Goal: Information Seeking & Learning: Learn about a topic

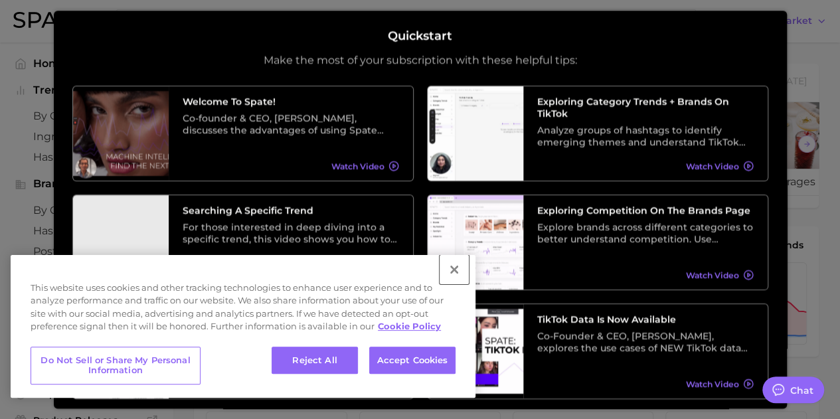
click at [451, 269] on button "Close" at bounding box center [453, 269] width 29 height 29
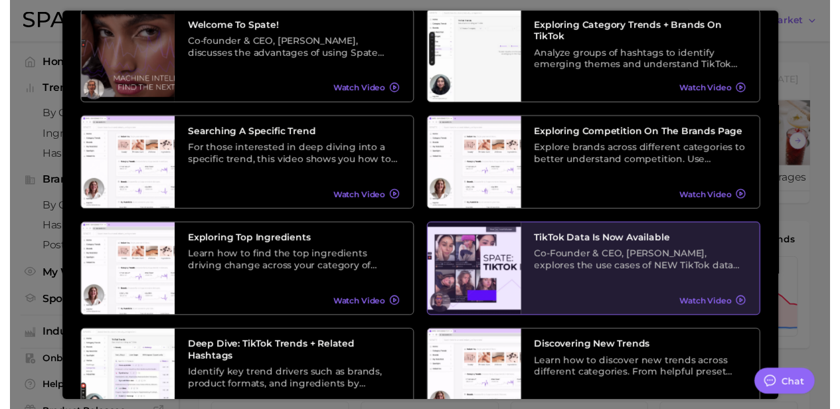
scroll to position [259, 0]
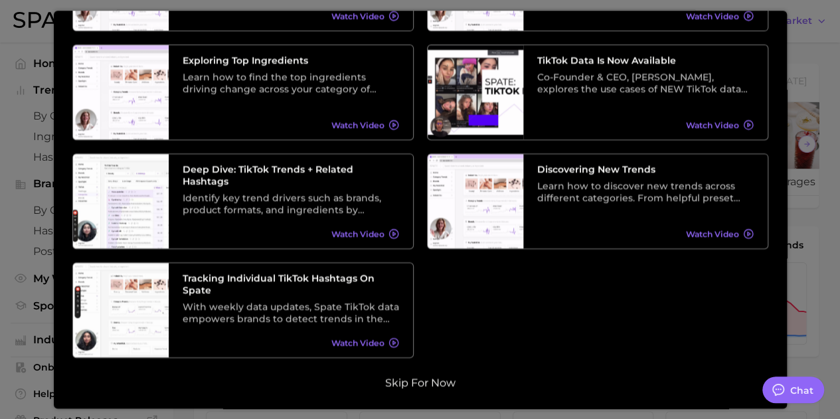
click at [407, 388] on button "Skip for now" at bounding box center [420, 382] width 78 height 13
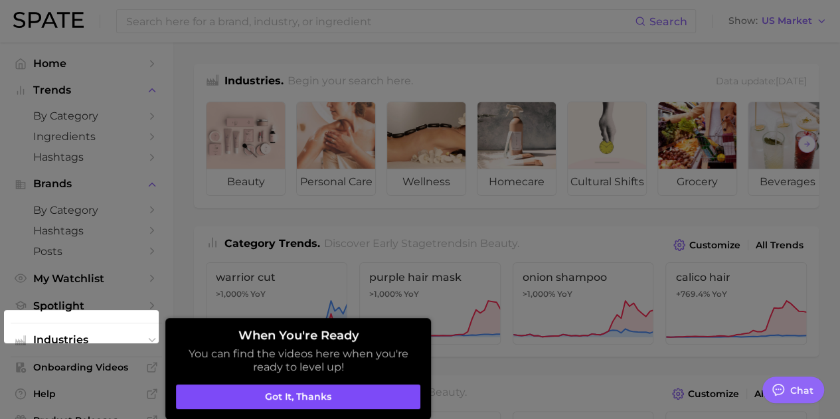
click at [384, 397] on button "Got it, thanks" at bounding box center [298, 396] width 244 height 25
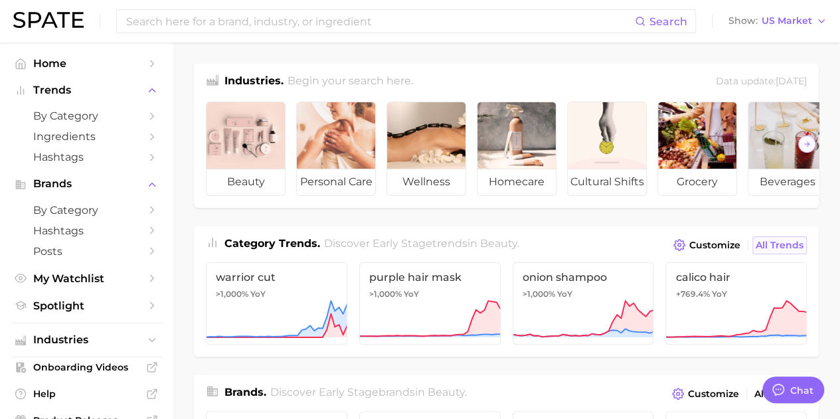
click at [766, 248] on link "All Trends" at bounding box center [779, 245] width 54 height 18
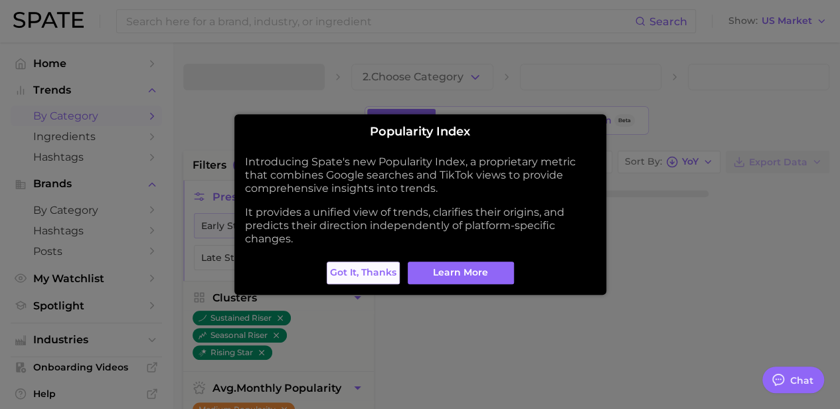
click at [365, 267] on span "Got it, thanks" at bounding box center [363, 272] width 66 height 11
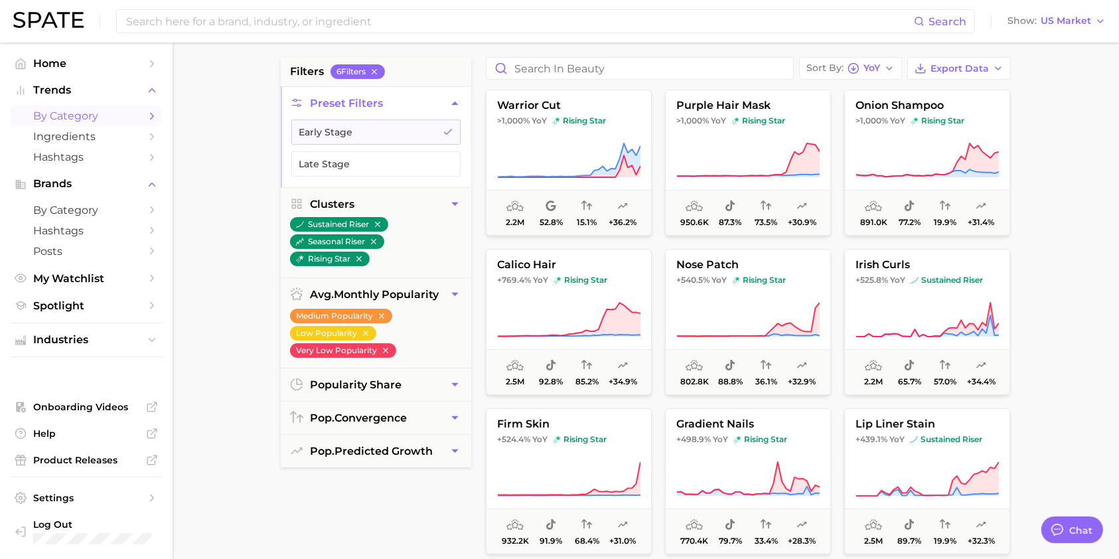
scroll to position [66, 0]
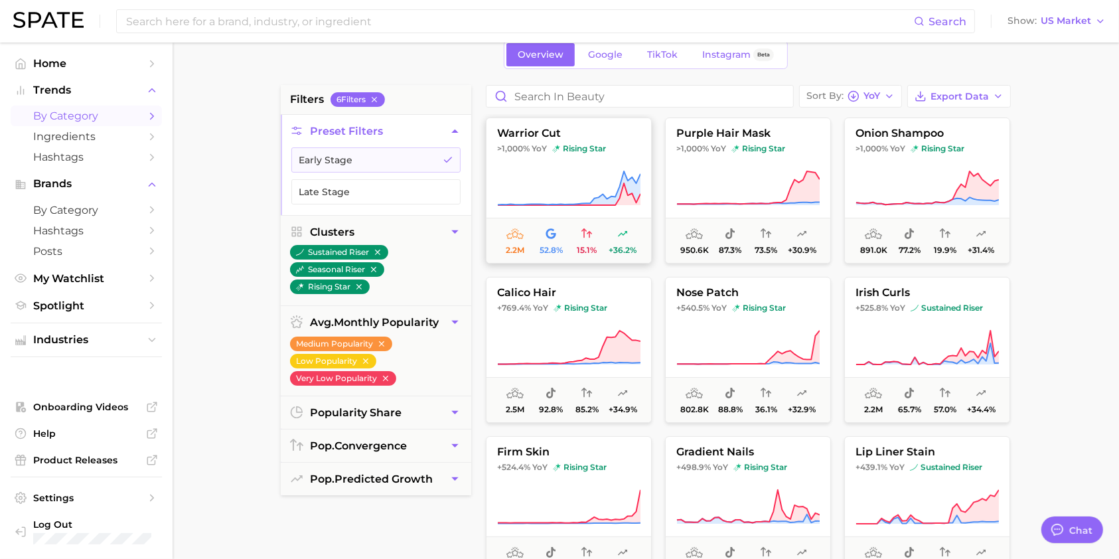
click at [541, 135] on span "warrior cut" at bounding box center [569, 133] width 165 height 12
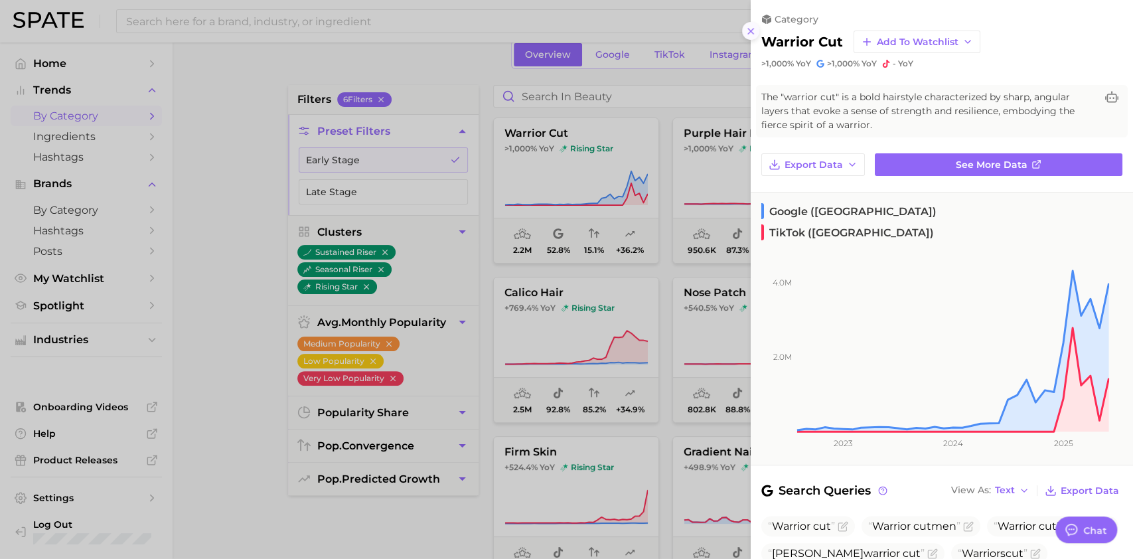
click at [743, 28] on button at bounding box center [751, 31] width 18 height 18
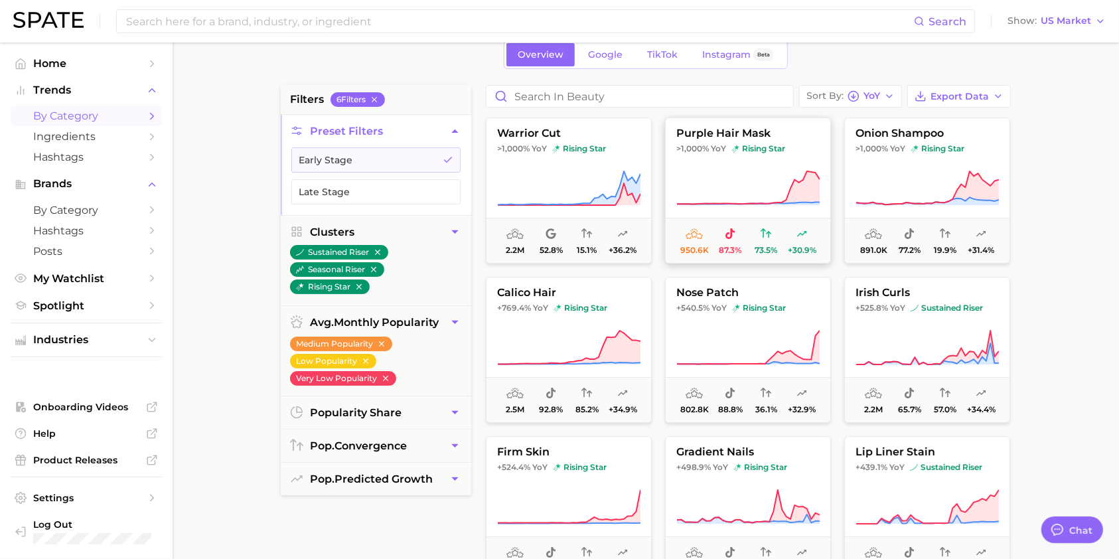
click at [745, 129] on span "purple hair mask" at bounding box center [748, 133] width 165 height 12
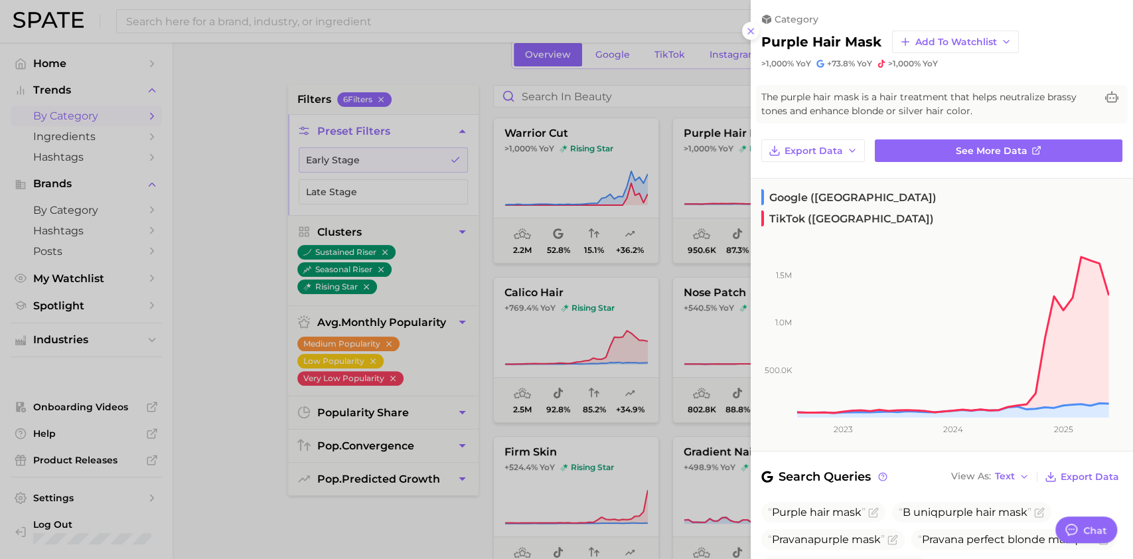
drag, startPoint x: 749, startPoint y: 27, endPoint x: 972, endPoint y: 109, distance: 237.5
click at [749, 27] on icon at bounding box center [750, 31] width 11 height 11
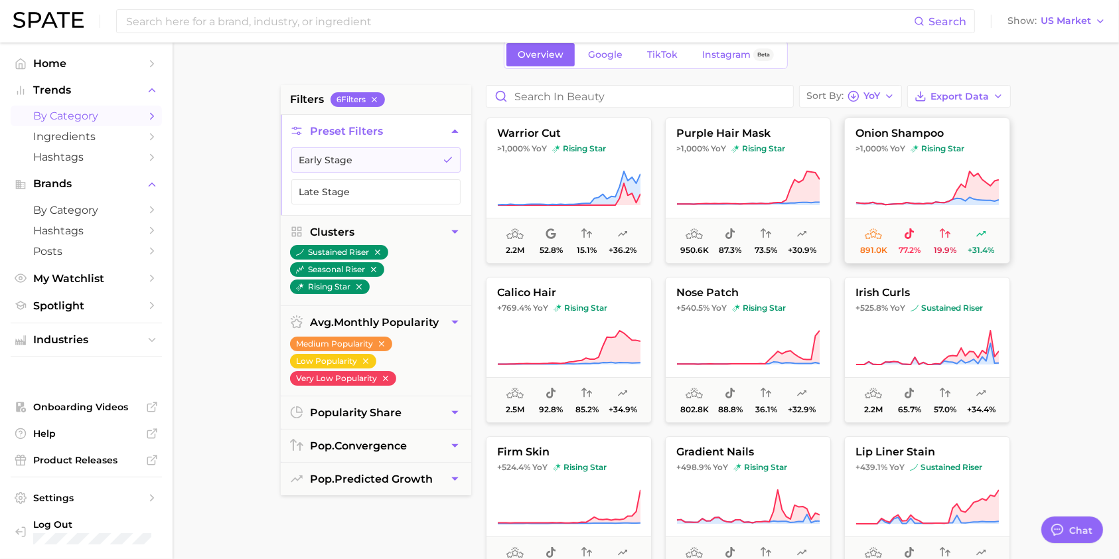
click at [849, 132] on span "onion shampoo" at bounding box center [927, 133] width 165 height 12
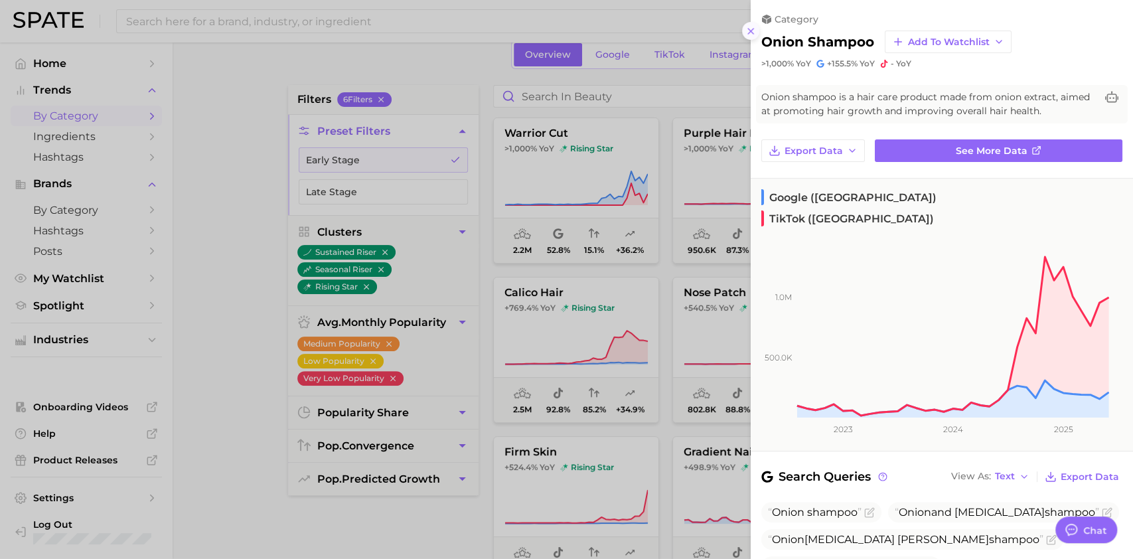
click at [748, 35] on icon at bounding box center [750, 31] width 11 height 11
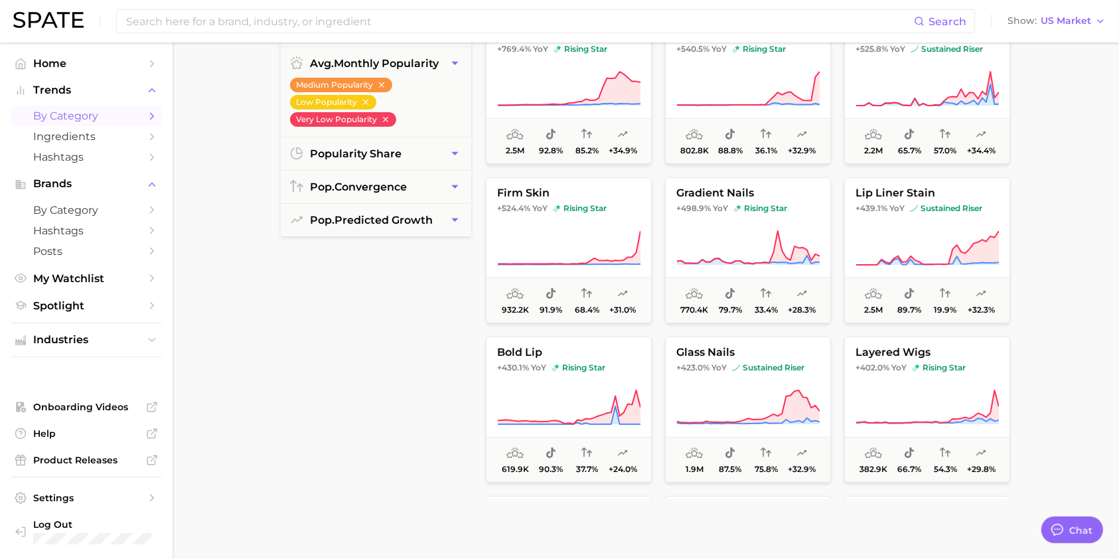
scroll to position [420, 0]
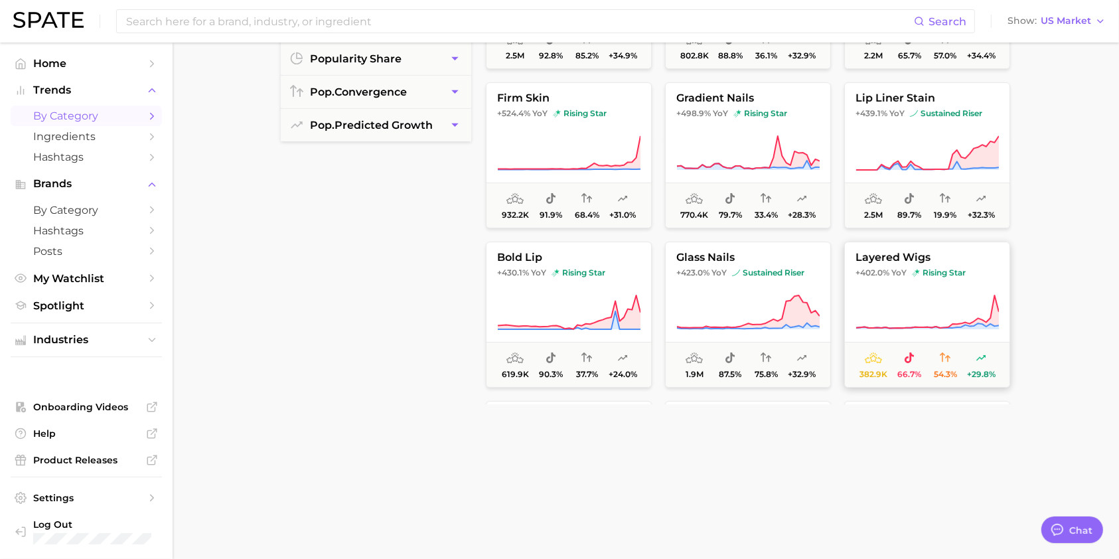
click at [849, 252] on span "layered wigs" at bounding box center [927, 258] width 165 height 12
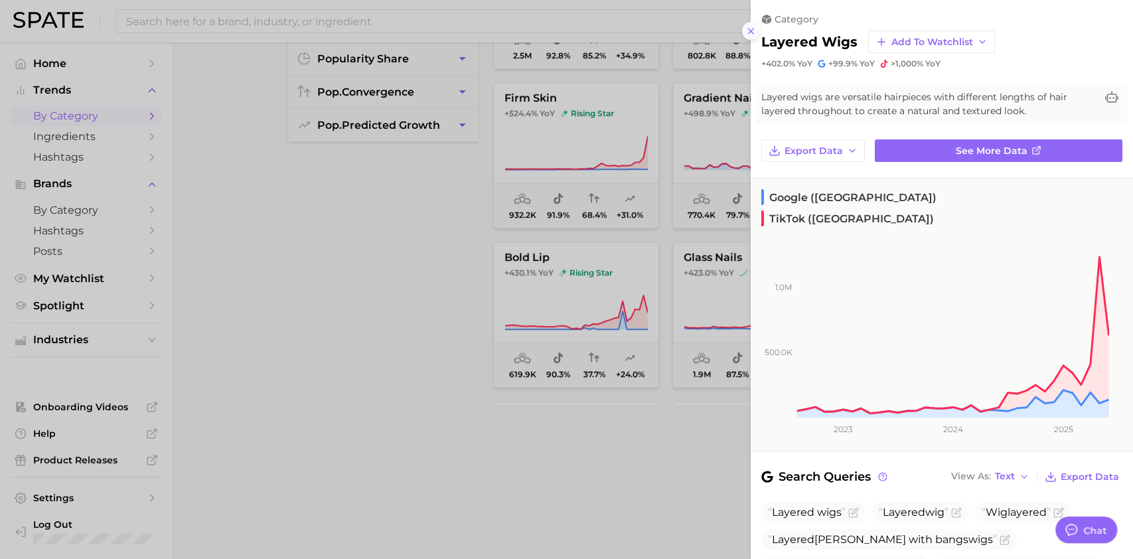
click at [750, 32] on icon at bounding box center [750, 31] width 11 height 11
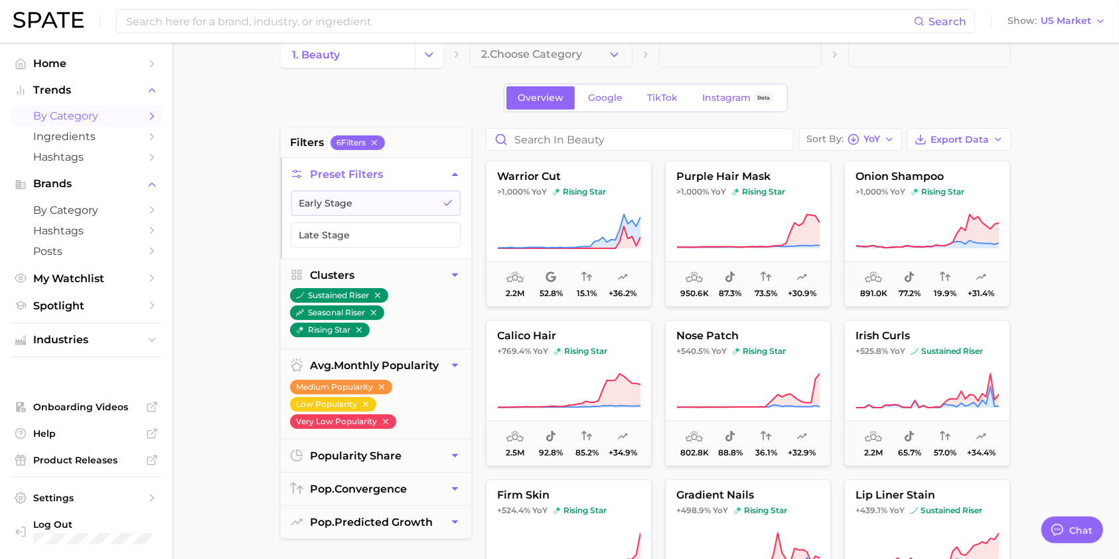
scroll to position [0, 0]
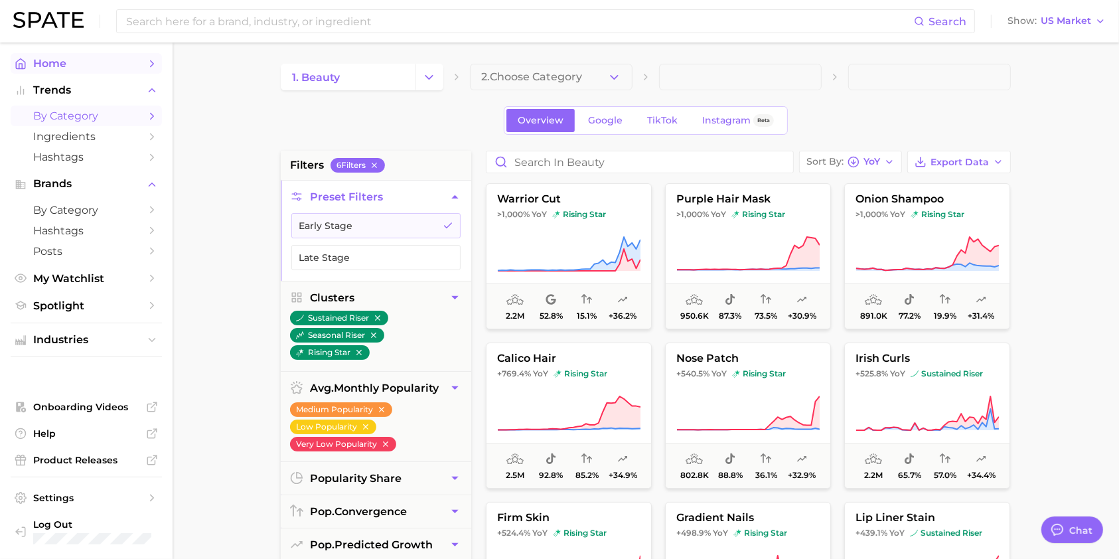
click at [118, 68] on span "Home" at bounding box center [86, 63] width 106 height 13
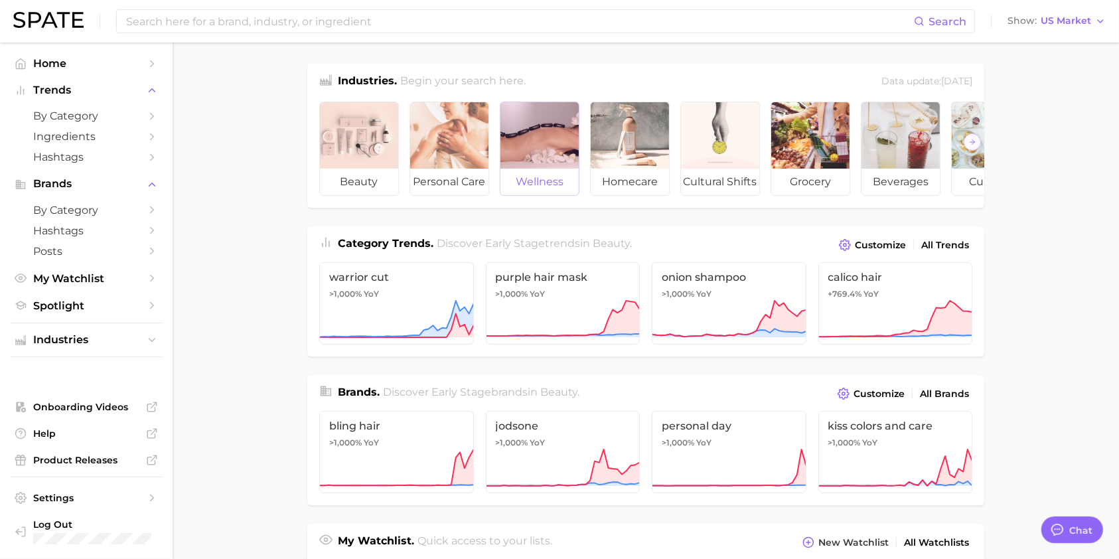
click at [555, 159] on div at bounding box center [539, 135] width 78 height 66
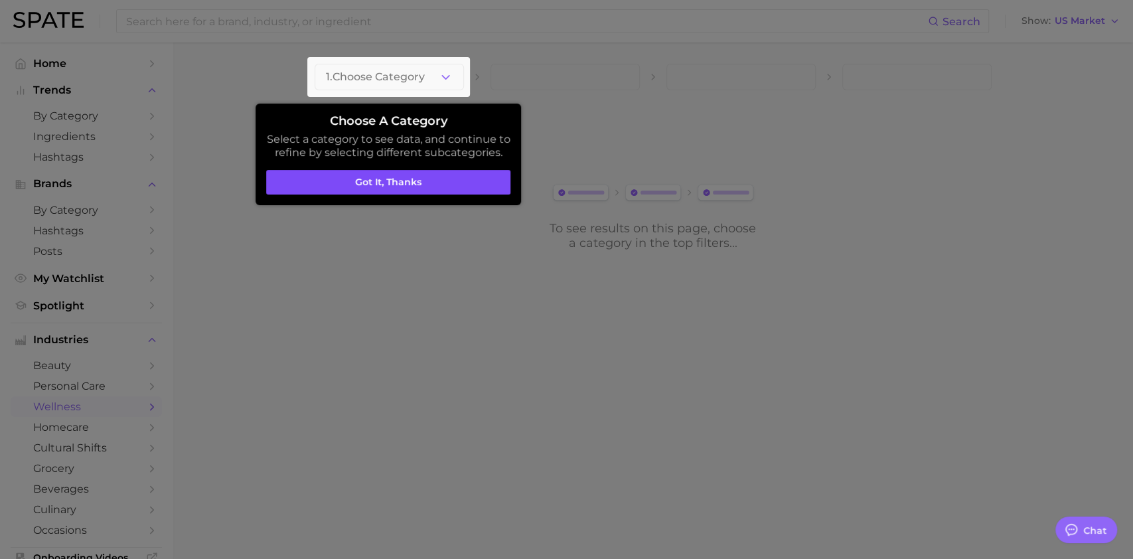
click at [419, 187] on button "Got it, thanks" at bounding box center [388, 182] width 244 height 25
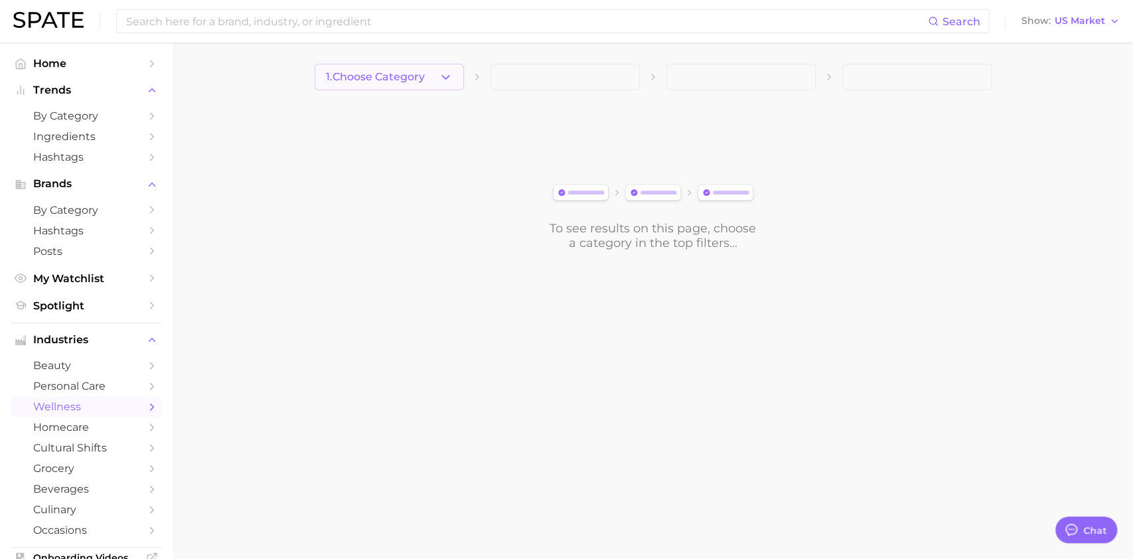
click at [379, 90] on button "1. Choose Category" at bounding box center [389, 77] width 149 height 27
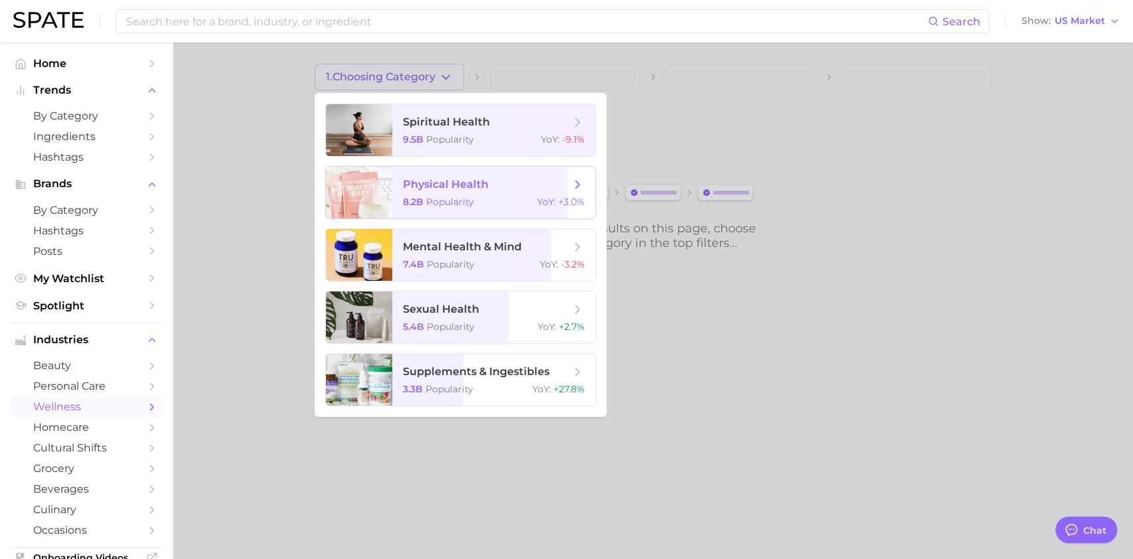
click at [535, 186] on span "physical health" at bounding box center [486, 184] width 167 height 15
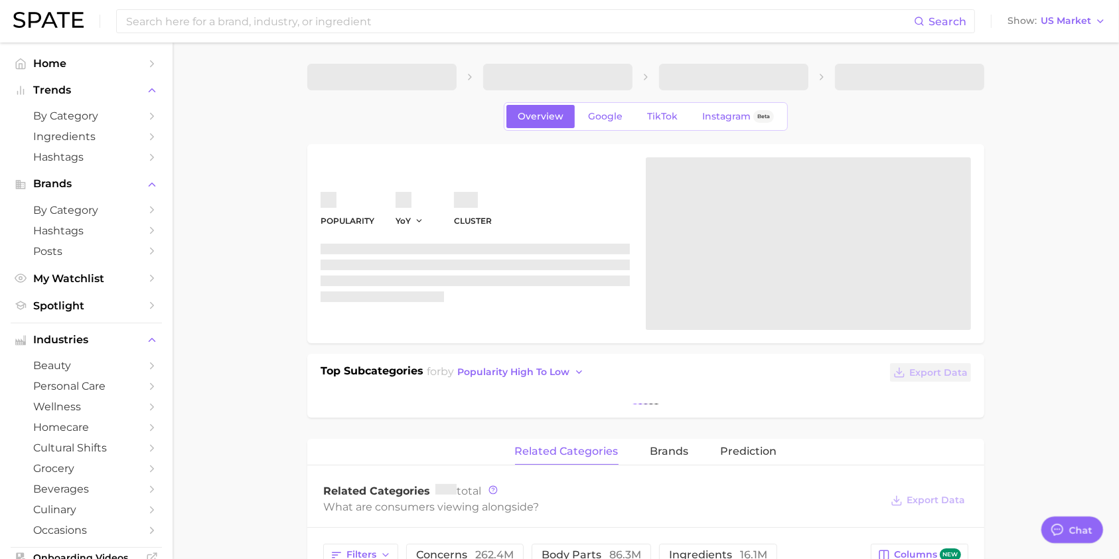
type textarea "x"
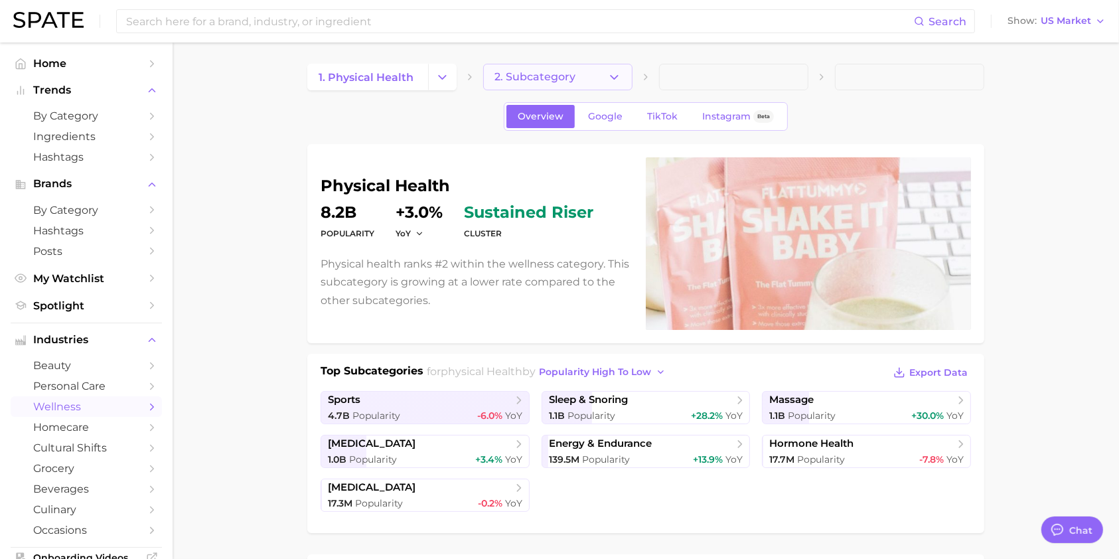
click at [568, 67] on button "2. Subcategory" at bounding box center [557, 77] width 149 height 27
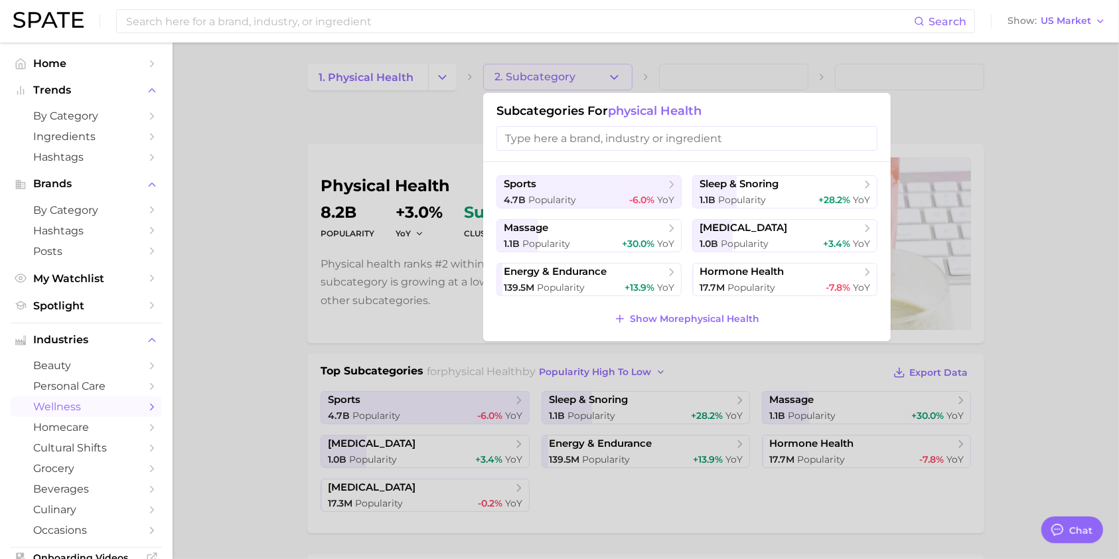
click at [577, 151] on input "search" at bounding box center [686, 138] width 381 height 25
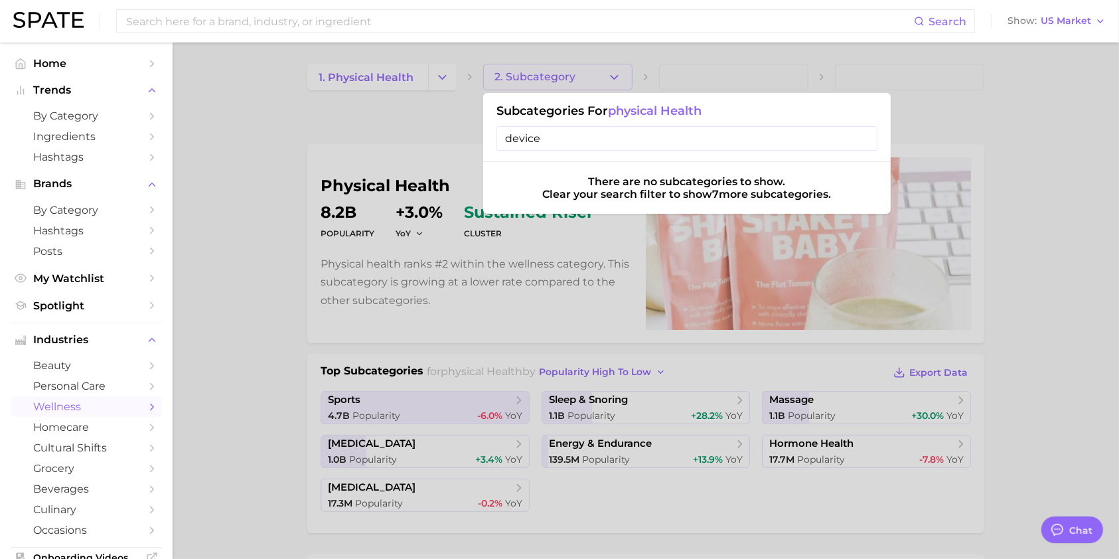
drag, startPoint x: 572, startPoint y: 143, endPoint x: 496, endPoint y: 131, distance: 76.6
click at [496, 131] on input "device" at bounding box center [686, 138] width 381 height 25
type input "t"
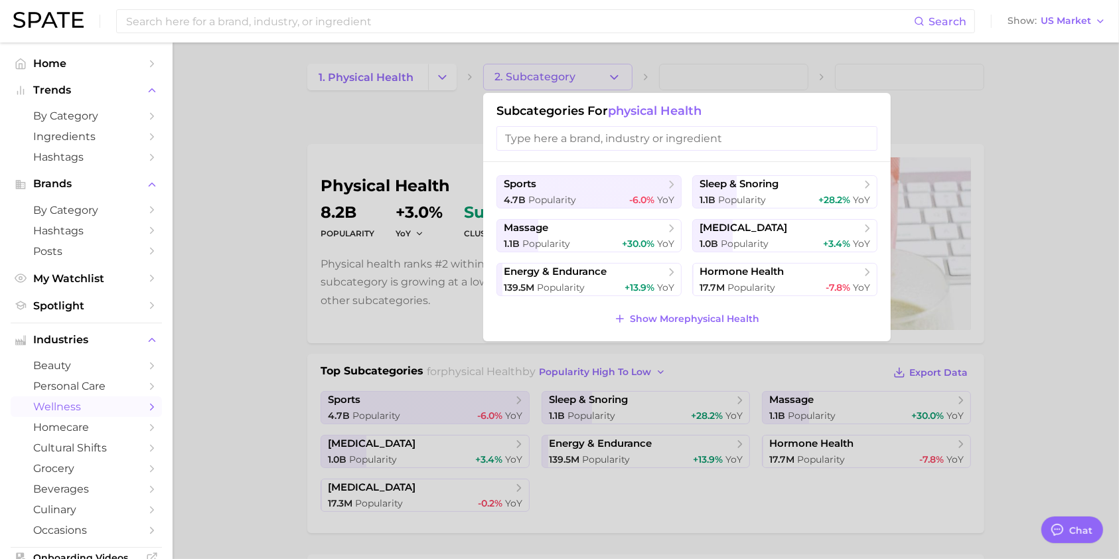
drag, startPoint x: 1099, startPoint y: 295, endPoint x: 1089, endPoint y: 286, distance: 12.7
click at [849, 293] on div at bounding box center [559, 279] width 1119 height 559
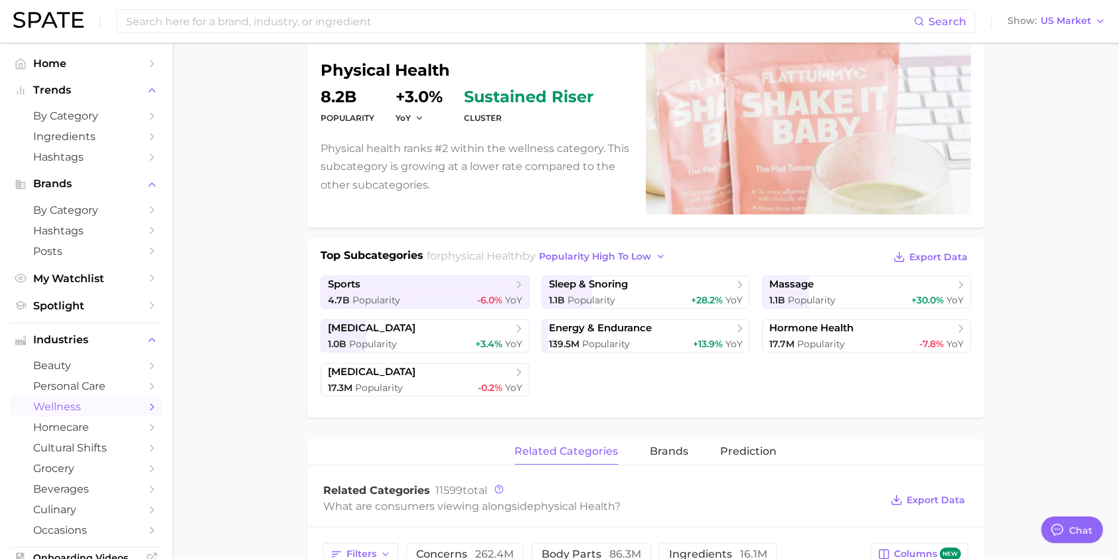
scroll to position [177, 0]
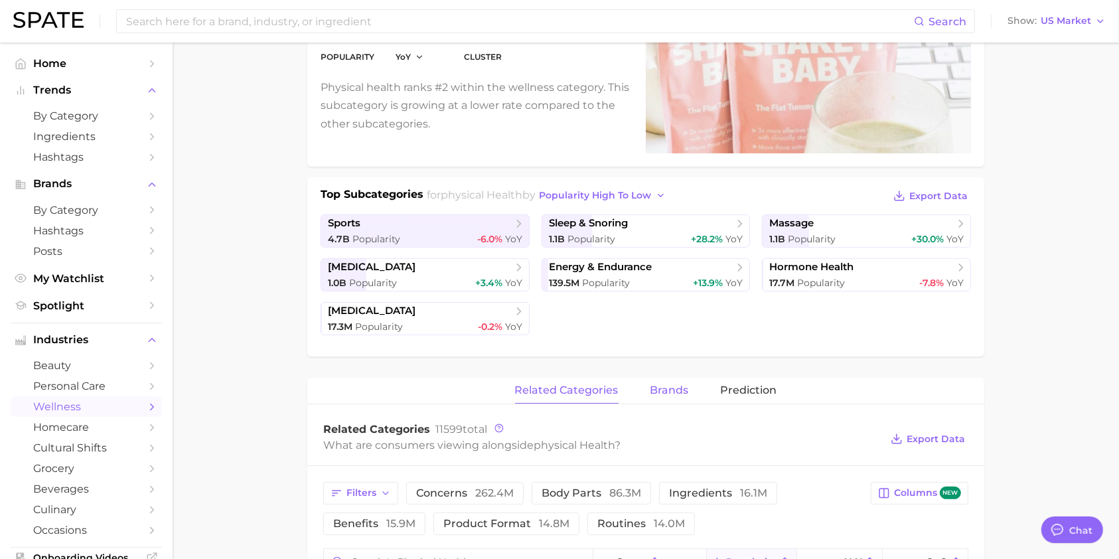
click at [677, 389] on span "brands" at bounding box center [669, 390] width 38 height 12
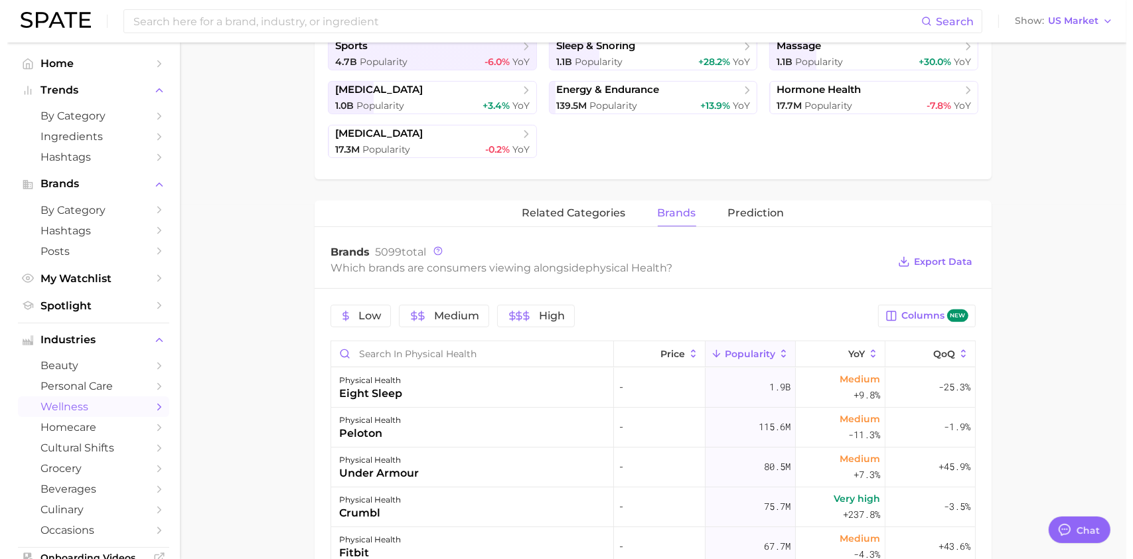
scroll to position [531, 0]
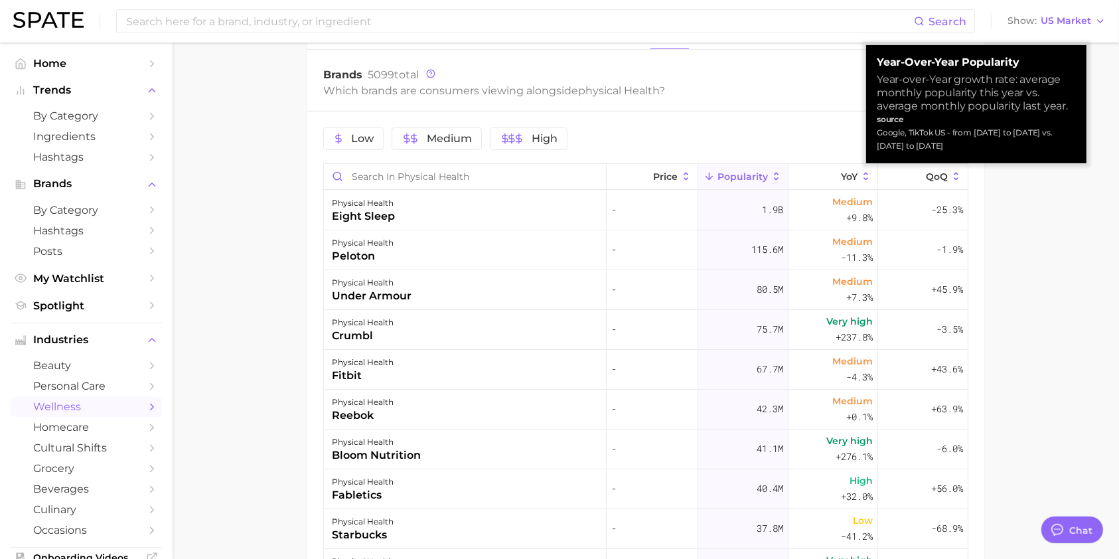
click at [849, 228] on main "1. physical health 2. Subcategory Overview Google TikTok Instagram Beta physica…" at bounding box center [646, 157] width 947 height 1293
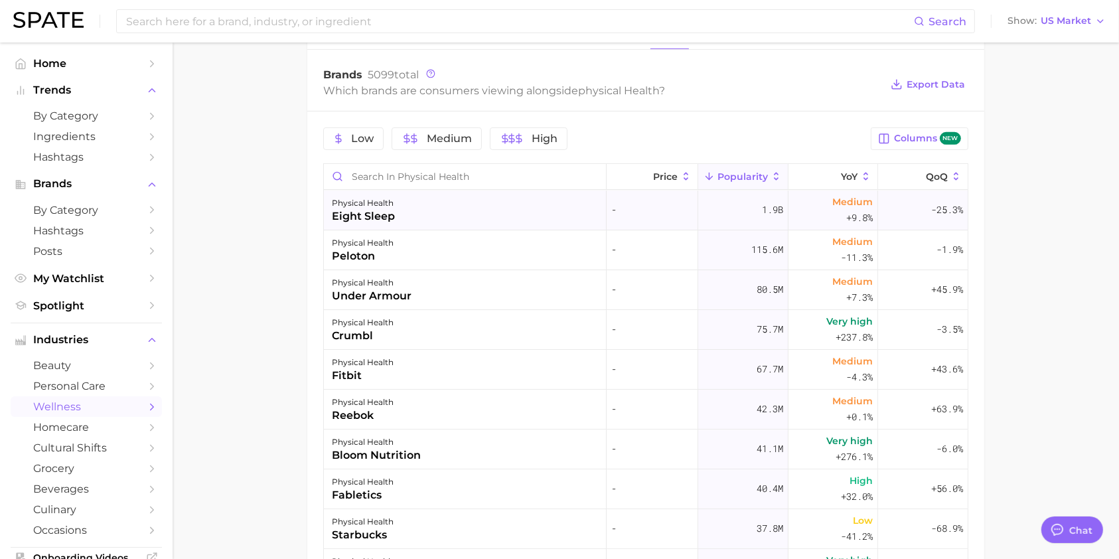
click at [354, 212] on div "eight sleep" at bounding box center [363, 216] width 63 height 16
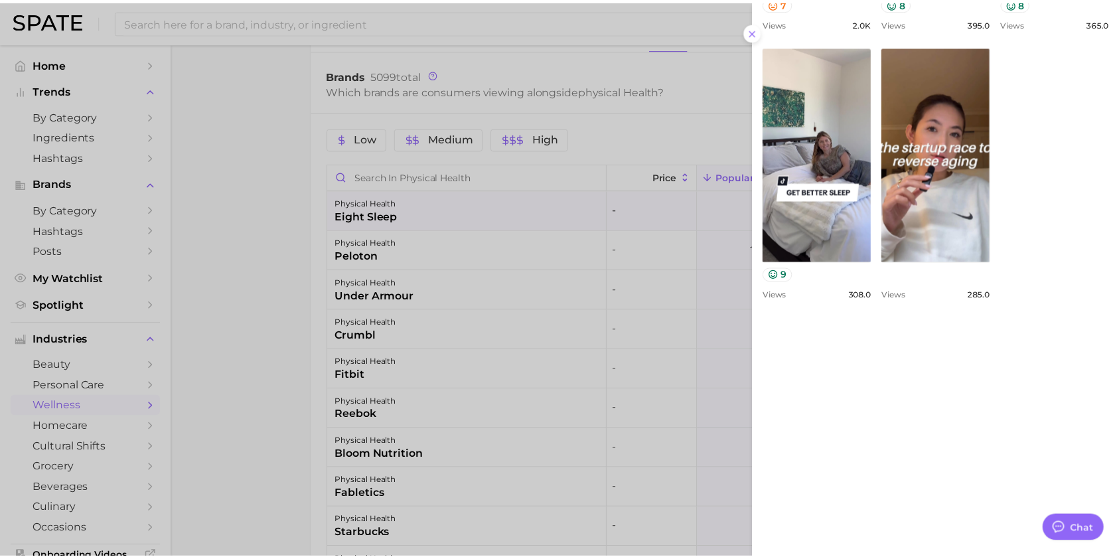
scroll to position [735, 0]
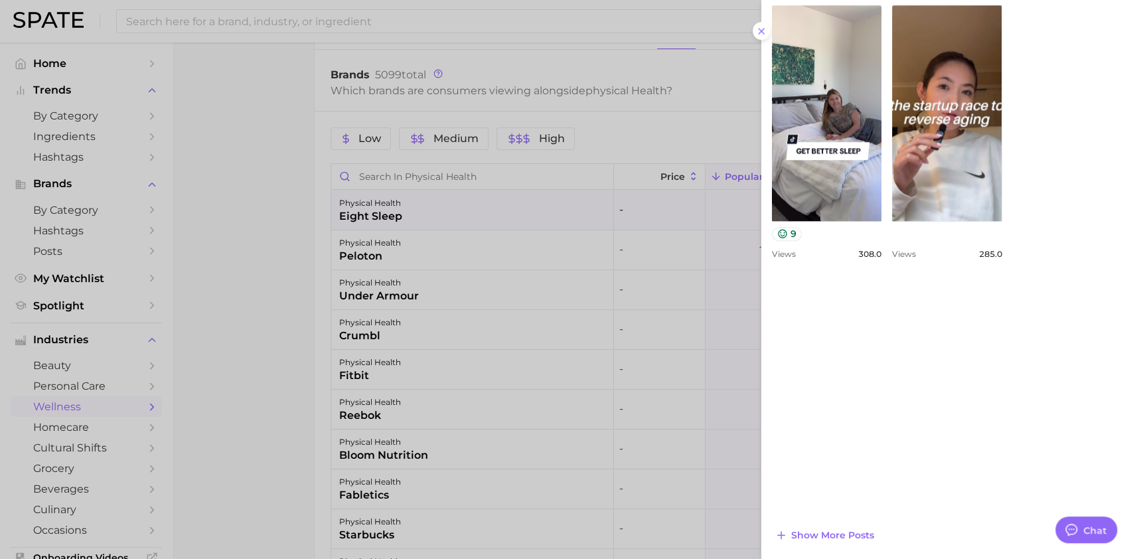
click at [260, 214] on div at bounding box center [566, 279] width 1133 height 559
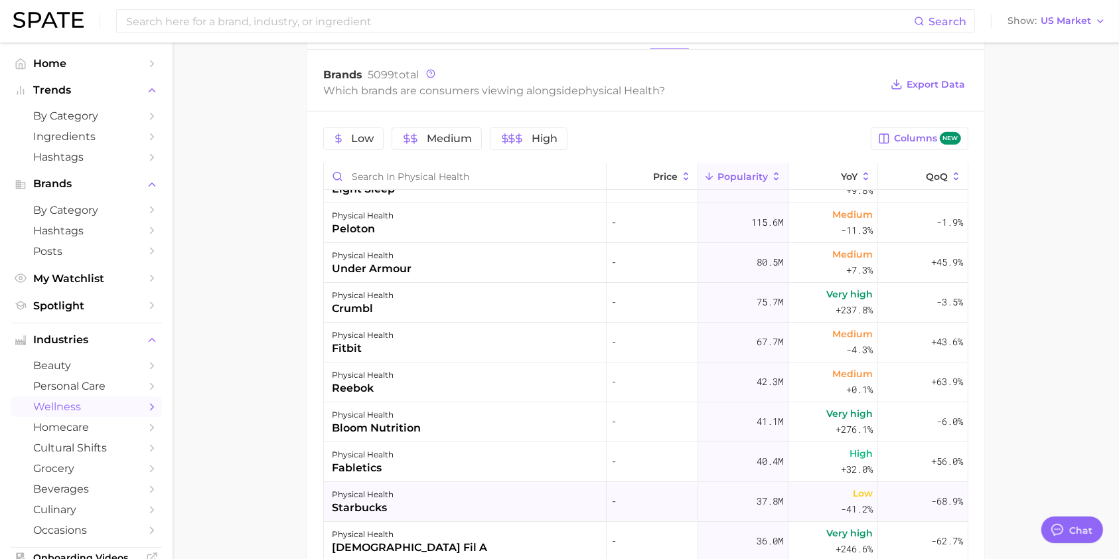
scroll to position [0, 0]
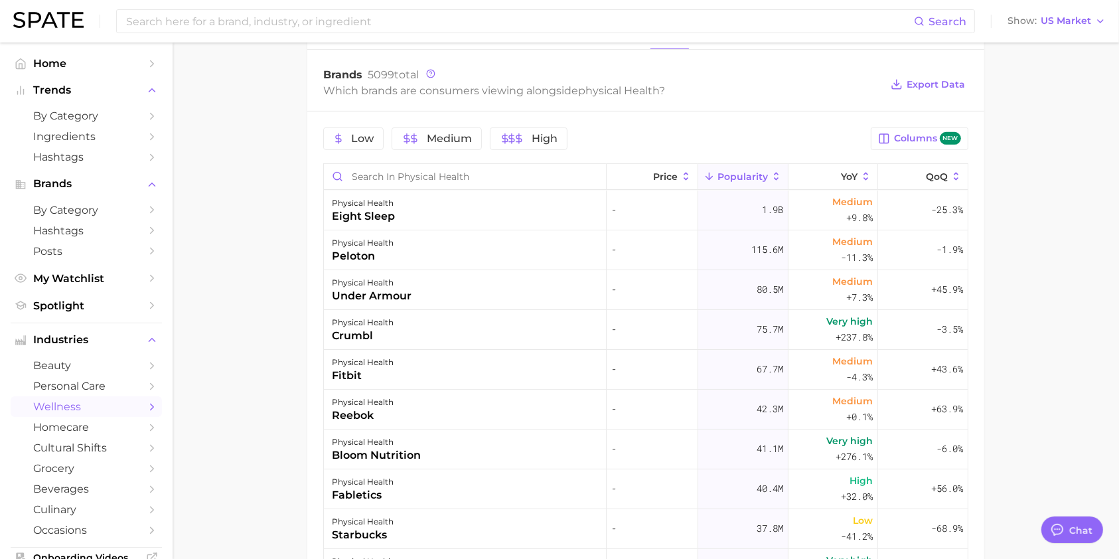
click at [849, 177] on main "1. physical health 2. Subcategory Overview Google TikTok Instagram Beta physica…" at bounding box center [646, 157] width 947 height 1293
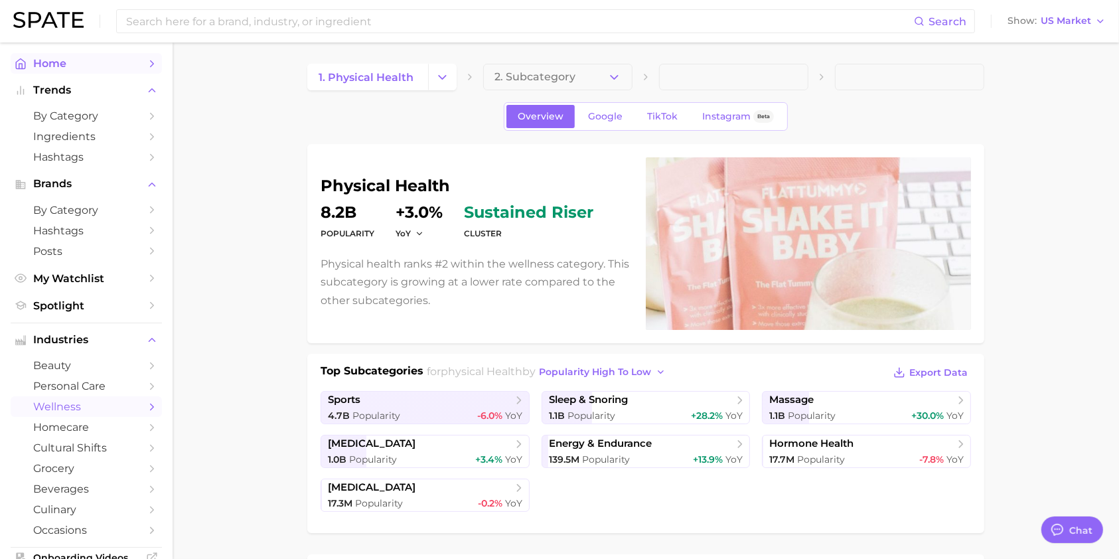
click at [86, 62] on span "Home" at bounding box center [86, 63] width 106 height 13
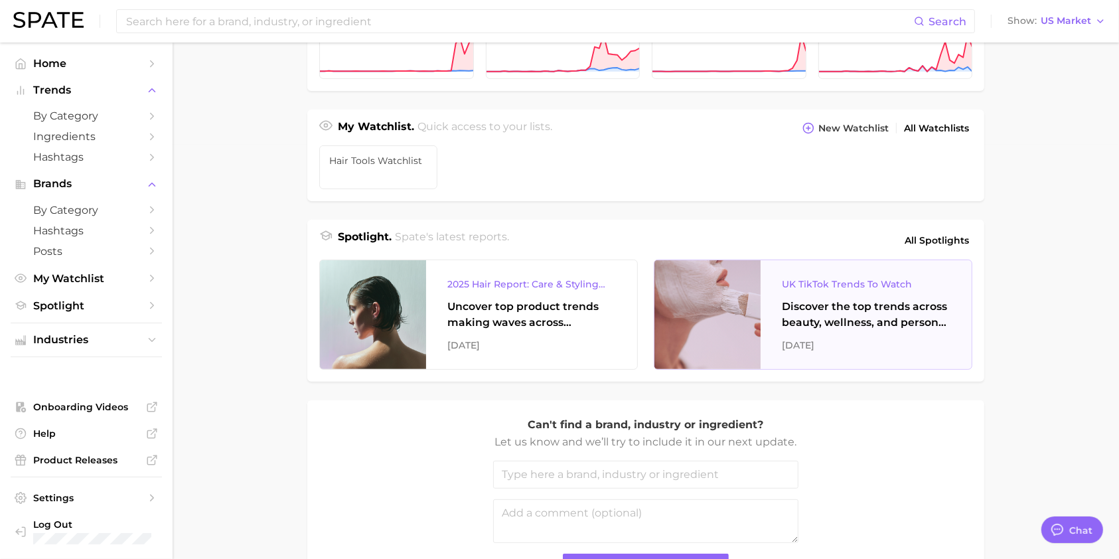
scroll to position [442, 0]
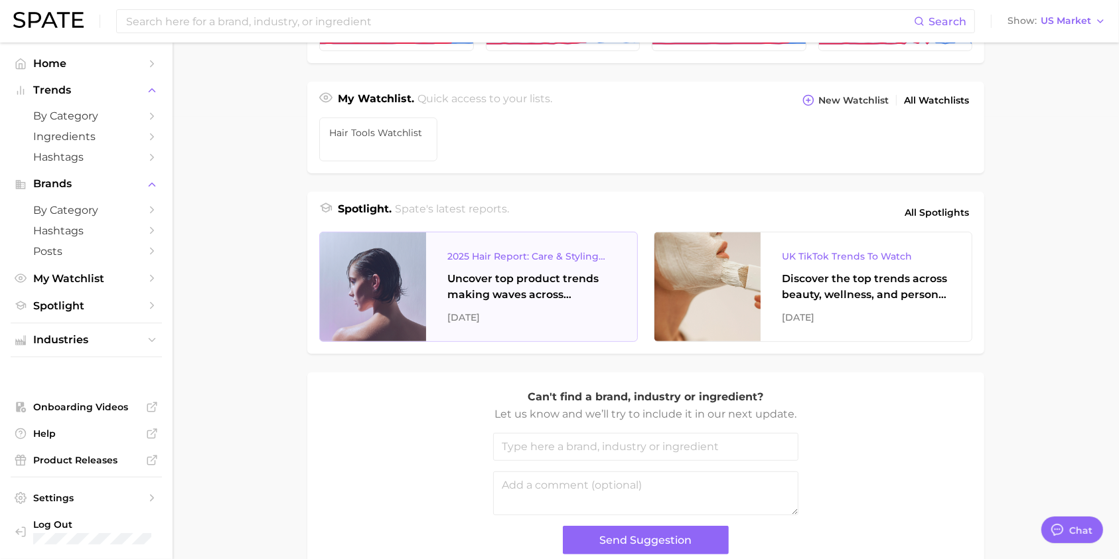
click at [539, 264] on div "2025 Hair Report: Care & Styling Products" at bounding box center [531, 256] width 169 height 16
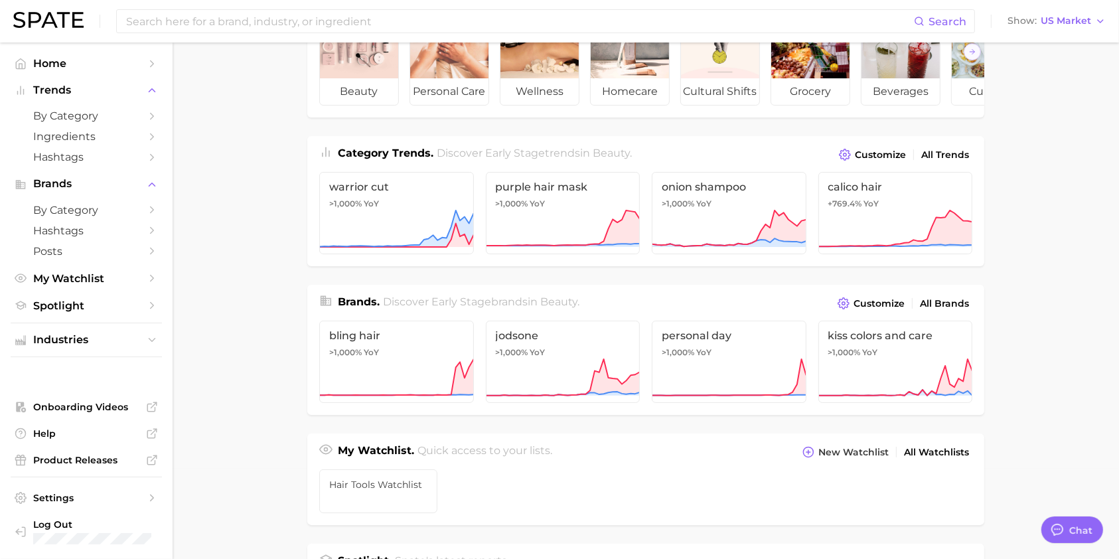
scroll to position [0, 0]
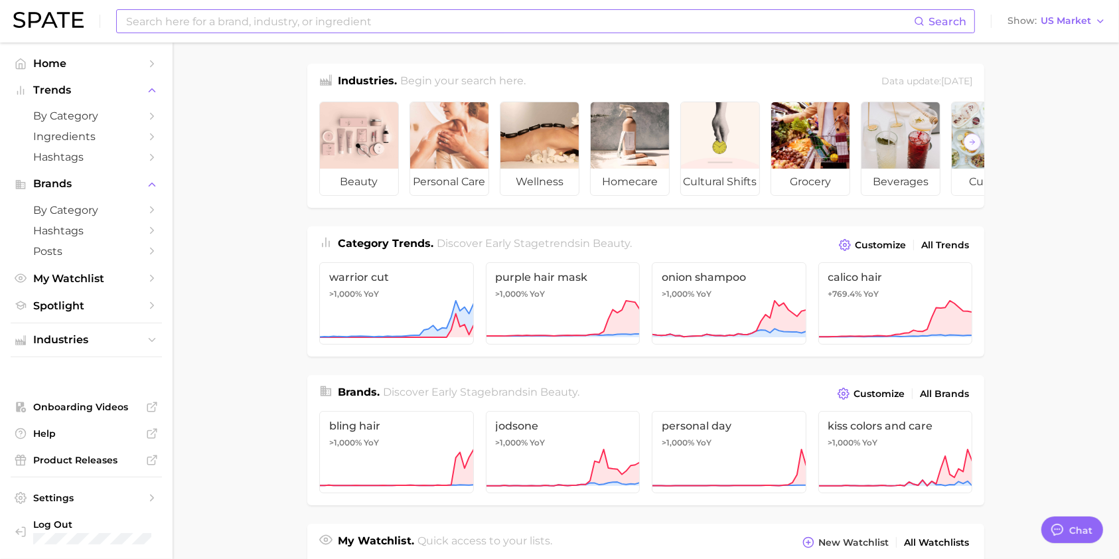
click at [275, 24] on input at bounding box center [519, 21] width 789 height 23
type input "scalp device"
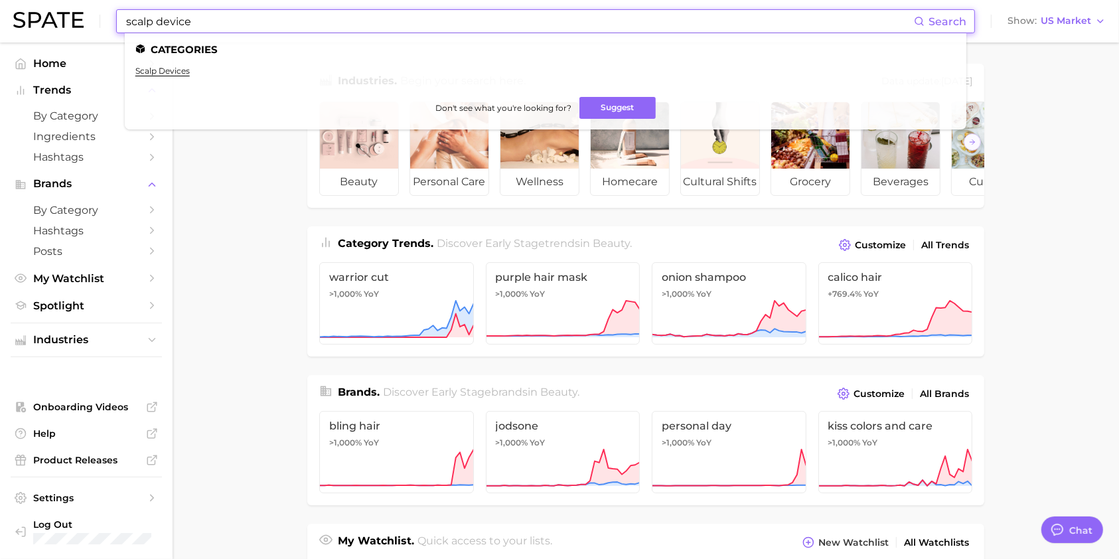
click at [204, 19] on input "scalp device" at bounding box center [519, 21] width 789 height 23
click at [177, 74] on link "scalp devices" at bounding box center [162, 71] width 54 height 10
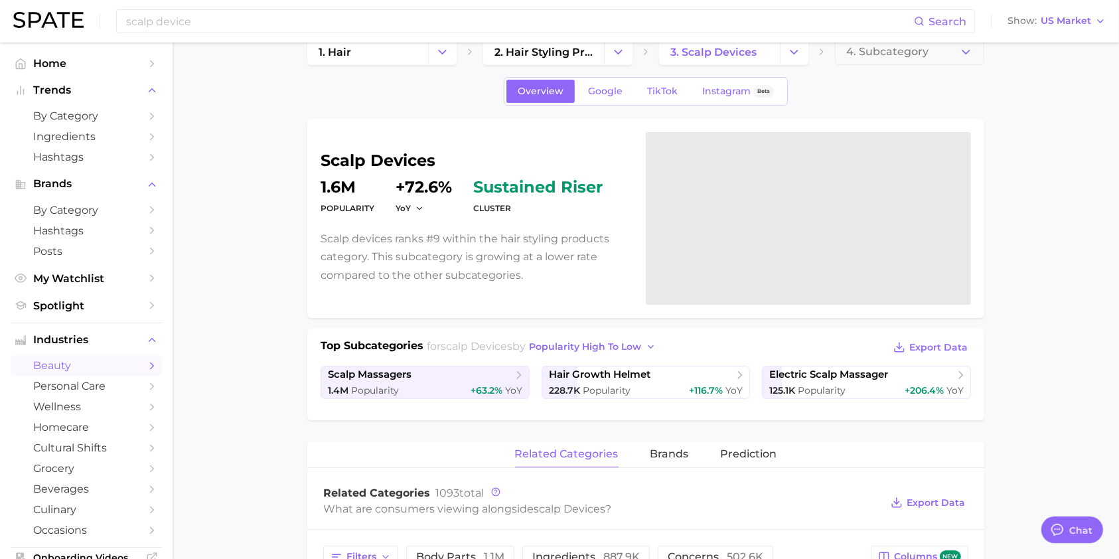
scroll to position [88, 0]
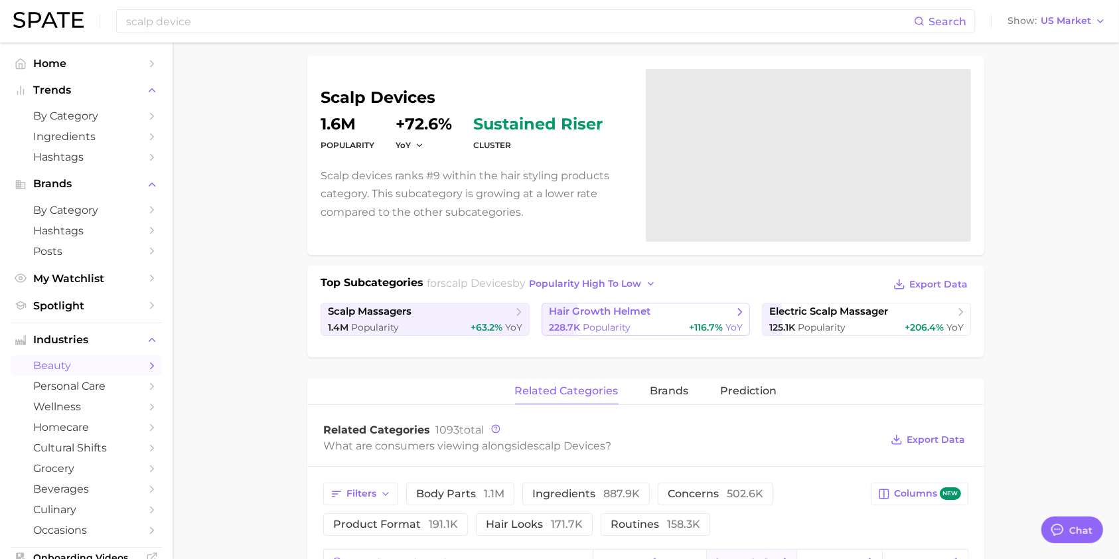
click at [591, 321] on span "Popularity" at bounding box center [607, 327] width 48 height 12
click at [420, 322] on div "1.4m Popularity +63.2% YoY" at bounding box center [425, 327] width 194 height 13
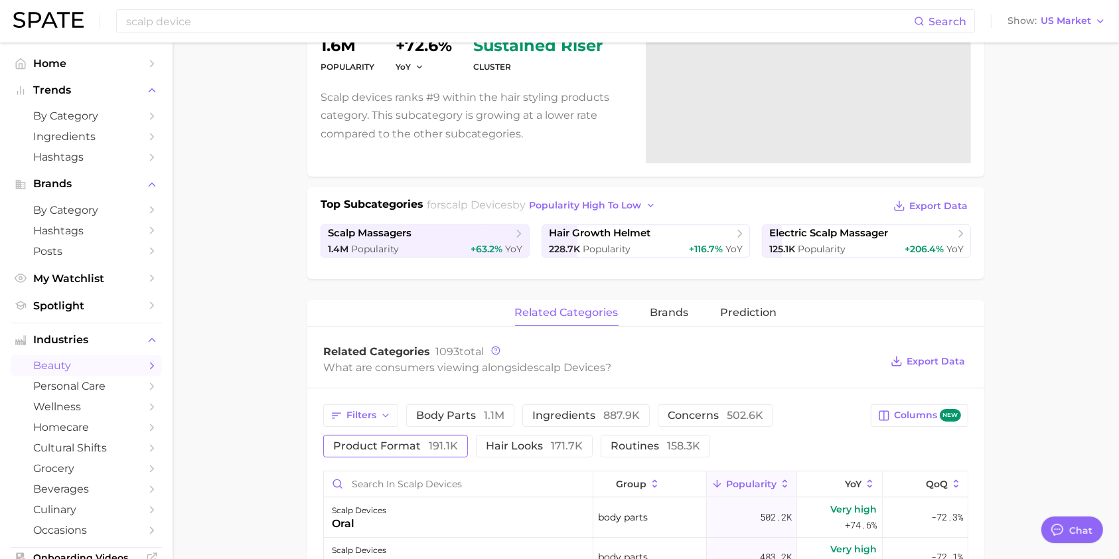
scroll to position [266, 0]
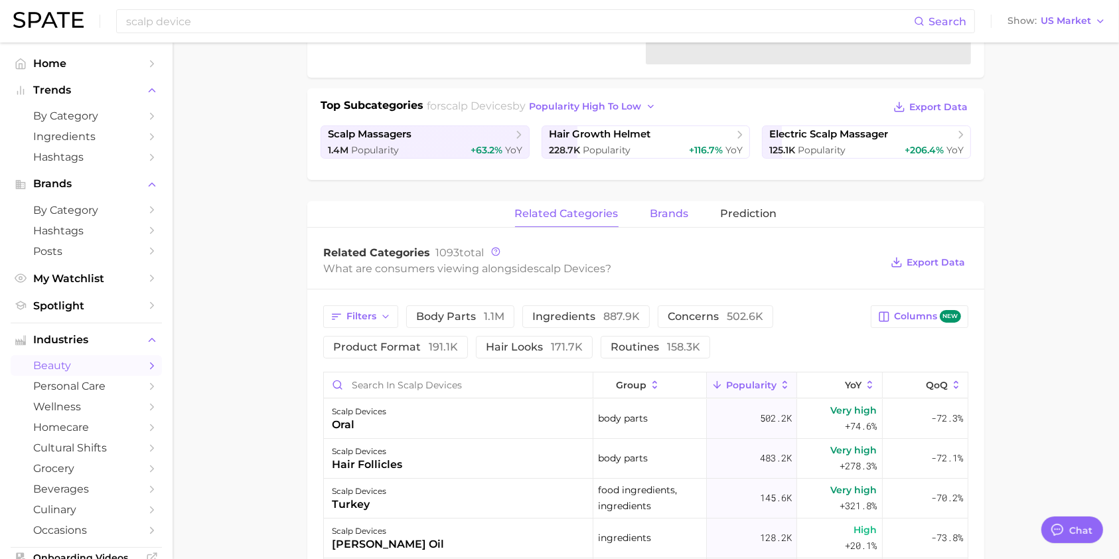
click at [687, 212] on span "brands" at bounding box center [669, 214] width 38 height 12
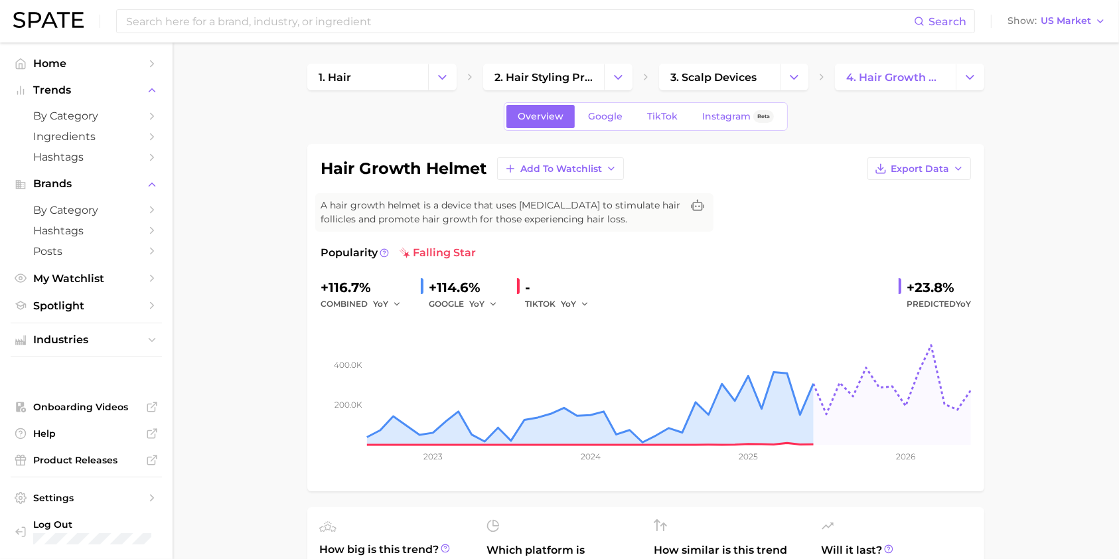
click at [382, 252] on icon at bounding box center [384, 252] width 9 height 9
click at [556, 165] on span "Add to Watchlist" at bounding box center [561, 168] width 82 height 11
drag, startPoint x: 560, startPoint y: 190, endPoint x: 698, endPoint y: 136, distance: 148.2
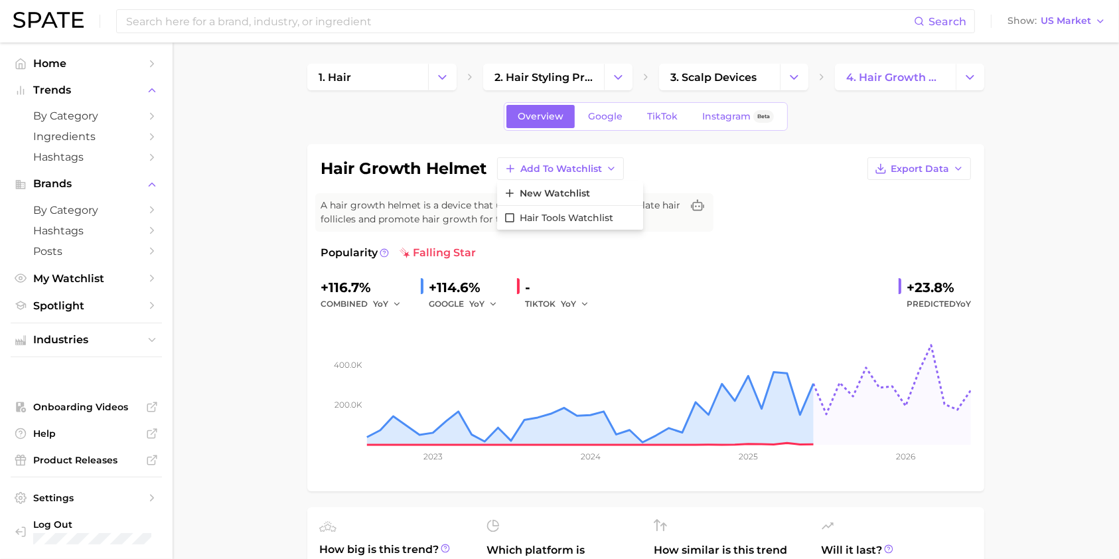
click at [674, 178] on div "hair growth helmet Add to Watchlist New Watchlist Hair Tools Watchlist Export D…" at bounding box center [646, 168] width 650 height 23
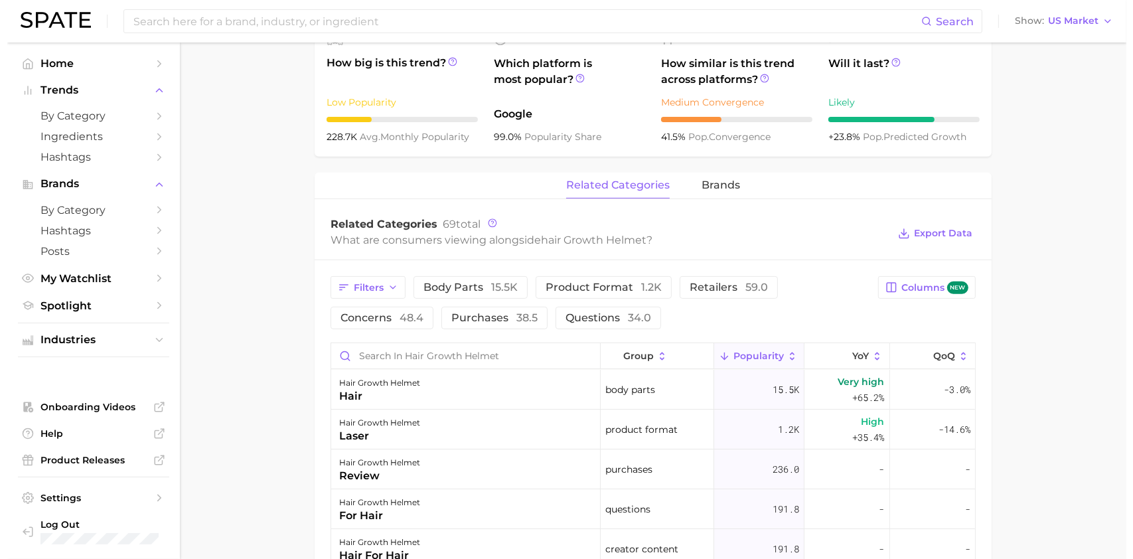
scroll to position [619, 0]
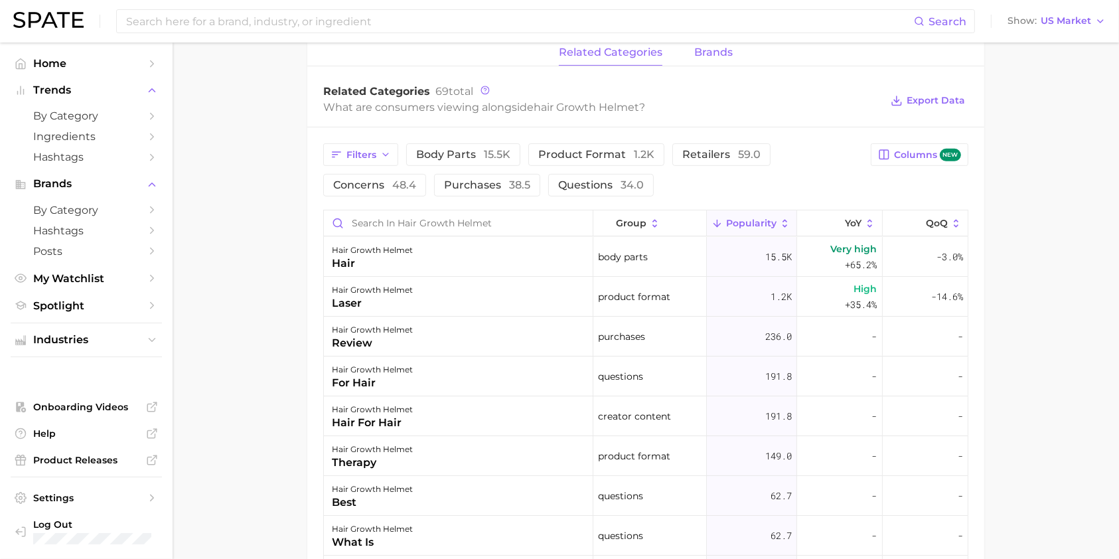
click at [708, 52] on span "brands" at bounding box center [713, 52] width 38 height 12
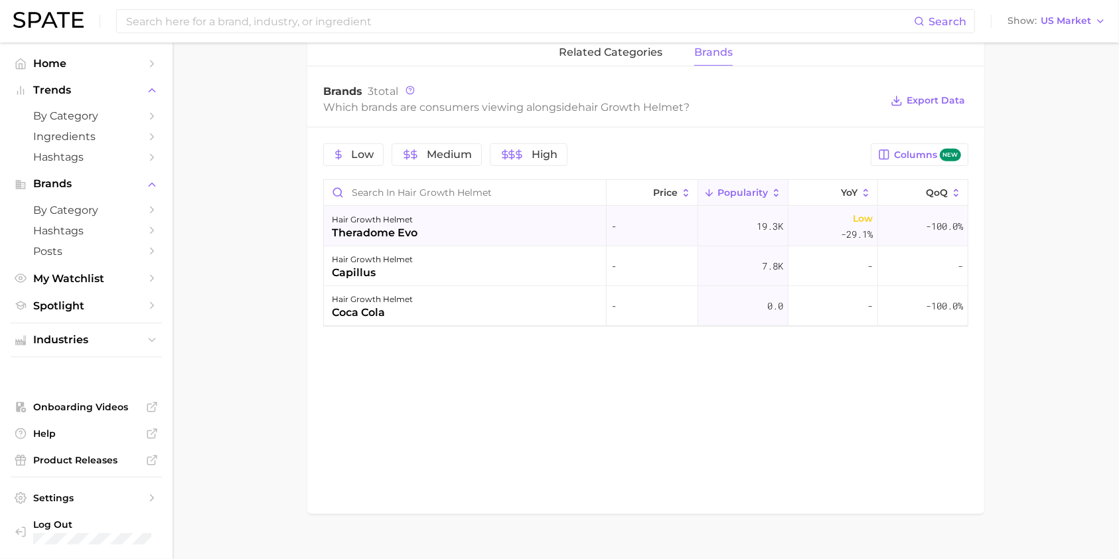
click at [404, 226] on div "theradome evo" at bounding box center [375, 233] width 86 height 16
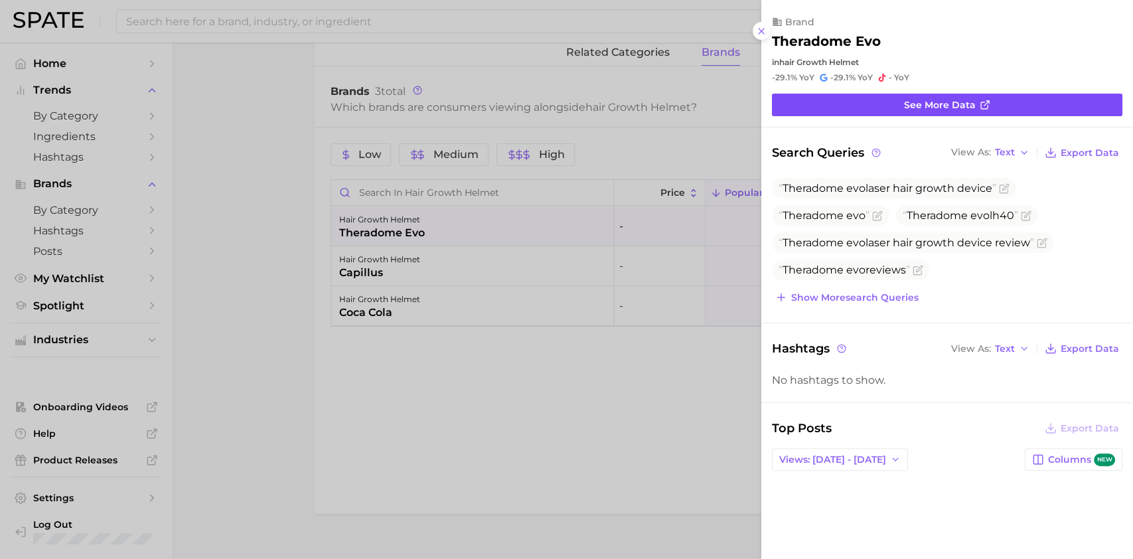
click at [935, 105] on span "See more data" at bounding box center [940, 105] width 72 height 11
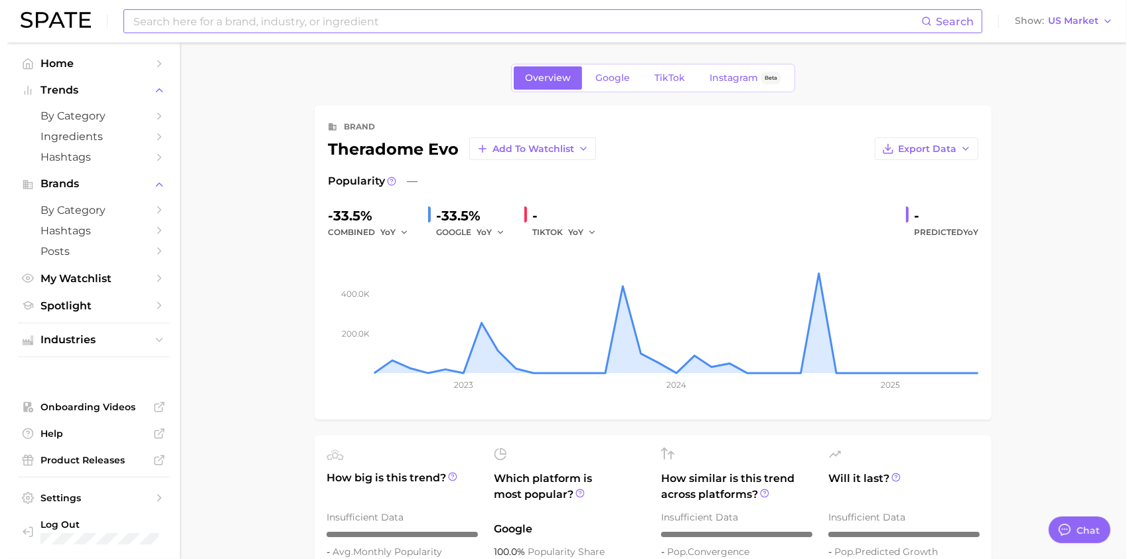
scroll to position [619, 0]
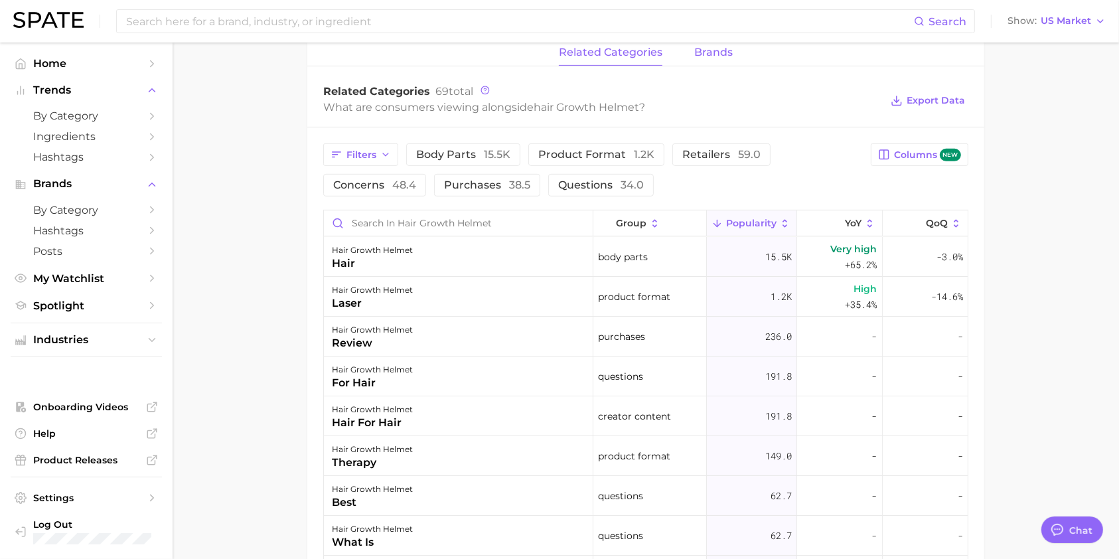
click at [725, 48] on span "brands" at bounding box center [713, 52] width 38 height 12
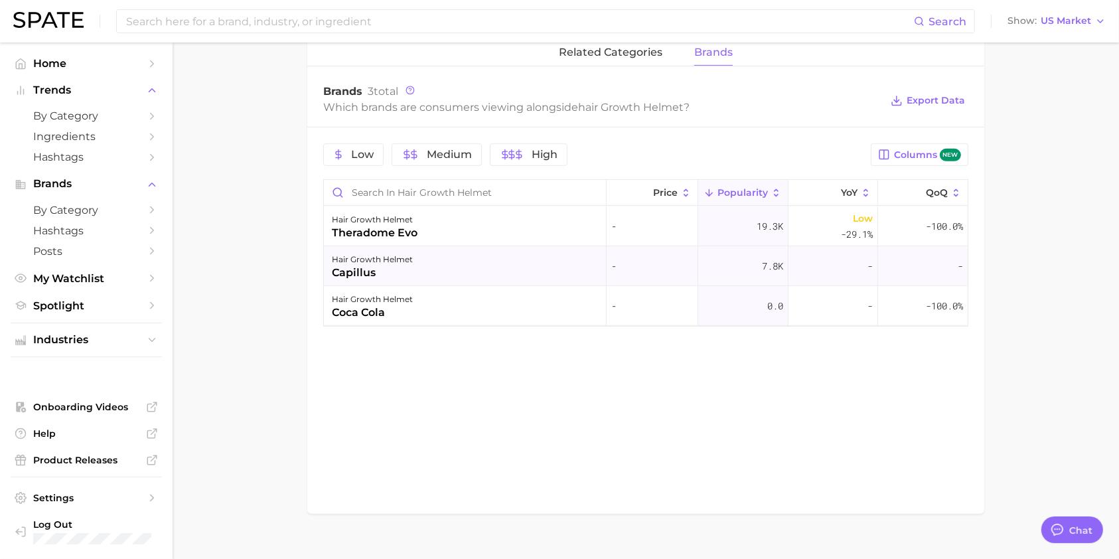
click at [361, 268] on div "capillus" at bounding box center [372, 273] width 81 height 16
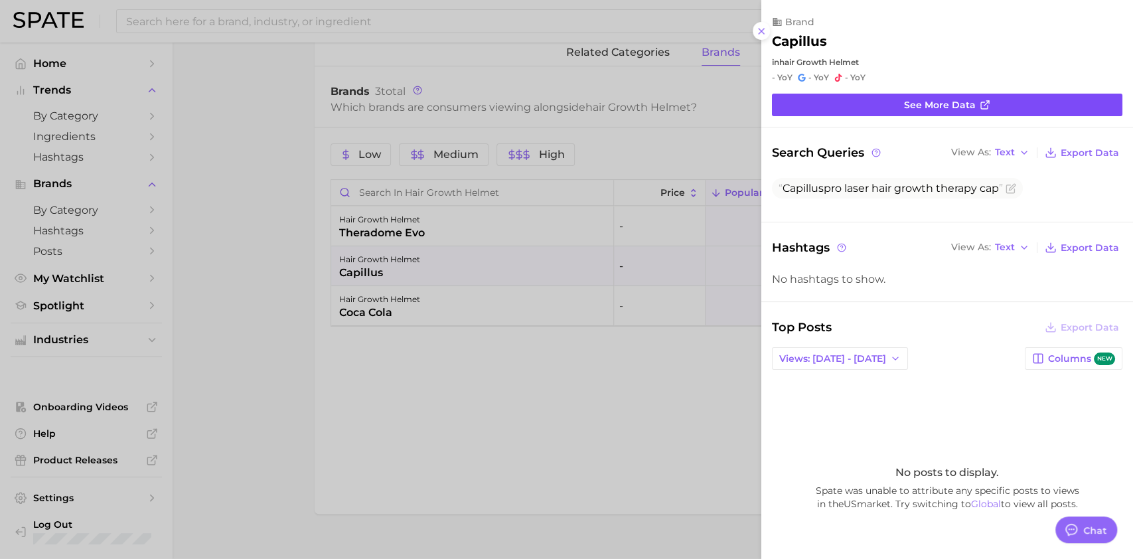
click at [988, 112] on link "See more data" at bounding box center [947, 105] width 350 height 23
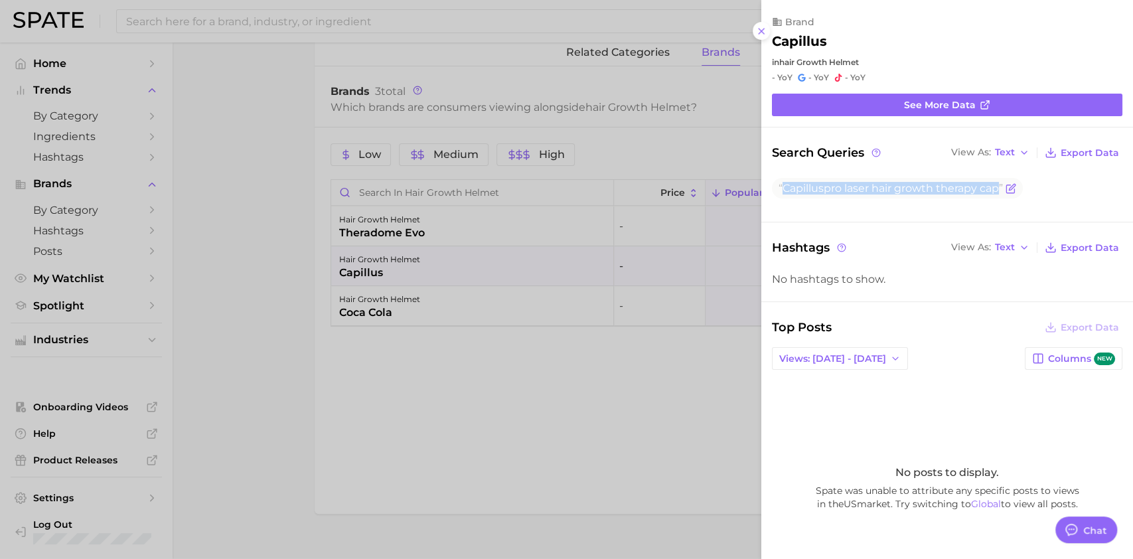
drag, startPoint x: 783, startPoint y: 187, endPoint x: 996, endPoint y: 189, distance: 213.7
click at [996, 189] on span "Capillus pro laser hair growth therapy cap" at bounding box center [891, 188] width 224 height 13
copy span "Capillus pro laser hair growth therapy ca"
click at [762, 35] on icon at bounding box center [761, 31] width 11 height 11
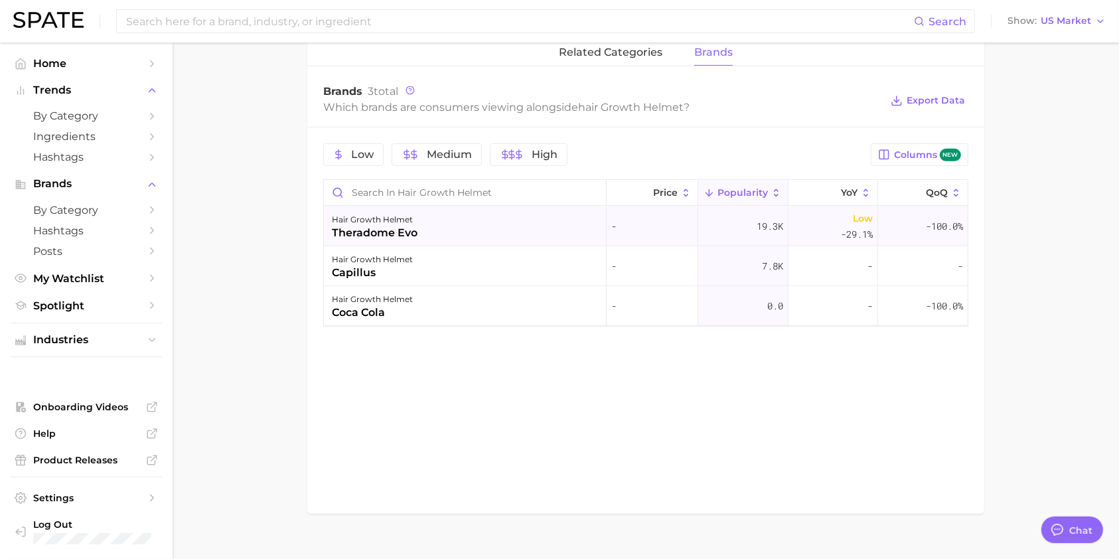
click at [487, 231] on div "hair growth helmet theradome evo" at bounding box center [465, 226] width 283 height 40
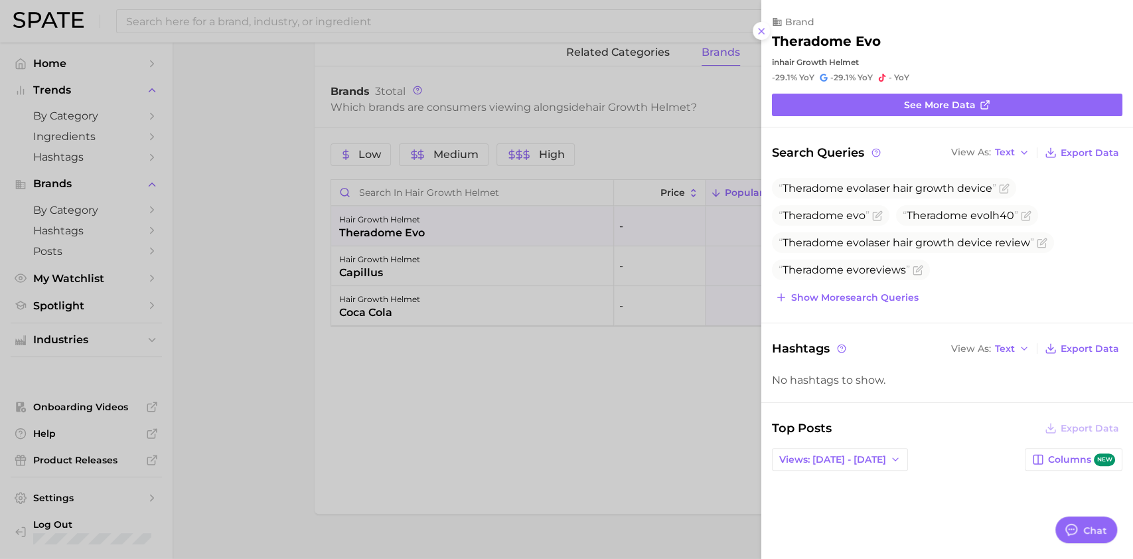
click at [601, 408] on div at bounding box center [566, 279] width 1133 height 559
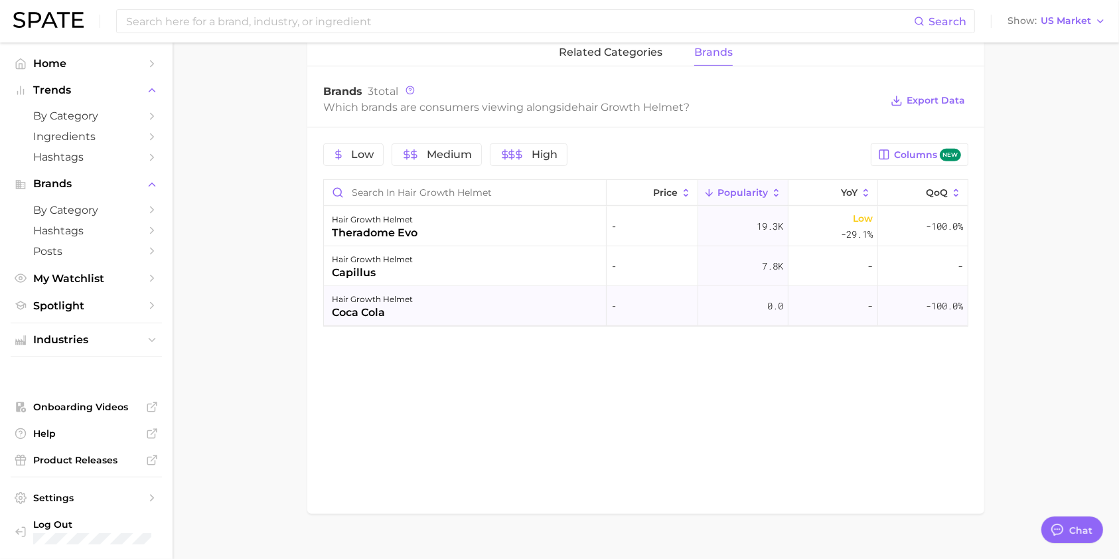
click at [397, 303] on div "hair growth helmet" at bounding box center [372, 299] width 81 height 16
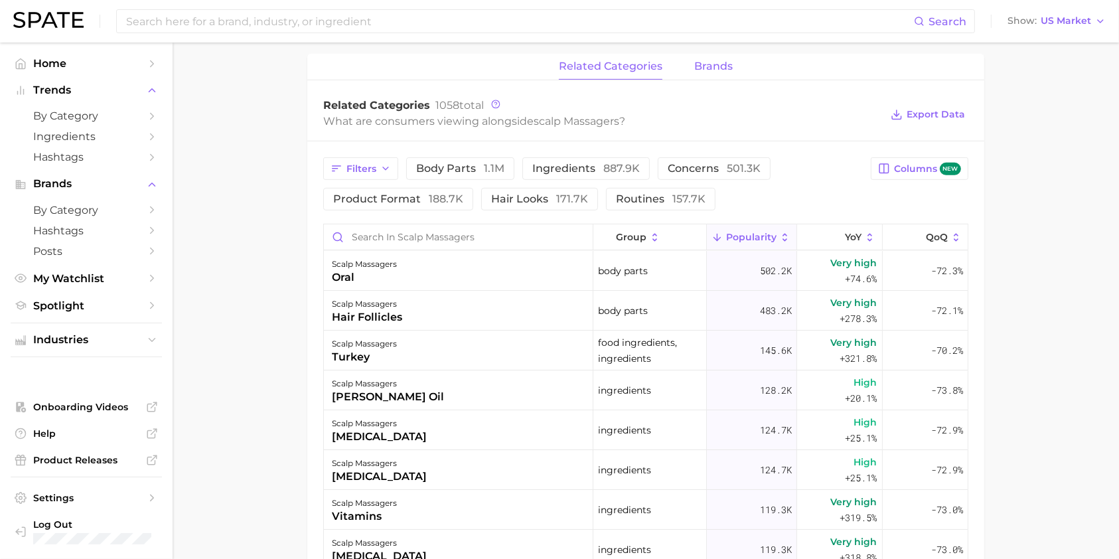
click at [712, 58] on button "brands" at bounding box center [713, 67] width 38 height 26
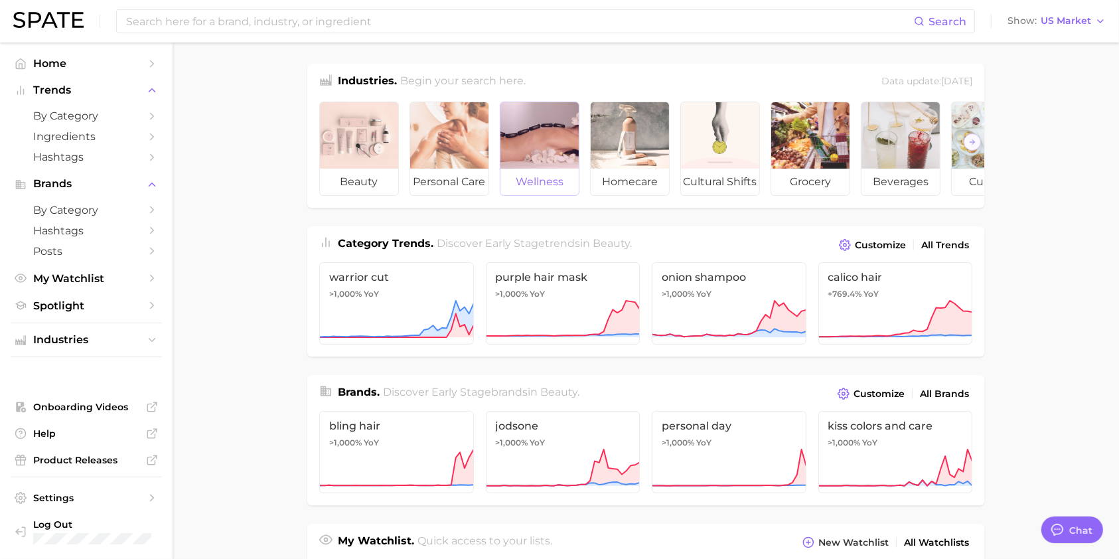
click at [560, 148] on div at bounding box center [539, 135] width 78 height 66
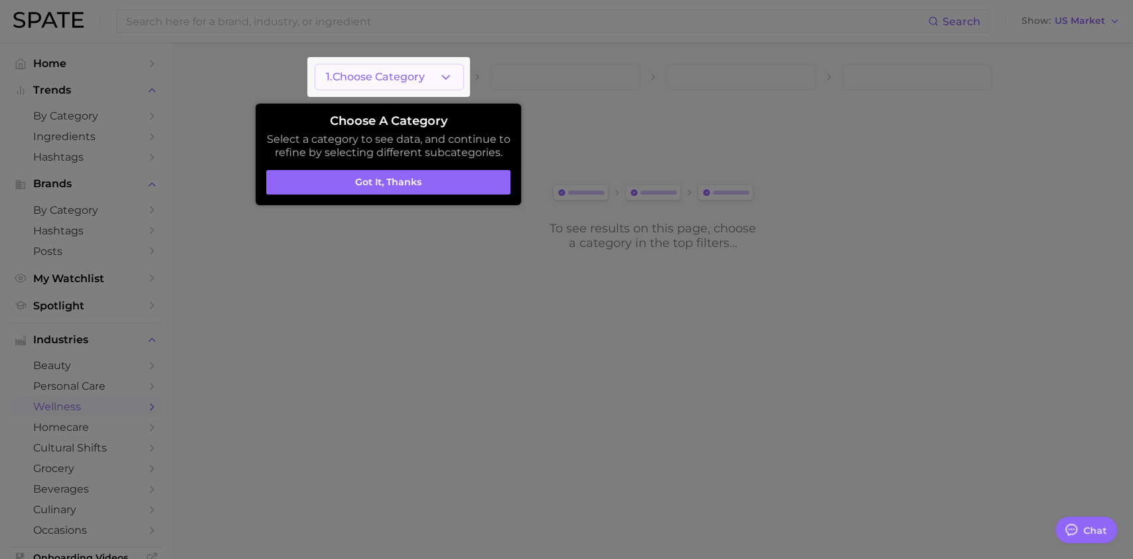
click at [437, 82] on body "Search Show US Market Home Trends by Category Ingredients Hashtags Brands by Ca…" at bounding box center [566, 279] width 1133 height 559
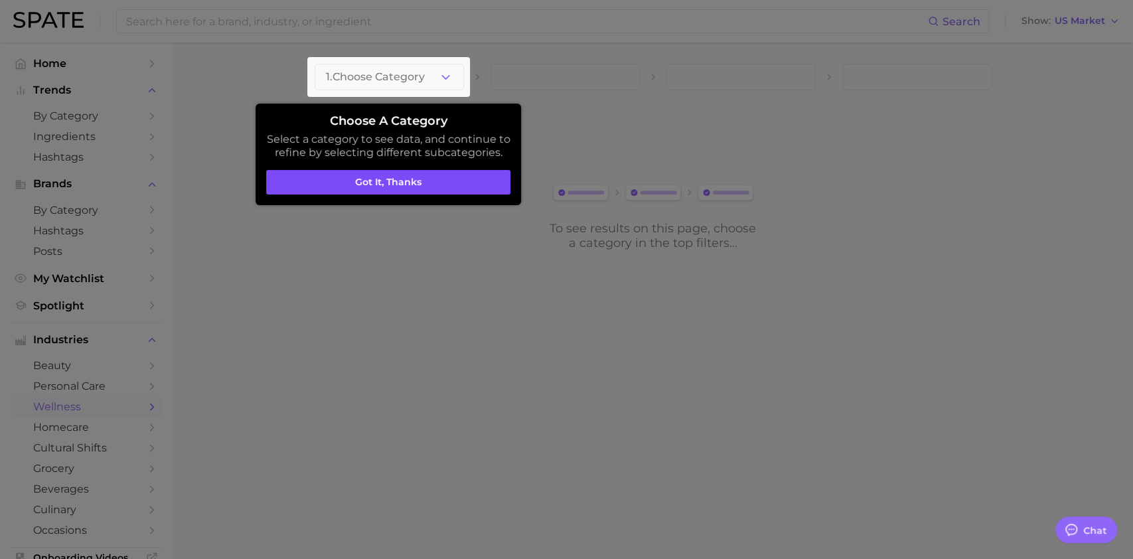
click at [462, 191] on button "Got it, thanks" at bounding box center [388, 182] width 244 height 25
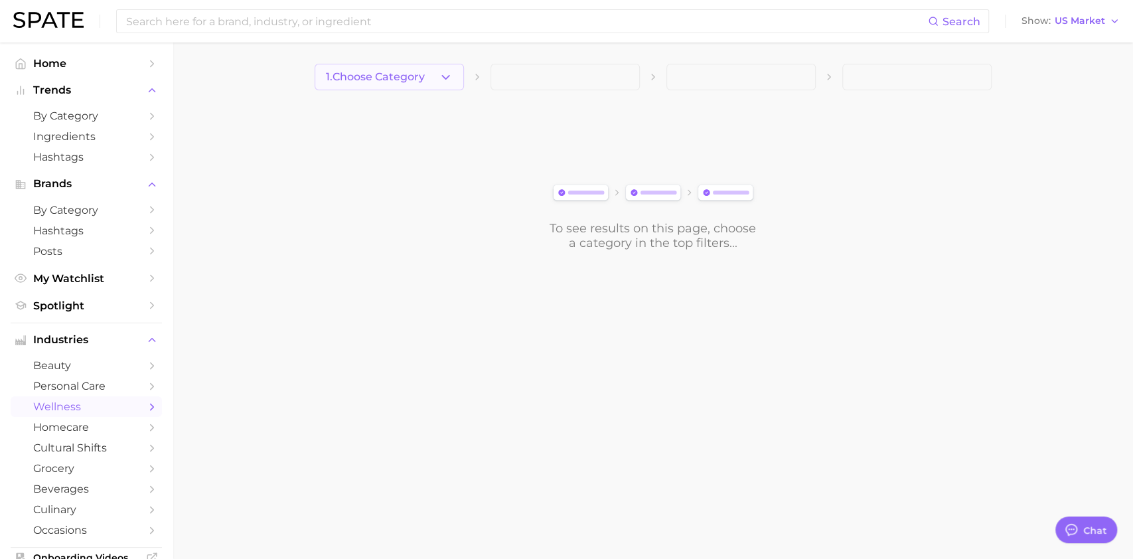
click at [392, 80] on span "1. Choose Category" at bounding box center [375, 77] width 99 height 12
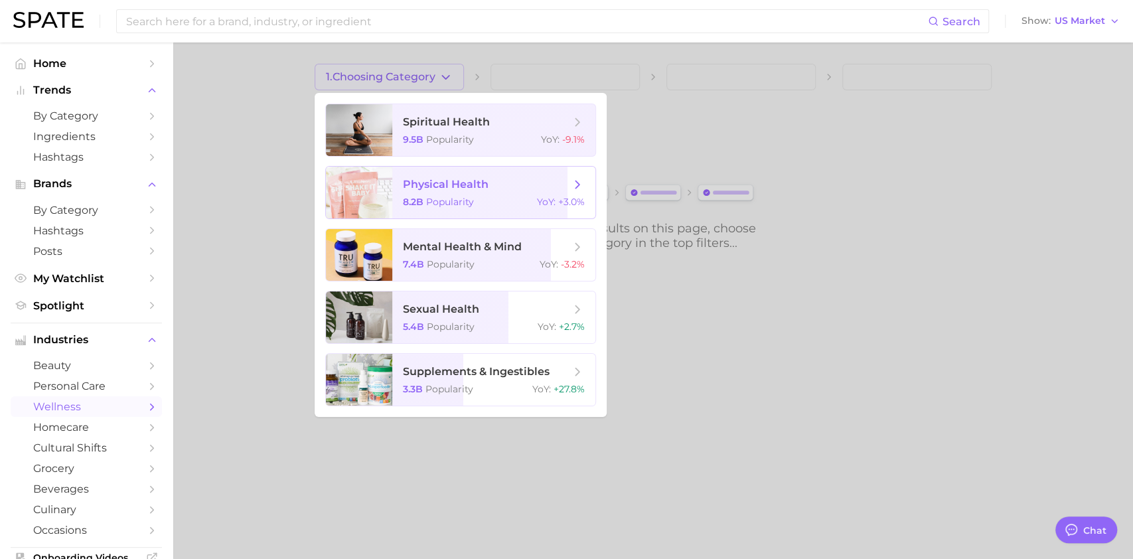
click at [496, 191] on span "physical health" at bounding box center [486, 184] width 167 height 15
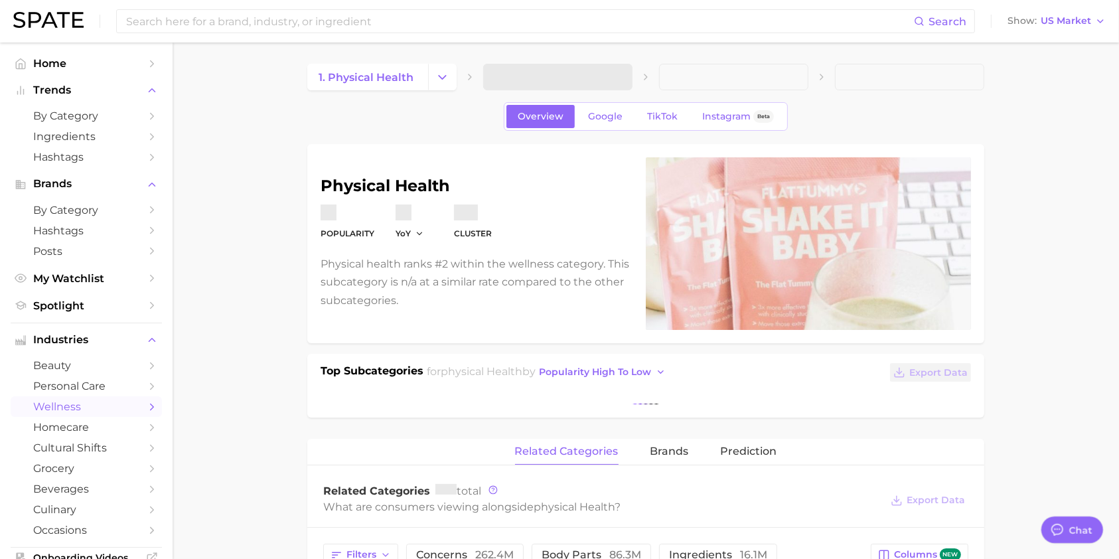
type textarea "x"
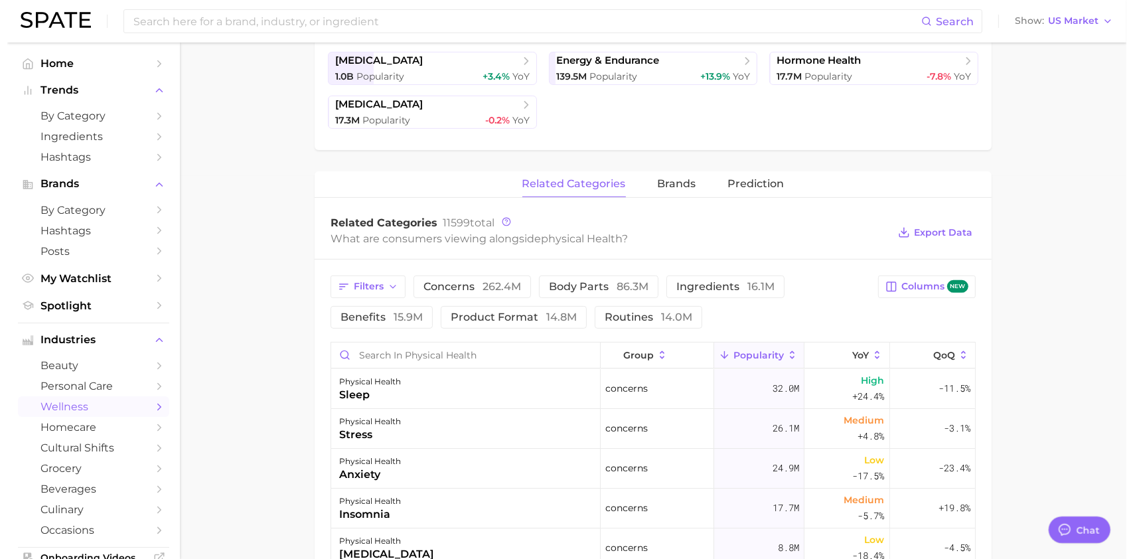
scroll to position [531, 0]
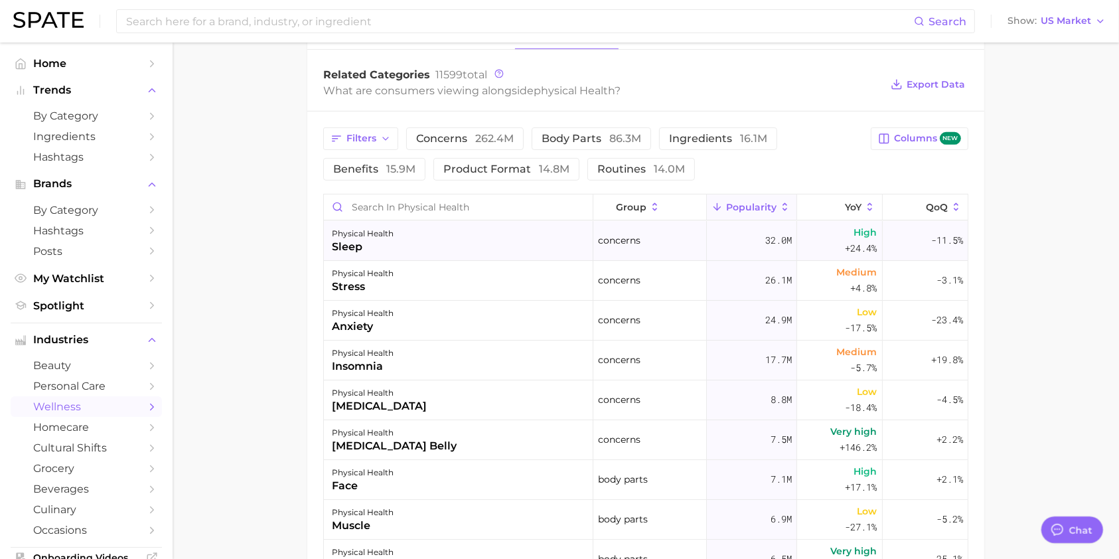
click at [467, 234] on div "physical health sleep" at bounding box center [458, 241] width 269 height 40
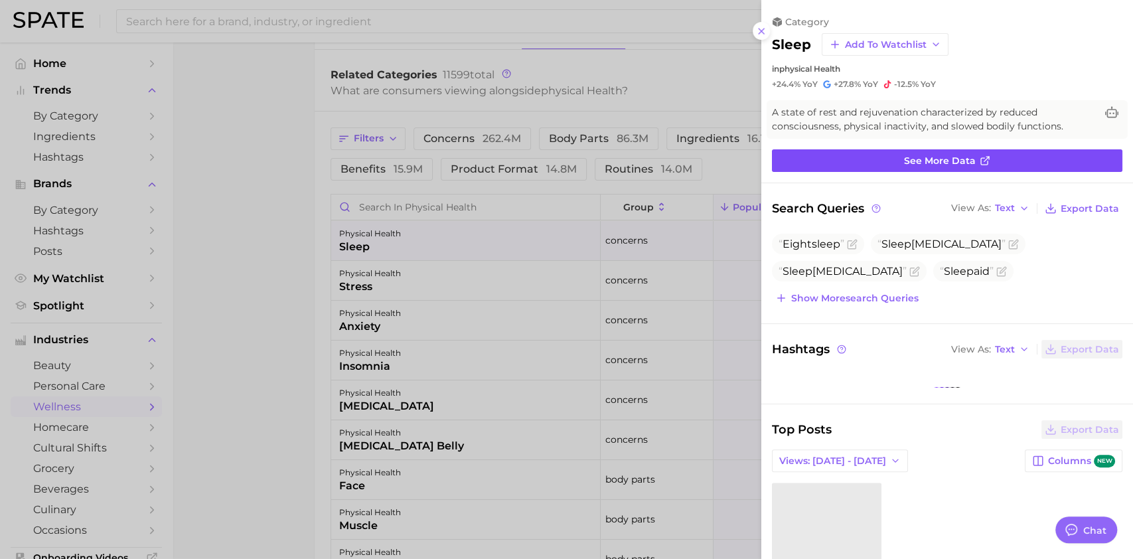
click at [834, 153] on link "See more data" at bounding box center [947, 160] width 350 height 23
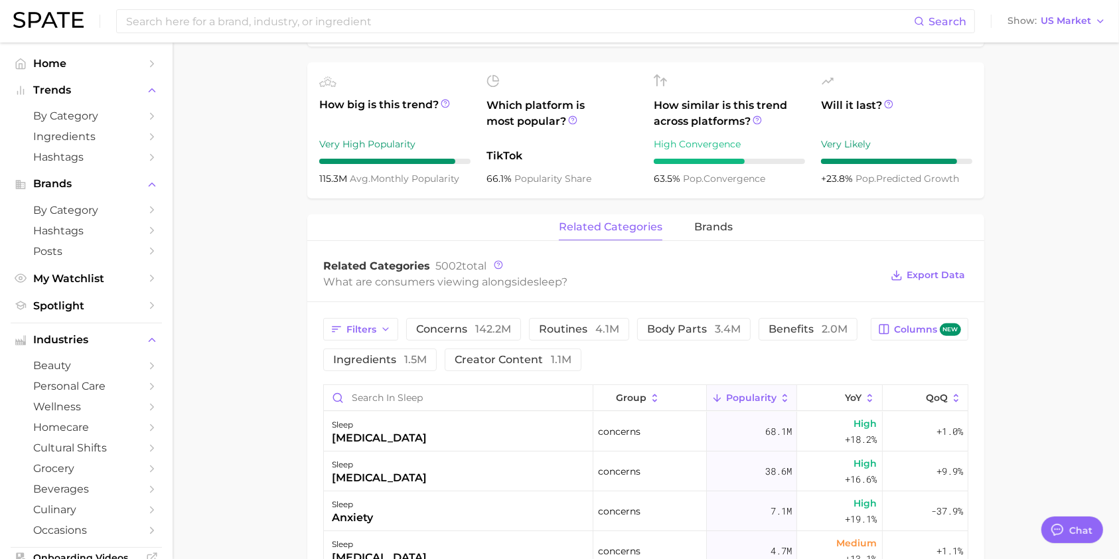
scroll to position [531, 0]
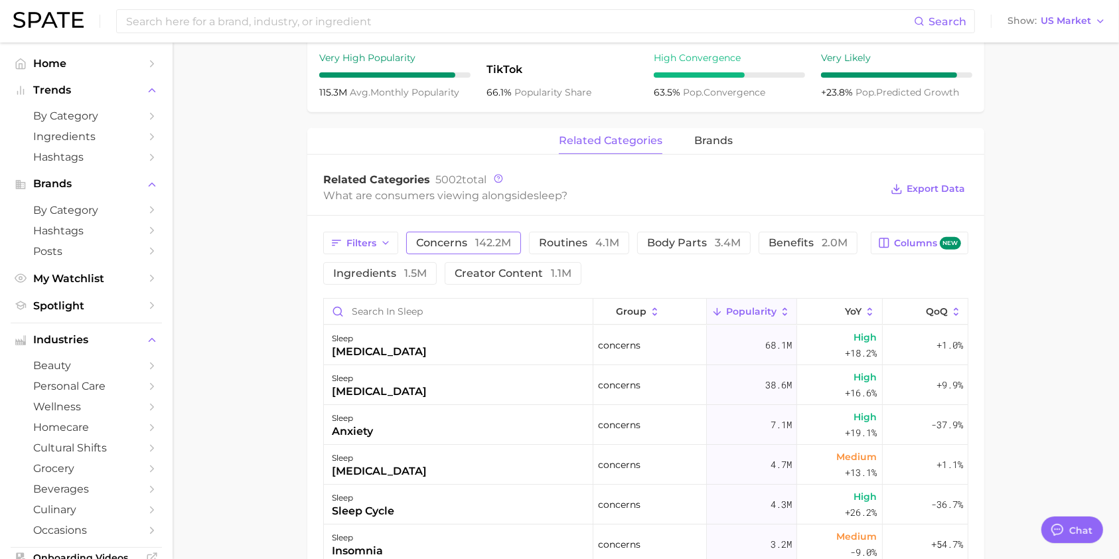
click at [449, 244] on span "concerns 142.2m" at bounding box center [463, 243] width 95 height 11
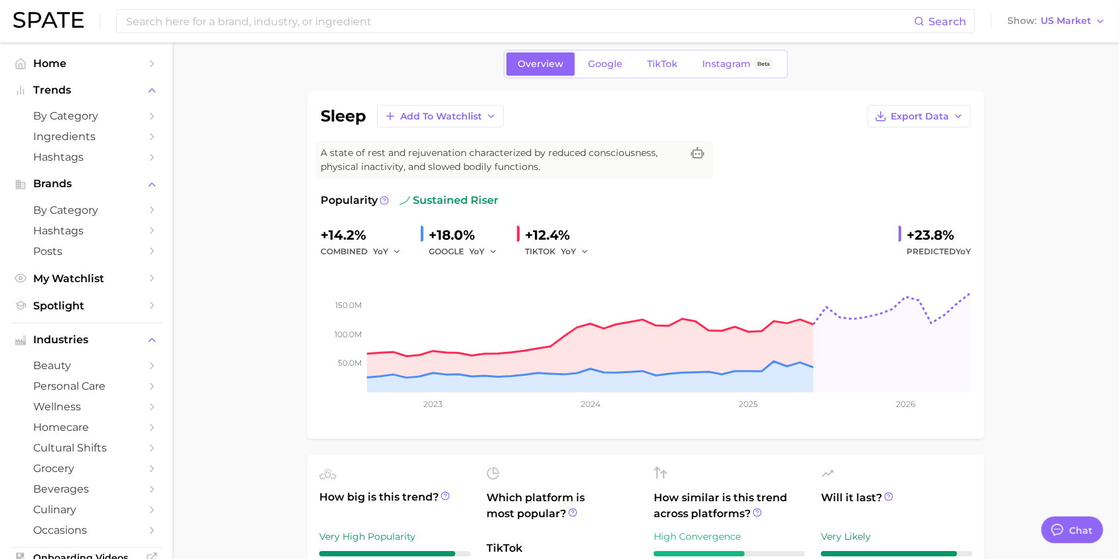
scroll to position [0, 0]
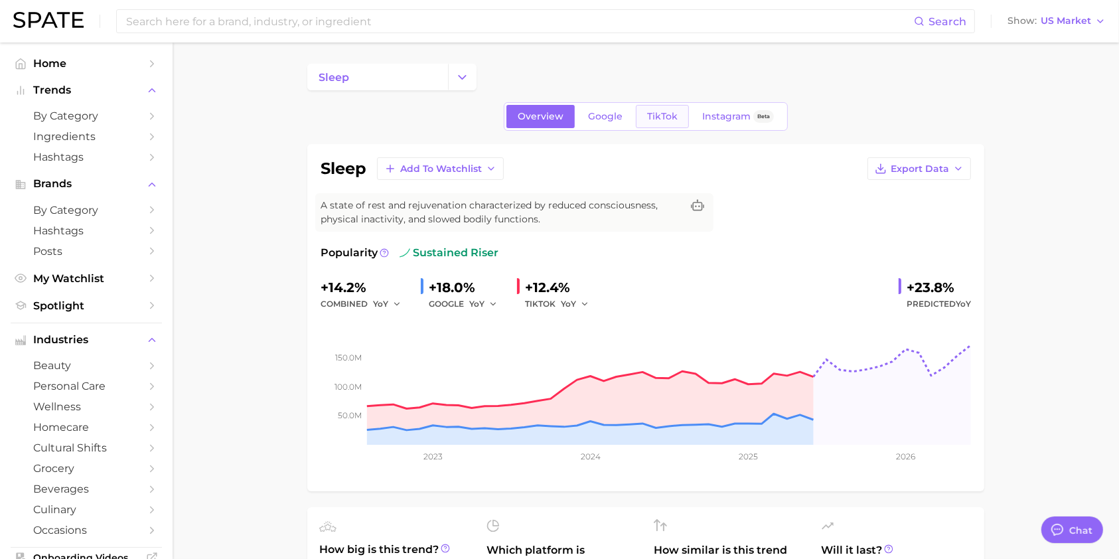
click at [660, 117] on span "TikTok" at bounding box center [662, 116] width 31 height 11
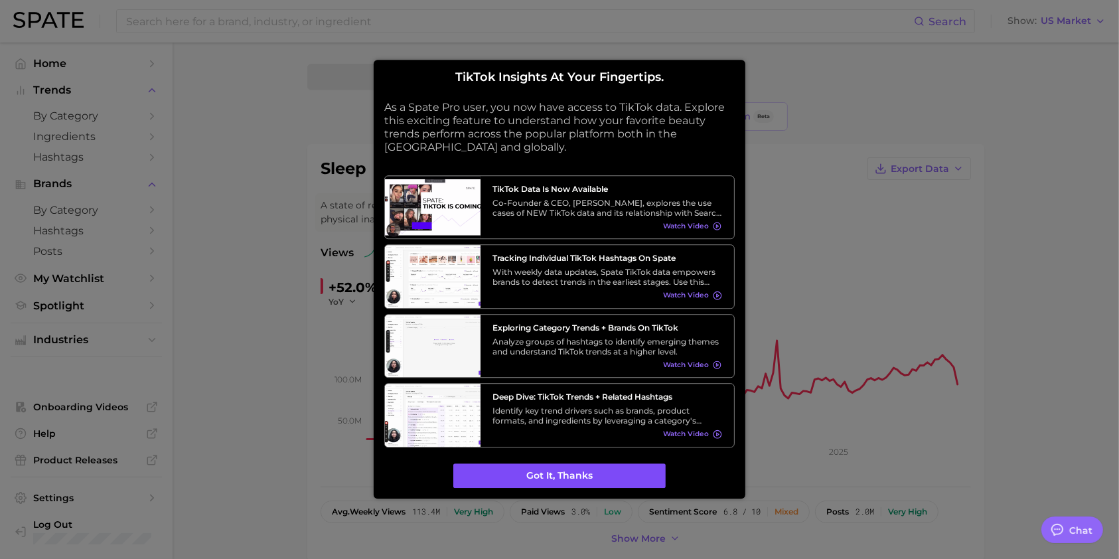
click at [536, 467] on button "Got it, thanks" at bounding box center [559, 475] width 212 height 25
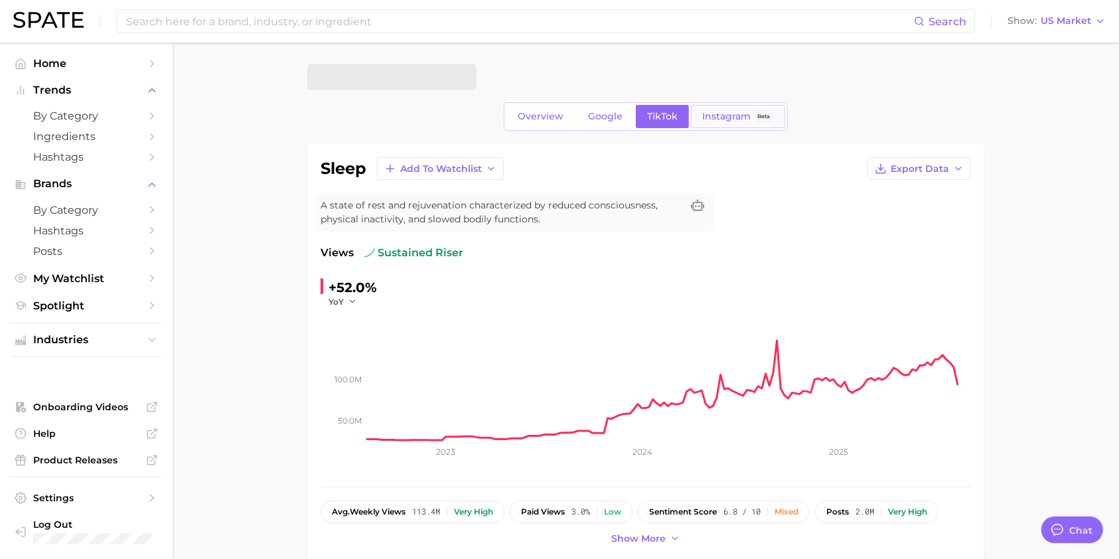
click at [750, 112] on div "Instagram Beta" at bounding box center [738, 116] width 72 height 11
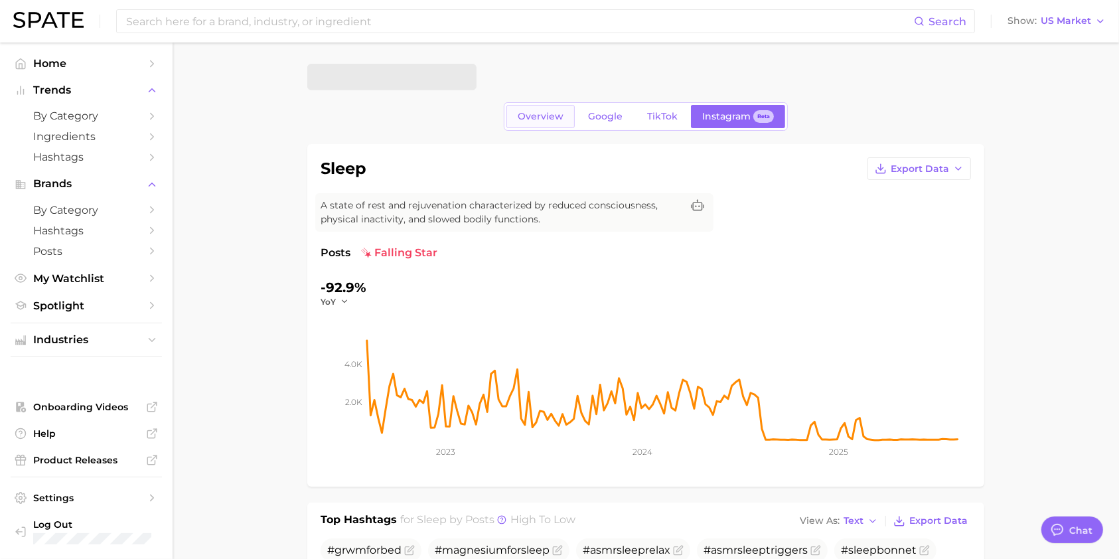
click at [544, 121] on span "Overview" at bounding box center [541, 116] width 46 height 11
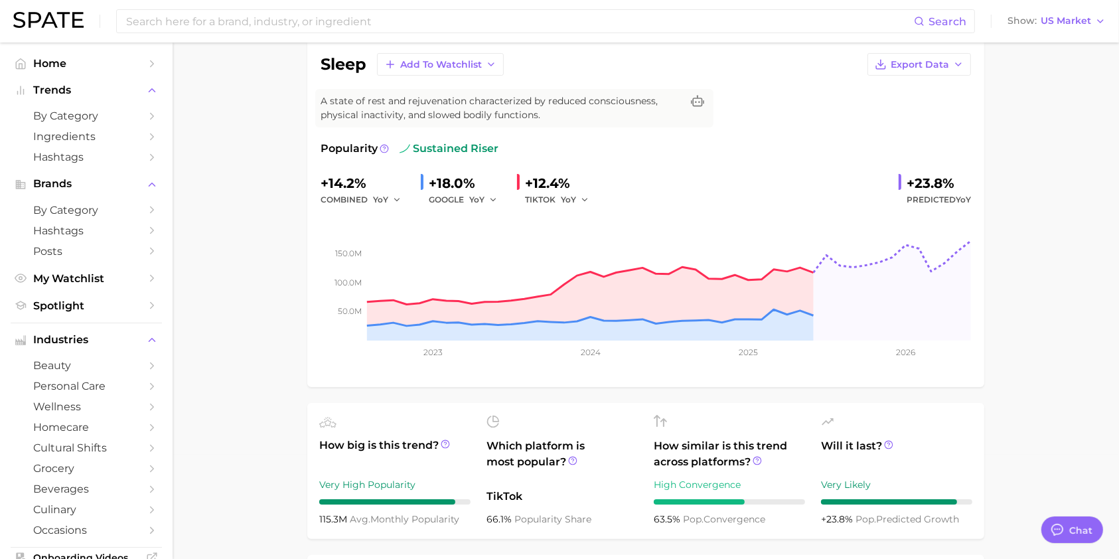
scroll to position [354, 0]
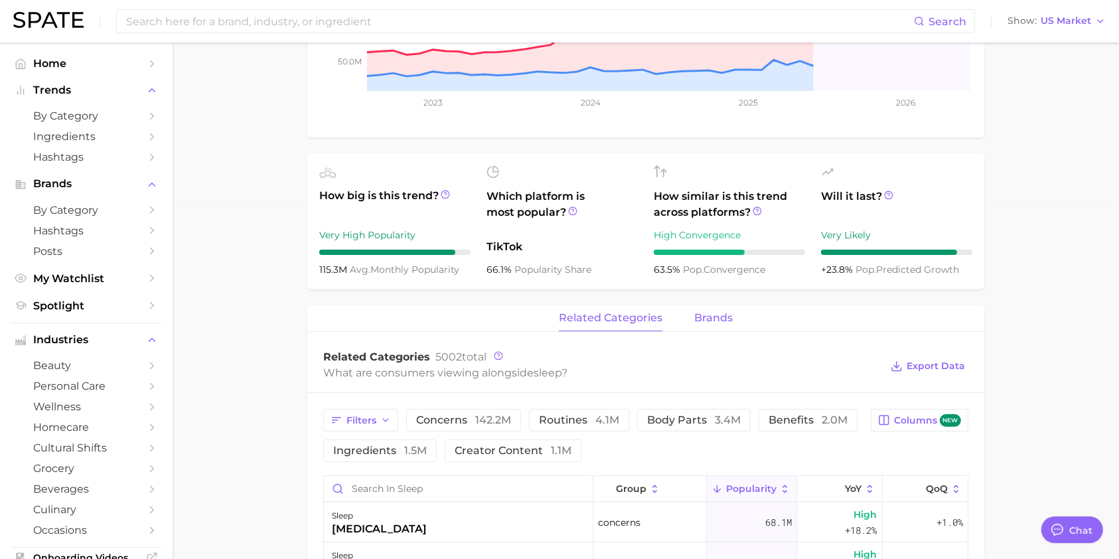
click at [714, 305] on button "brands" at bounding box center [713, 318] width 38 height 26
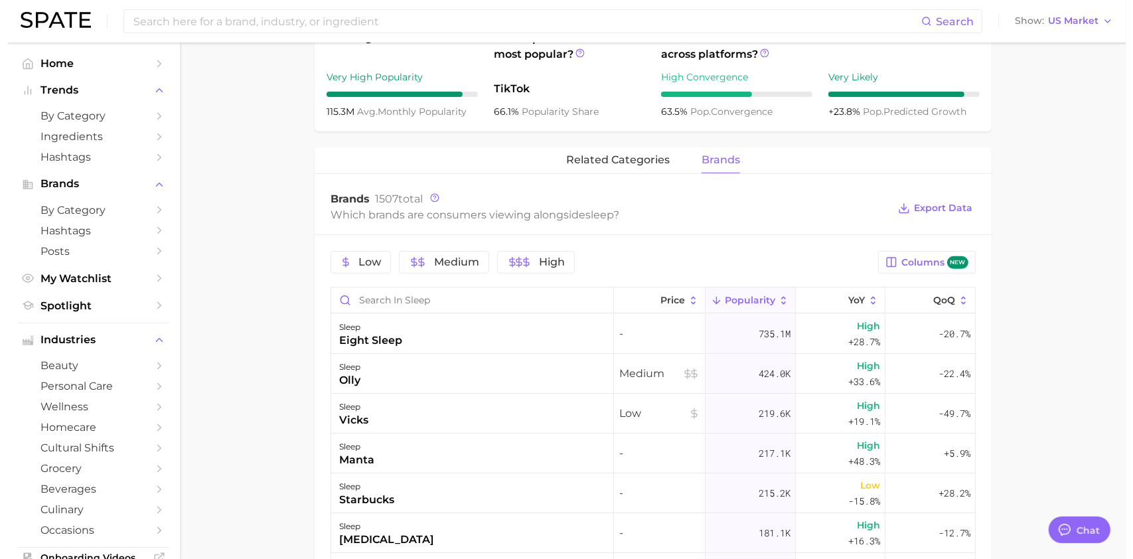
scroll to position [619, 0]
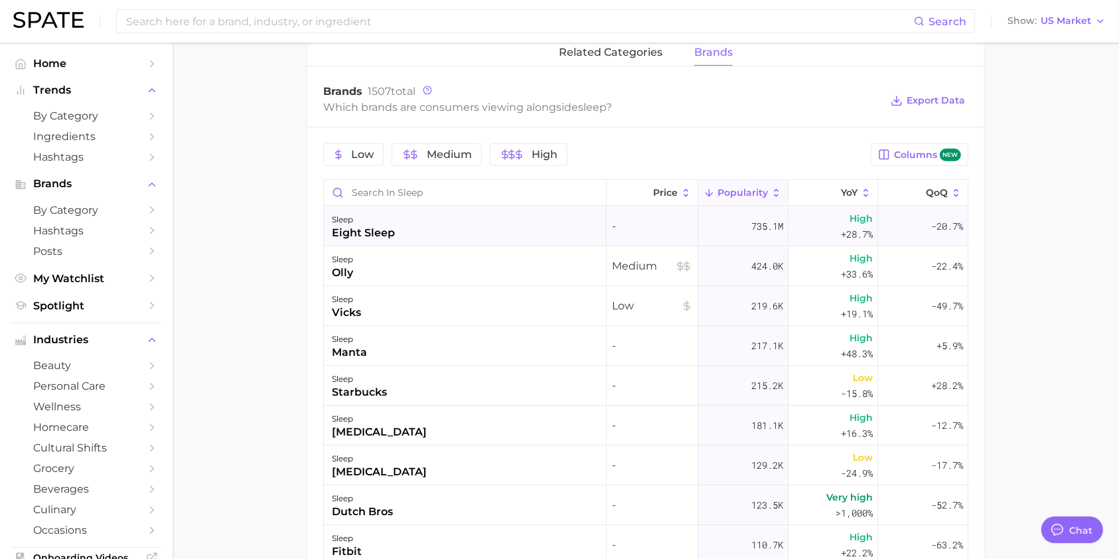
click at [418, 233] on div "sleep eight sleep" at bounding box center [465, 226] width 283 height 40
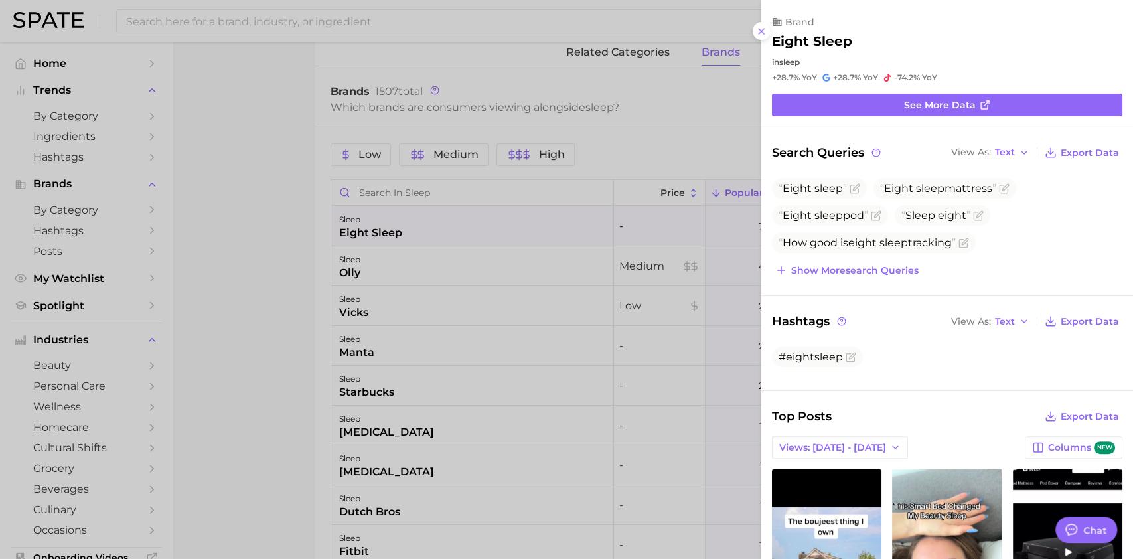
scroll to position [177, 0]
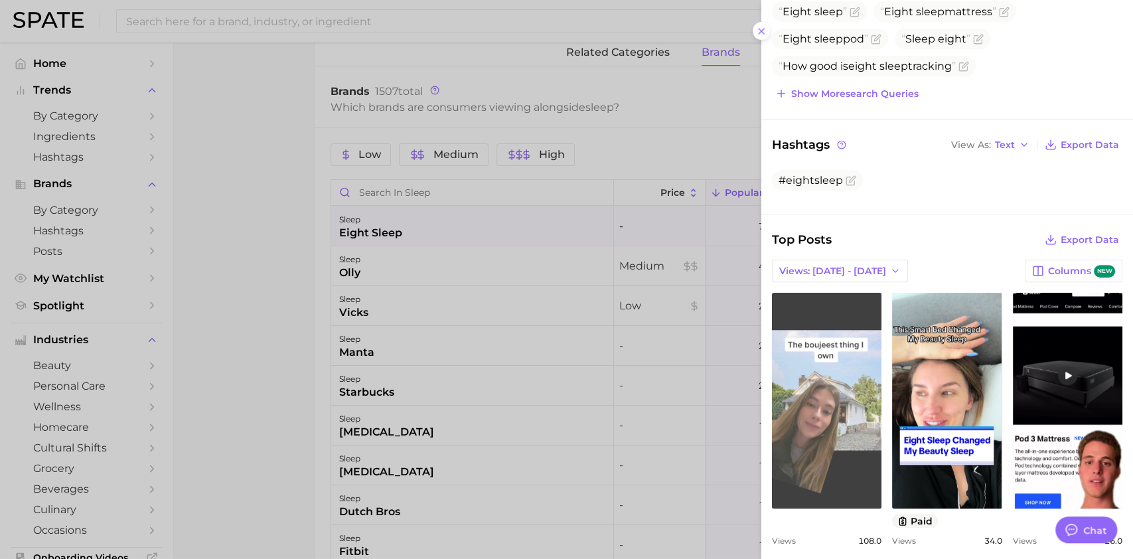
click at [876, 440] on link "view post on TikTok" at bounding box center [827, 401] width 110 height 216
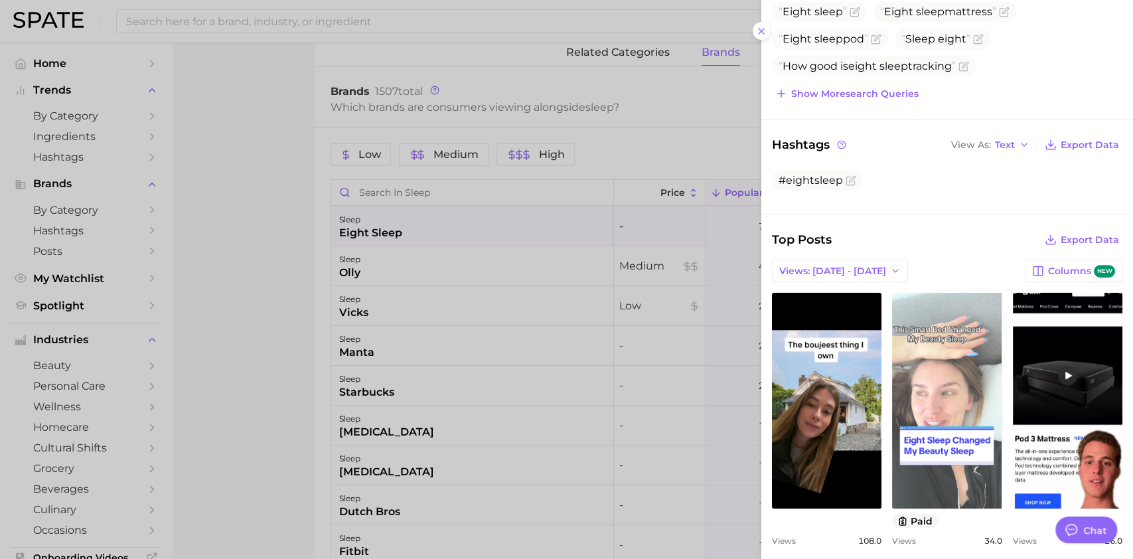
click at [1002, 381] on link "view post on TikTok" at bounding box center [947, 401] width 110 height 216
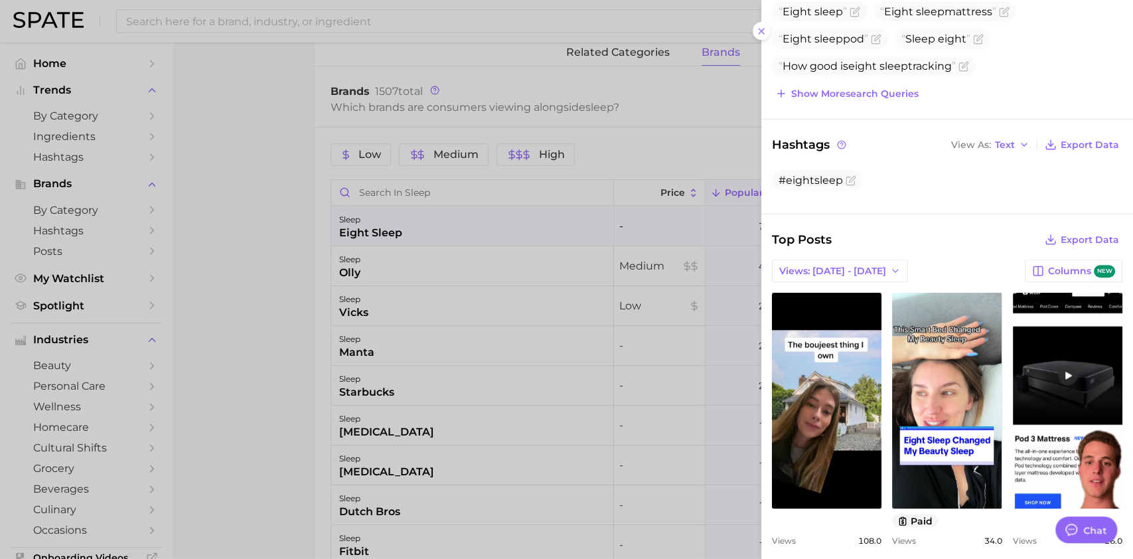
click at [281, 208] on div at bounding box center [566, 279] width 1133 height 559
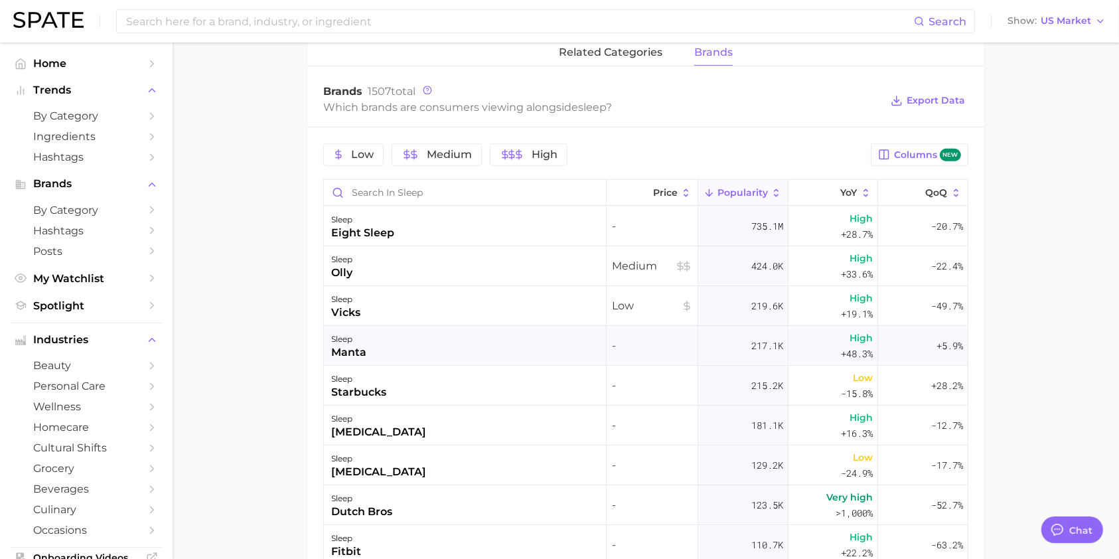
click at [343, 357] on div "manta" at bounding box center [349, 352] width 35 height 16
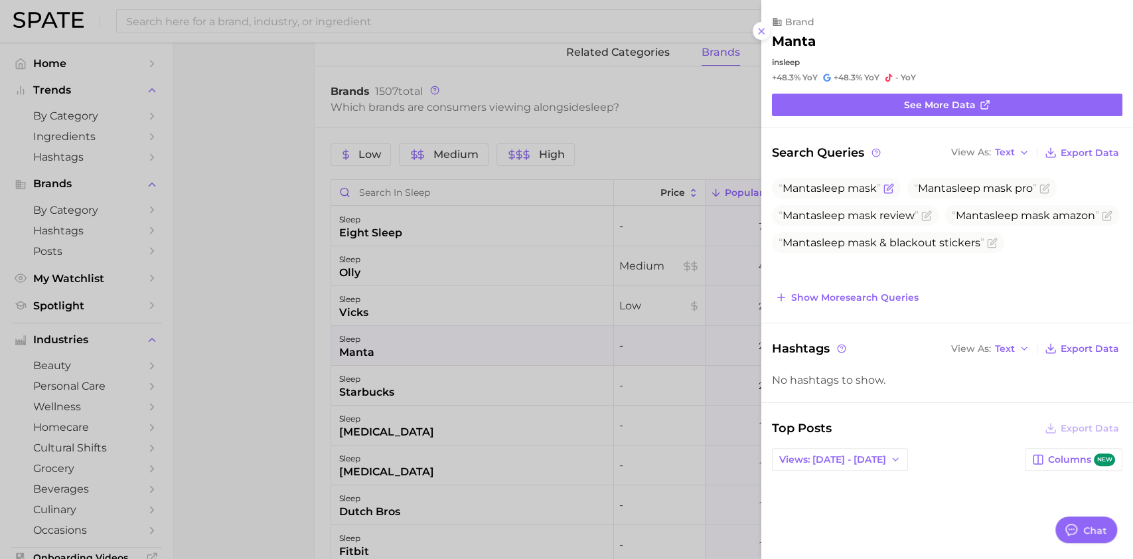
click at [830, 185] on span "Manta sleep mask" at bounding box center [830, 188] width 102 height 13
click at [938, 102] on span "See more data" at bounding box center [940, 105] width 72 height 11
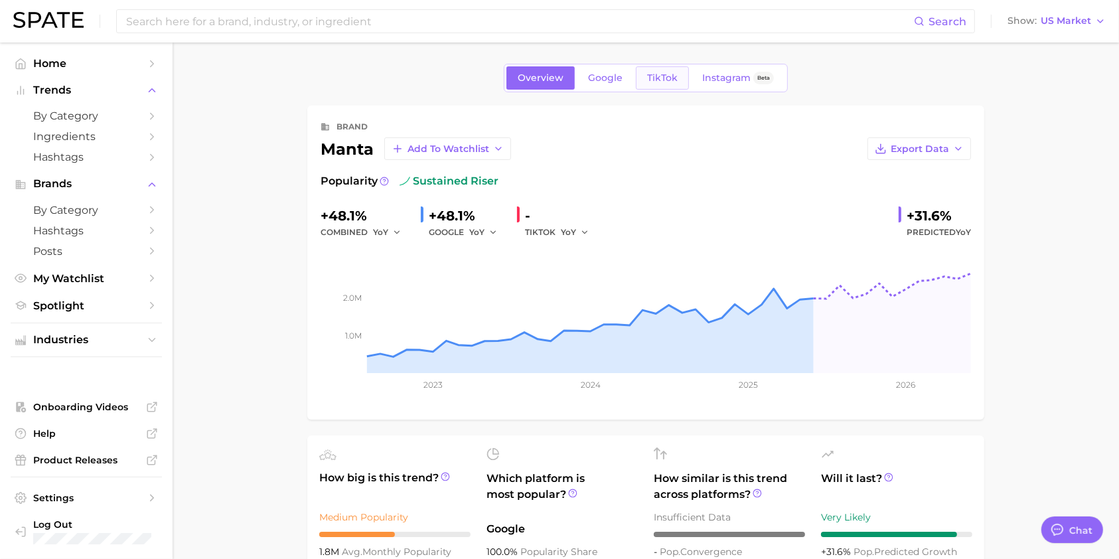
click at [685, 77] on link "TikTok" at bounding box center [662, 77] width 53 height 23
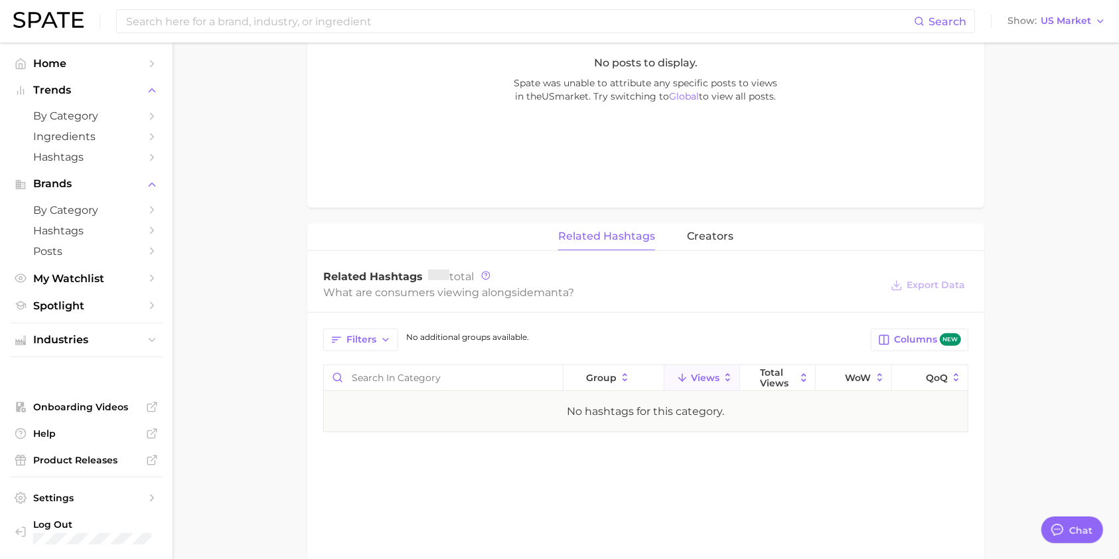
scroll to position [722, 0]
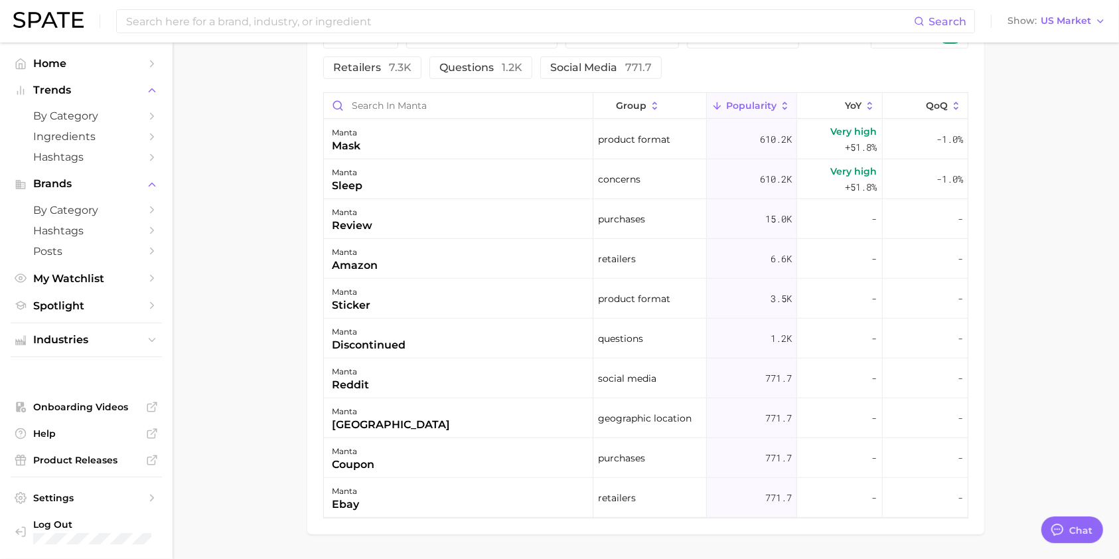
scroll to position [666, 0]
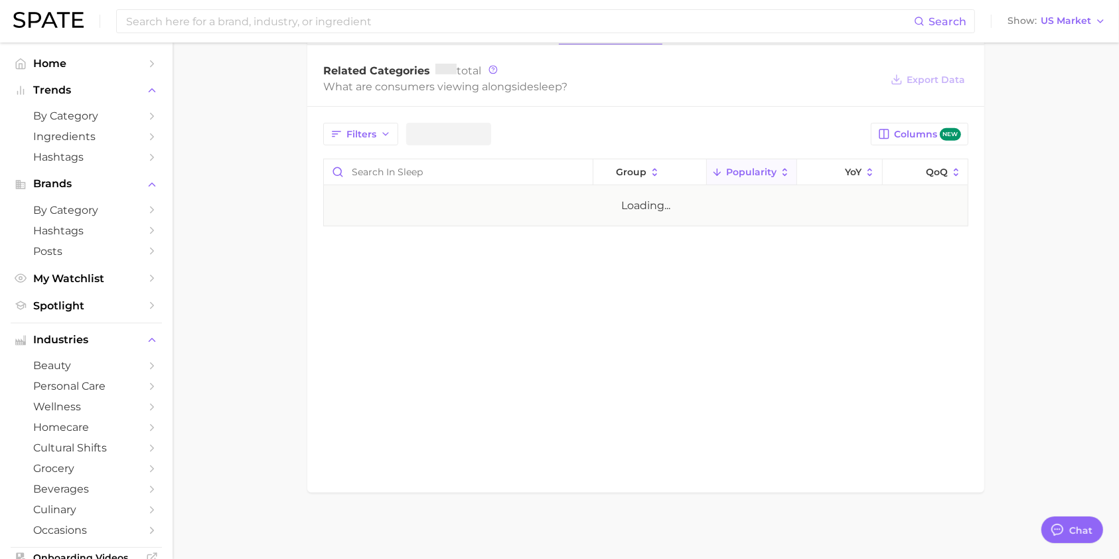
scroll to position [619, 0]
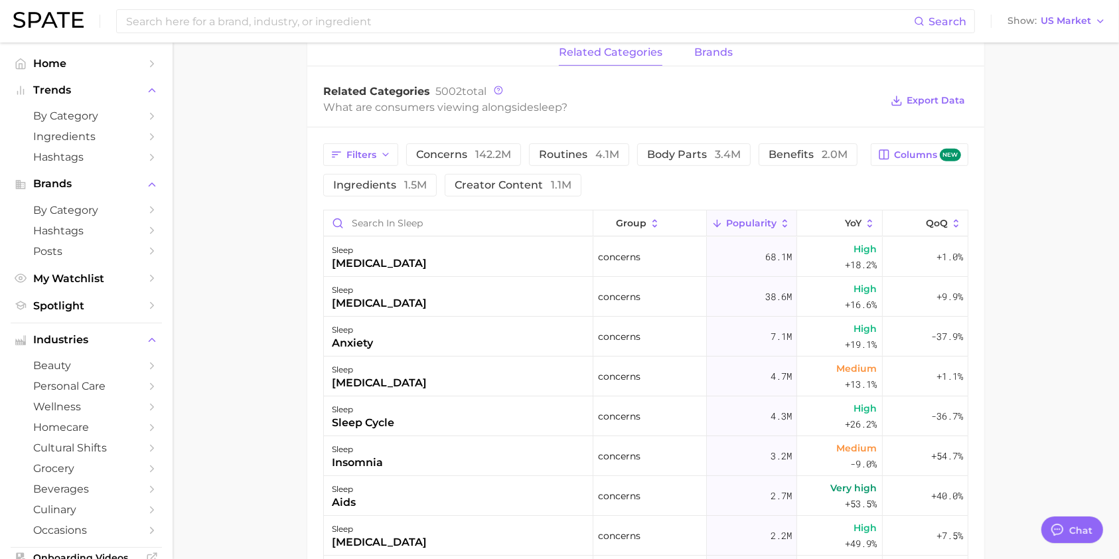
click at [712, 57] on span "brands" at bounding box center [713, 52] width 38 height 12
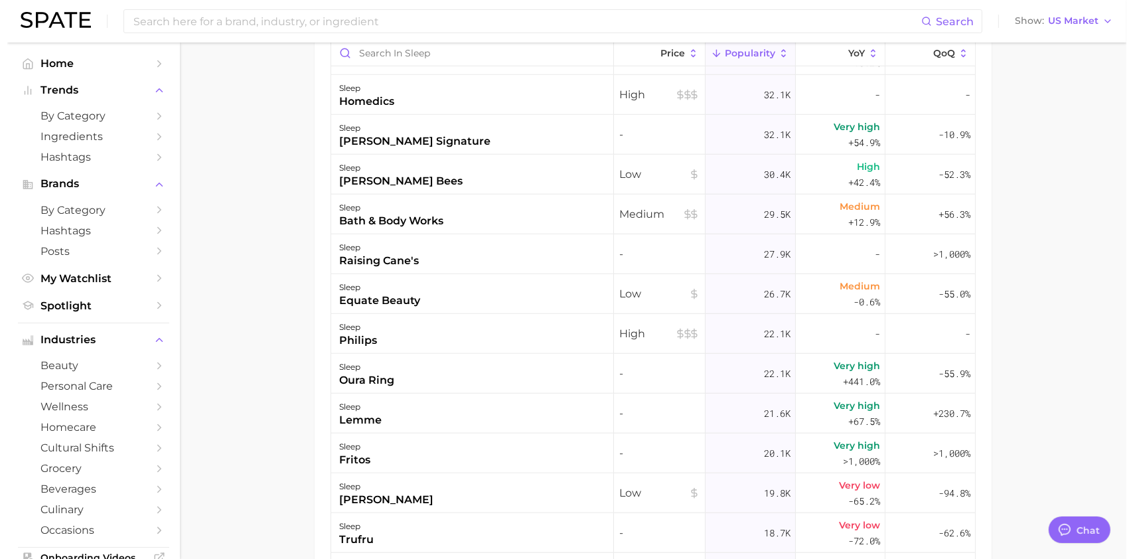
scroll to position [1187, 0]
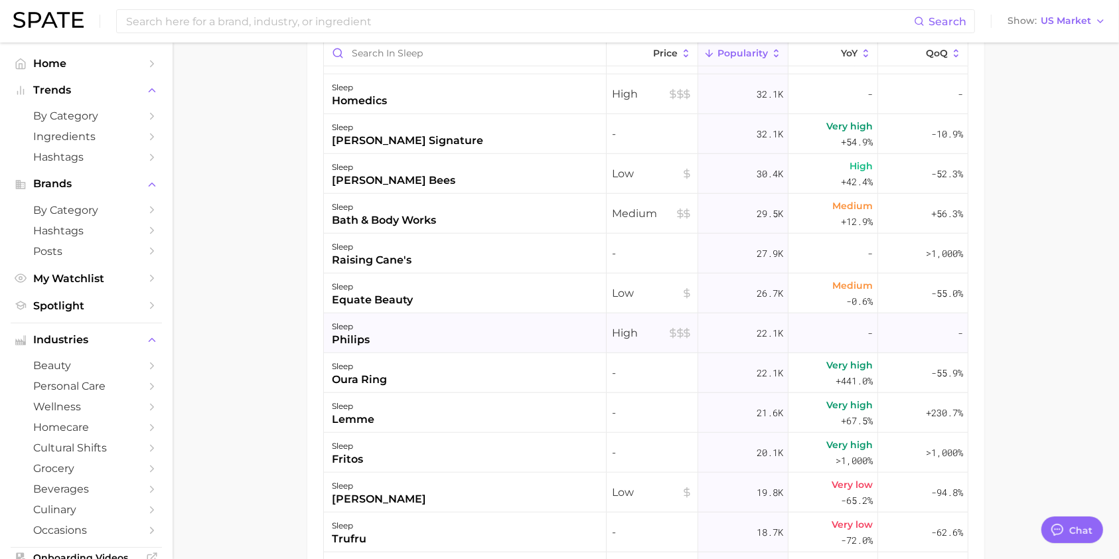
click at [333, 338] on div "philips" at bounding box center [351, 340] width 38 height 16
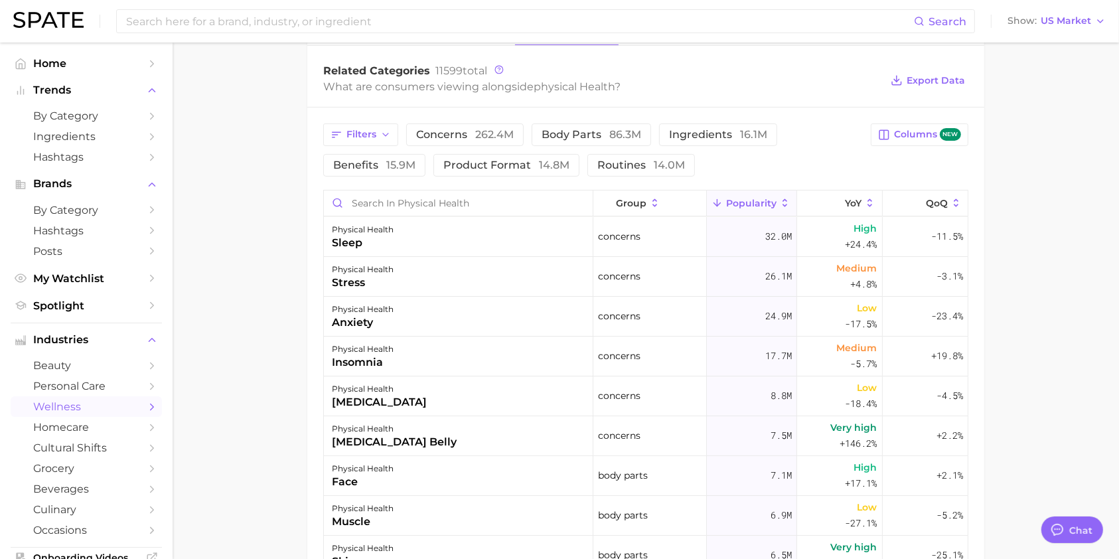
scroll to position [536, 0]
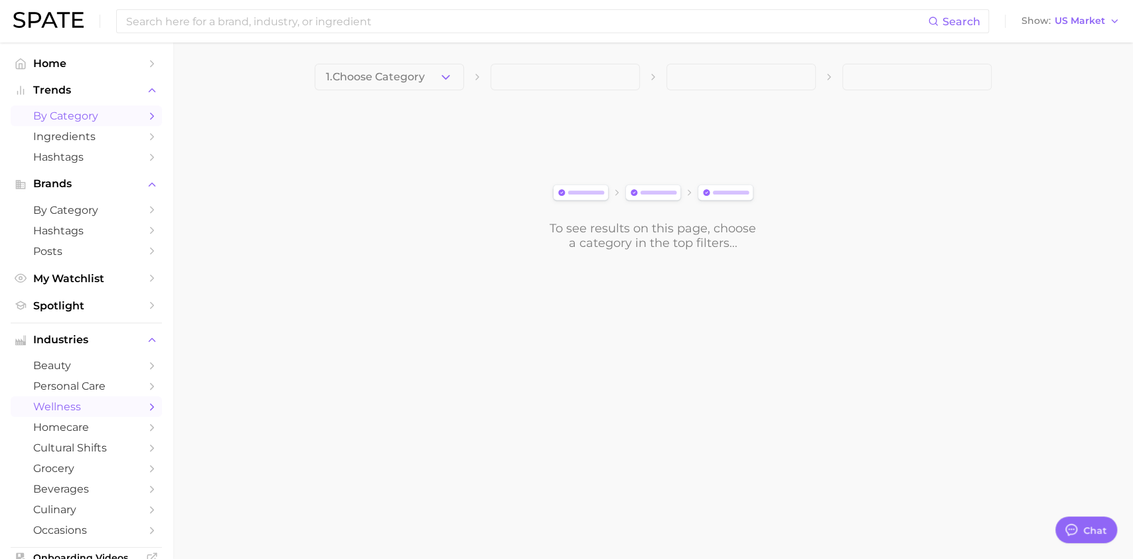
click at [60, 111] on span "by Category" at bounding box center [86, 116] width 106 height 13
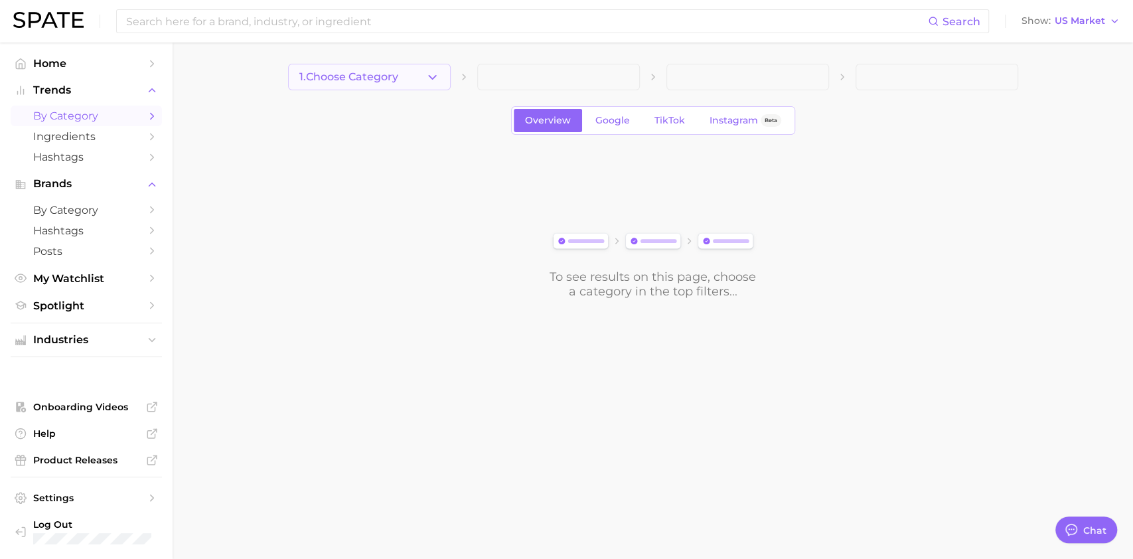
click at [349, 74] on span "1. Choose Category" at bounding box center [348, 77] width 99 height 12
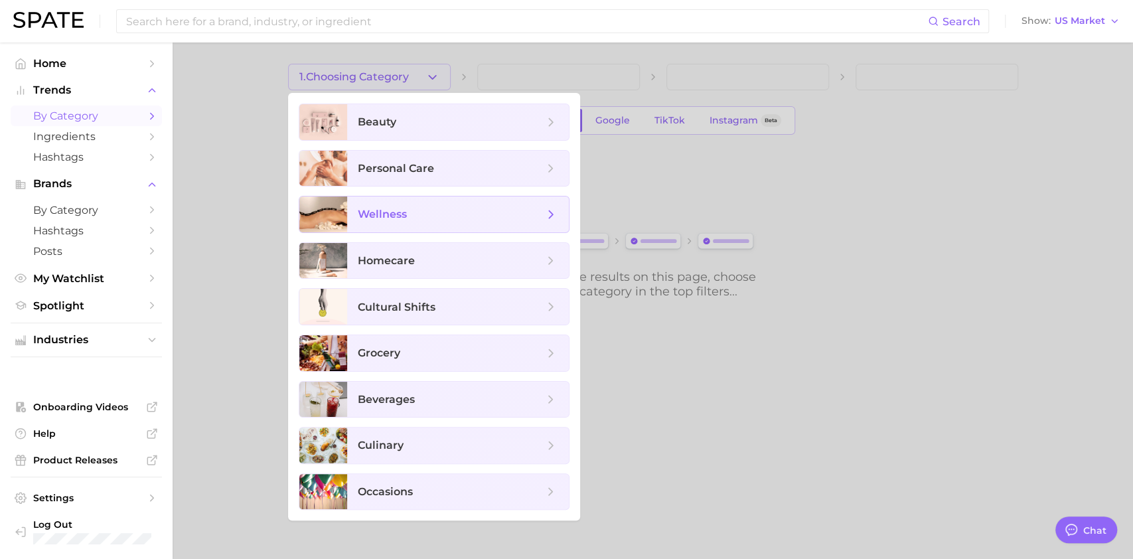
click at [372, 215] on span "wellness" at bounding box center [382, 214] width 49 height 13
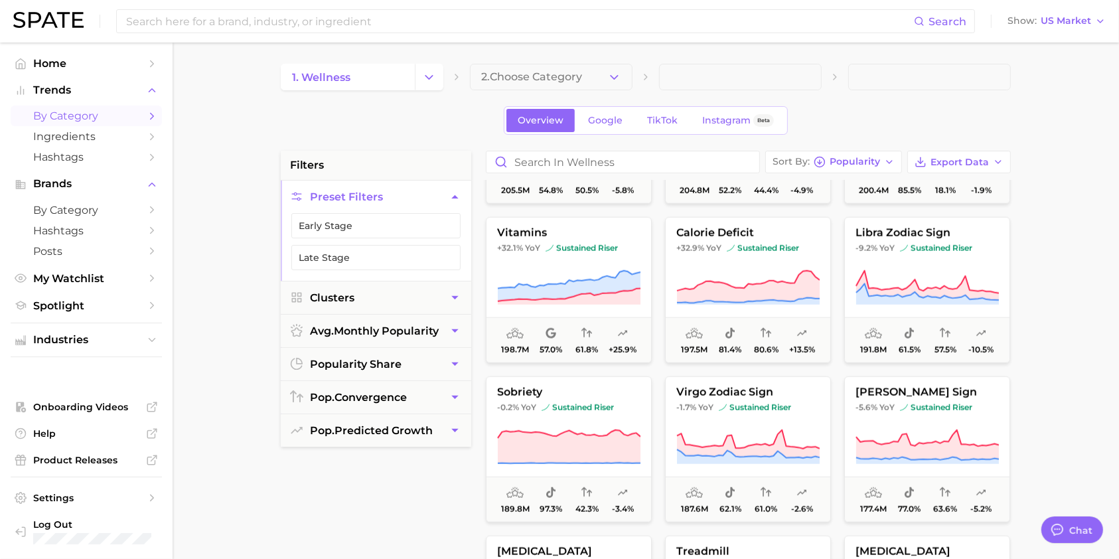
scroll to position [1561, 0]
click at [42, 57] on span "Home" at bounding box center [86, 63] width 106 height 13
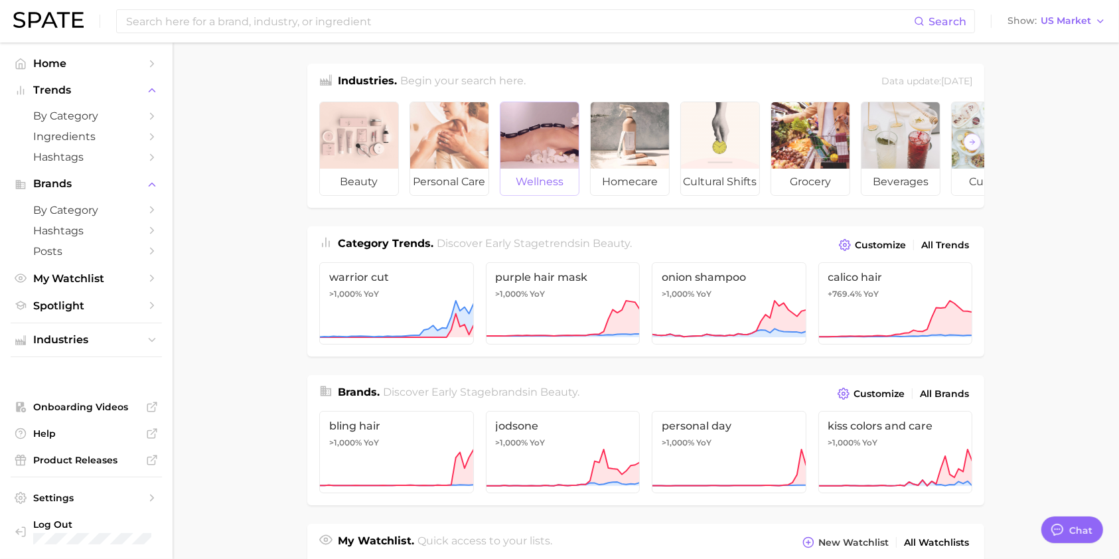
click at [515, 146] on div at bounding box center [539, 135] width 78 height 66
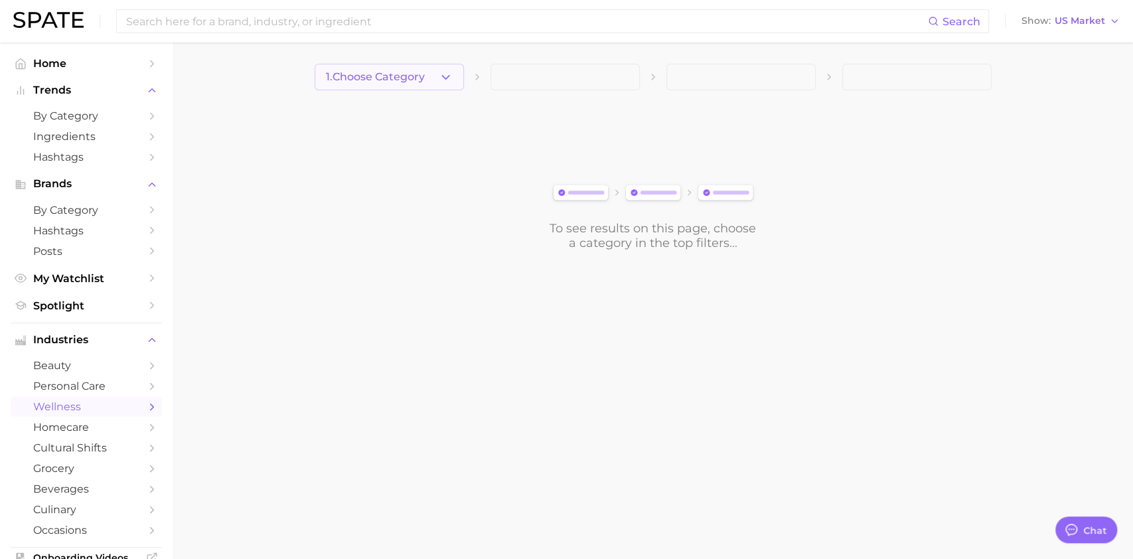
click at [353, 72] on span "1. Choose Category" at bounding box center [375, 77] width 99 height 12
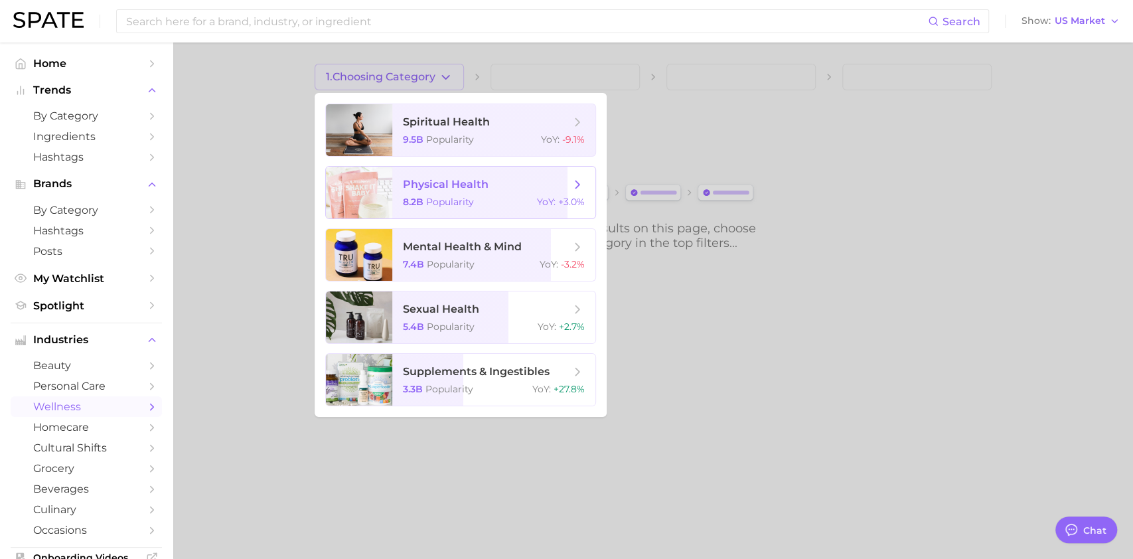
click at [430, 175] on span "physical health 8.2b Popularity YoY : +3.0%" at bounding box center [493, 193] width 203 height 52
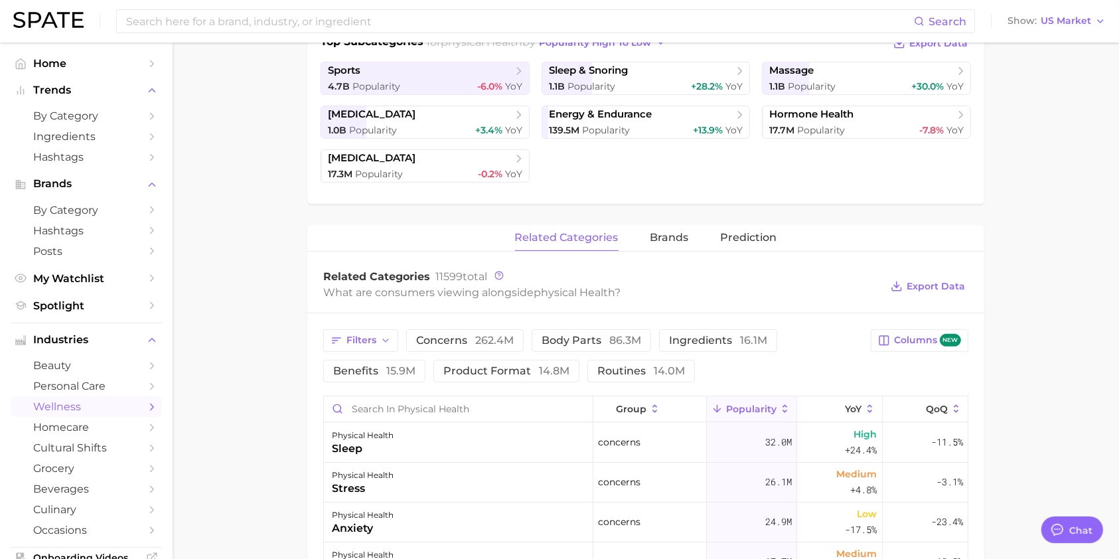
scroll to position [329, 0]
click at [409, 79] on link "sports 4.7b Popularity -6.0% YoY" at bounding box center [425, 78] width 209 height 33
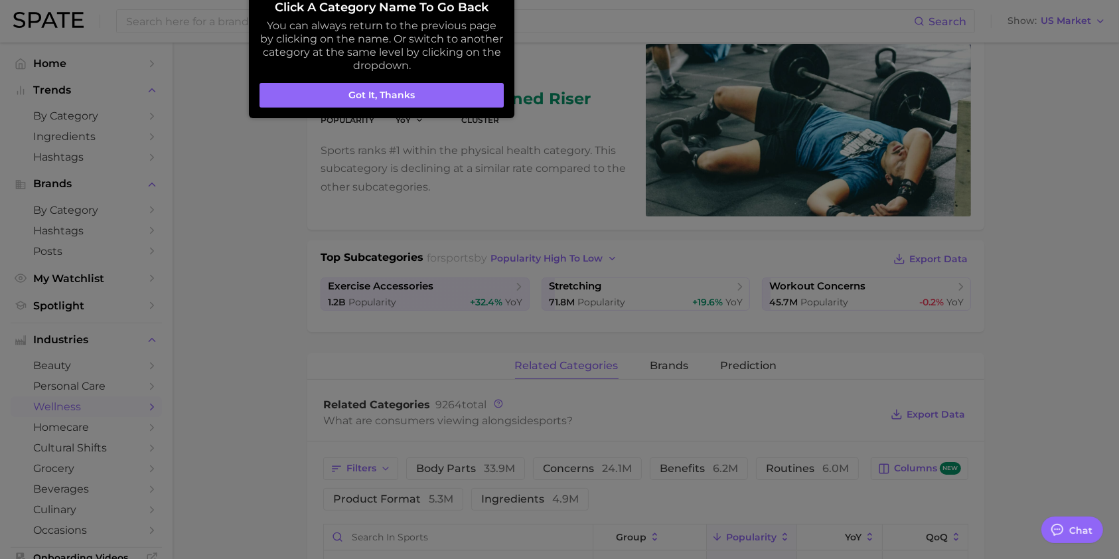
scroll to position [127, 0]
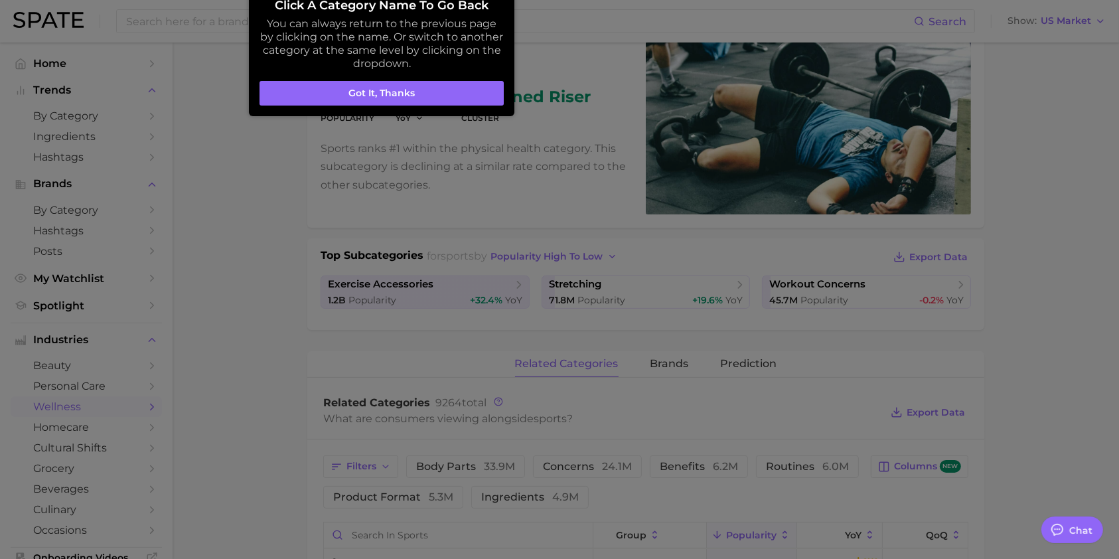
click at [339, 110] on aside "Click a category name to go back You can always return to the previous page by …" at bounding box center [382, 52] width 266 height 128
click at [321, 100] on button "Got it, thanks" at bounding box center [382, 93] width 244 height 25
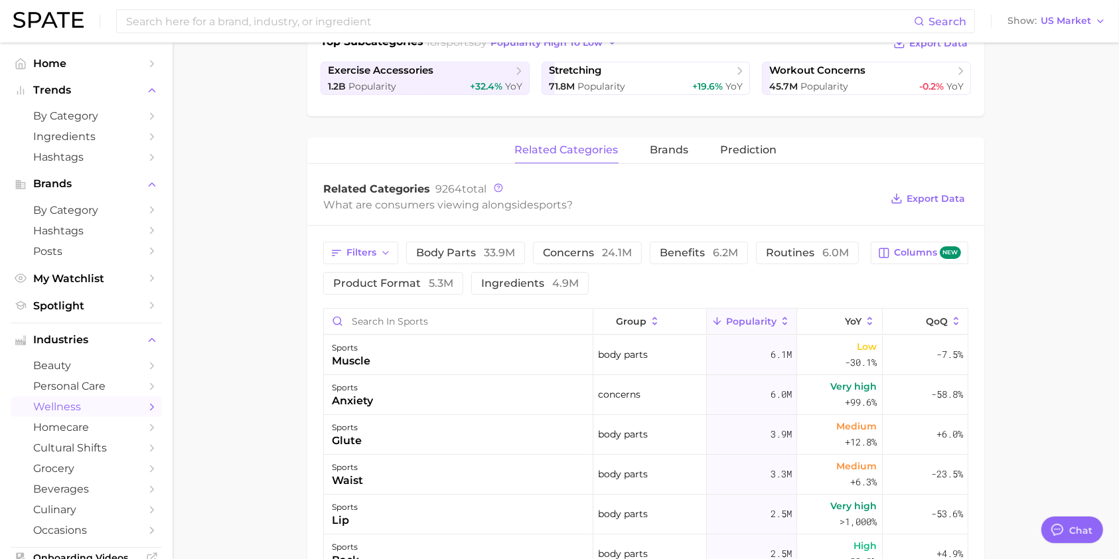
scroll to position [329, 0]
click at [669, 150] on span "brands" at bounding box center [669, 150] width 38 height 12
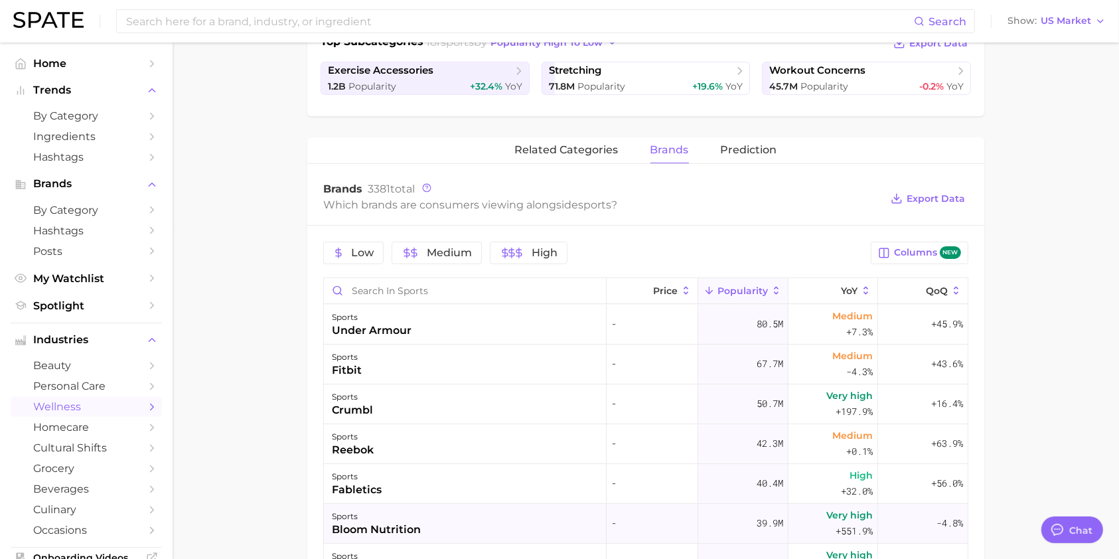
scroll to position [0, 0]
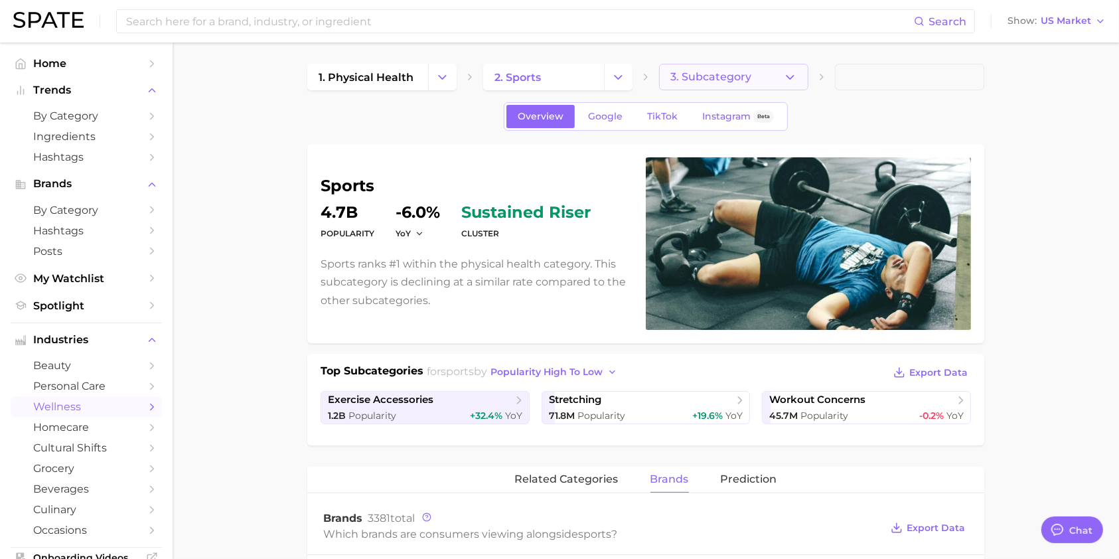
click at [682, 72] on span "3. Subcategory" at bounding box center [710, 77] width 81 height 12
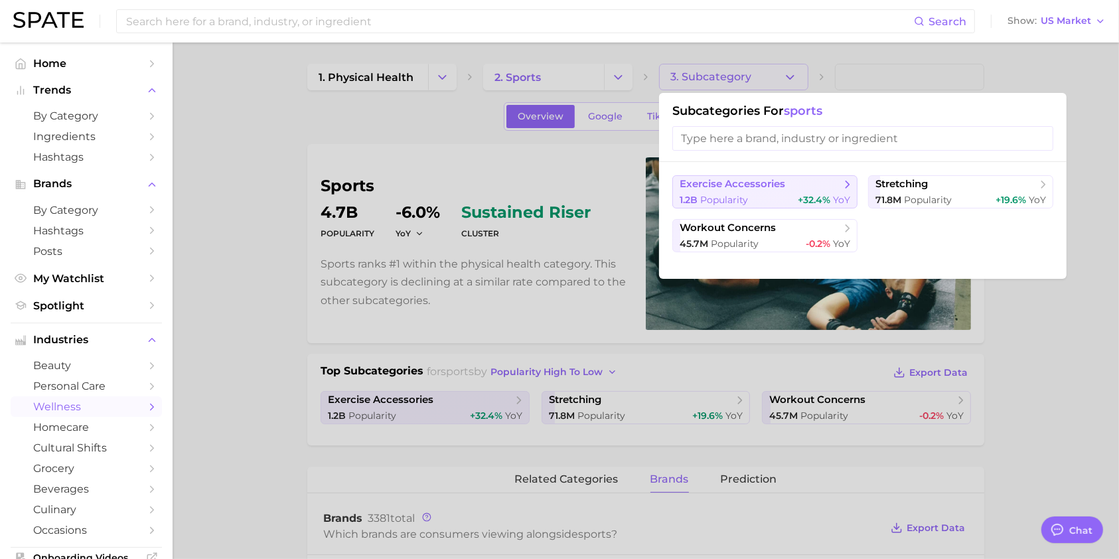
click at [739, 189] on span "exercise accessories" at bounding box center [733, 184] width 106 height 13
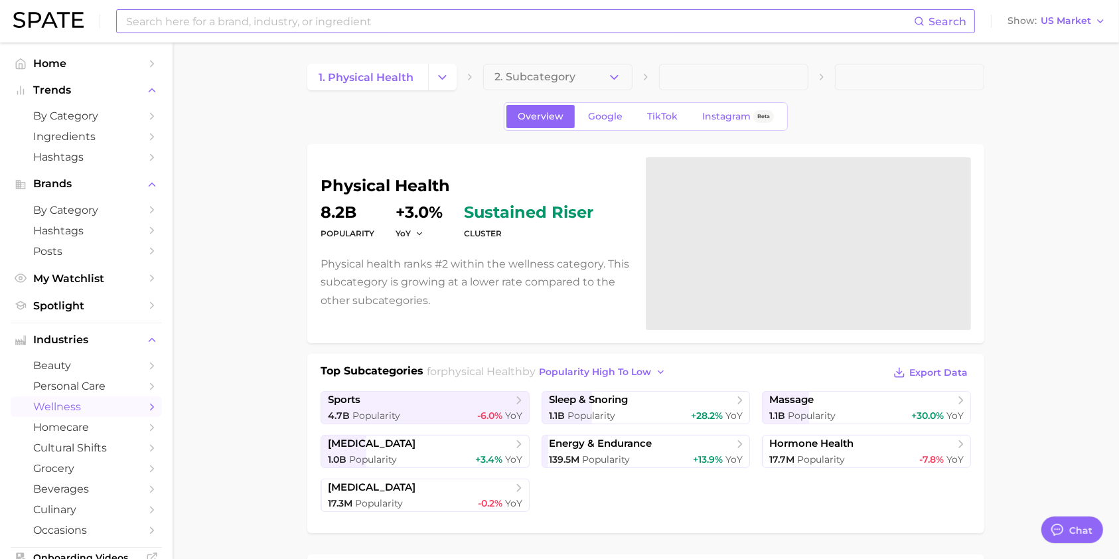
scroll to position [329, 0]
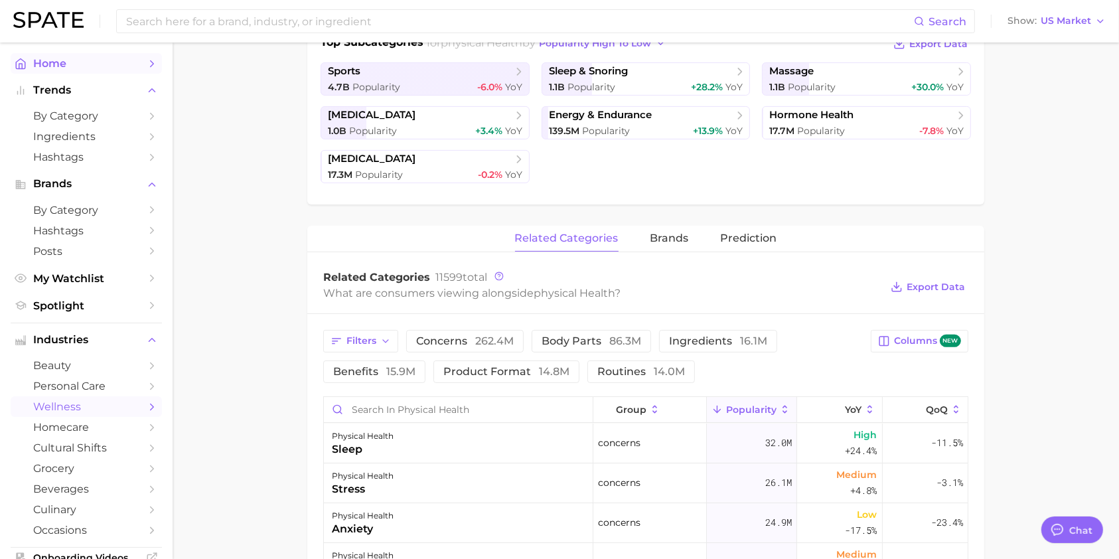
click at [58, 69] on span "Home" at bounding box center [86, 63] width 106 height 13
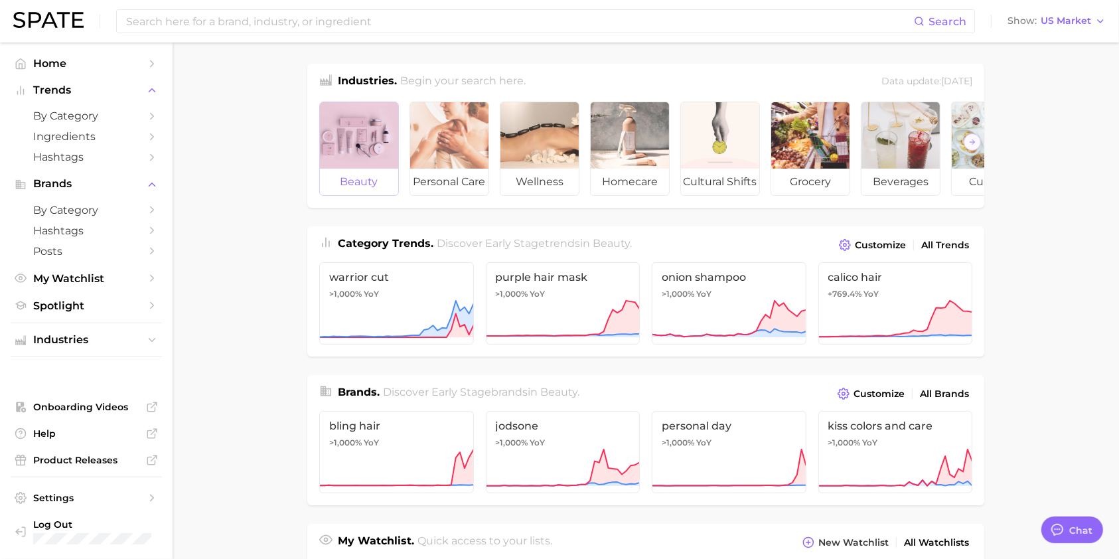
click at [350, 133] on div at bounding box center [359, 135] width 78 height 66
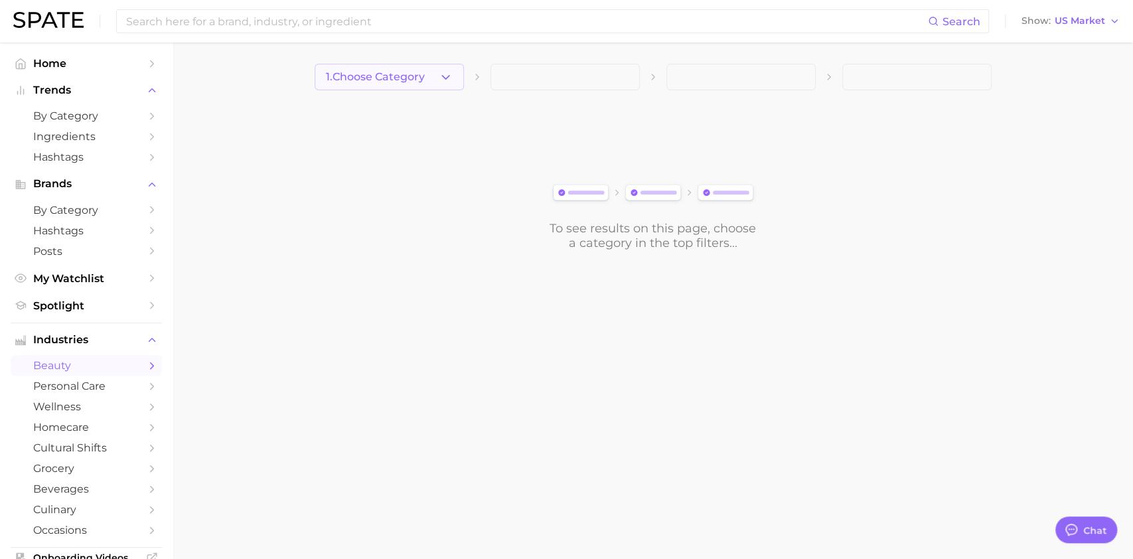
click at [406, 62] on main "1. Choose Category To see results on this page, choose a category in the top fi…" at bounding box center [653, 179] width 960 height 274
click at [388, 71] on span "1. Choose Category" at bounding box center [375, 77] width 99 height 12
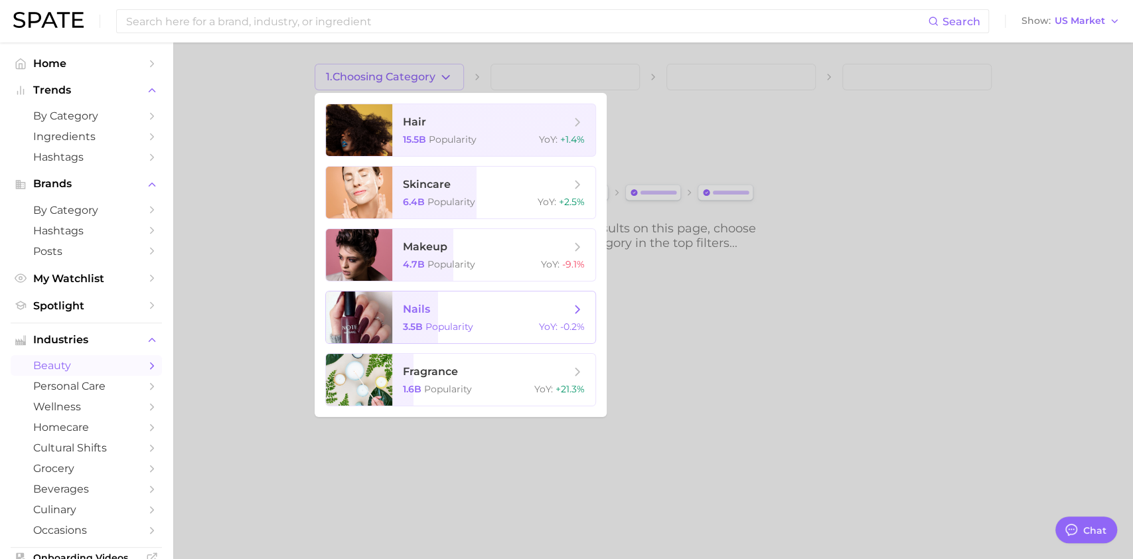
click at [526, 329] on div "3.5b Popularity YoY : -0.2%" at bounding box center [494, 327] width 182 height 12
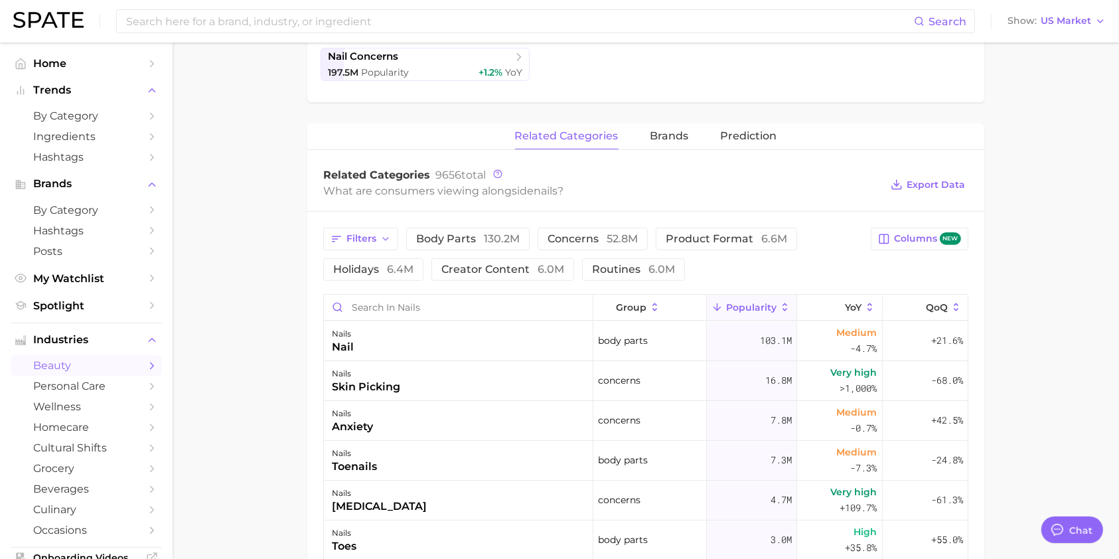
scroll to position [388, 0]
click at [694, 141] on div "related categories brands Prediction" at bounding box center [645, 136] width 677 height 27
click at [673, 139] on span "brands" at bounding box center [669, 135] width 38 height 12
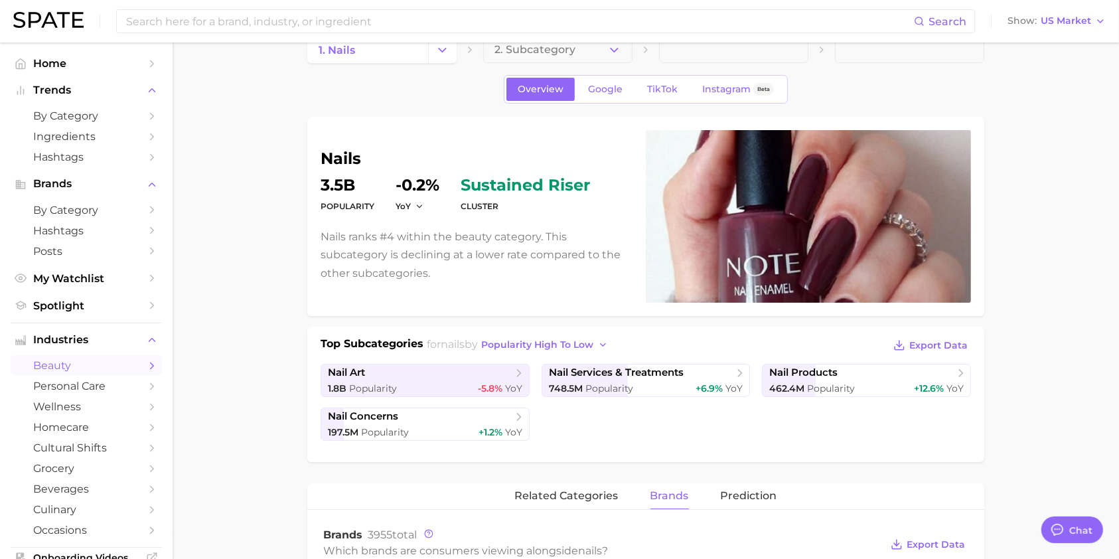
scroll to position [0, 0]
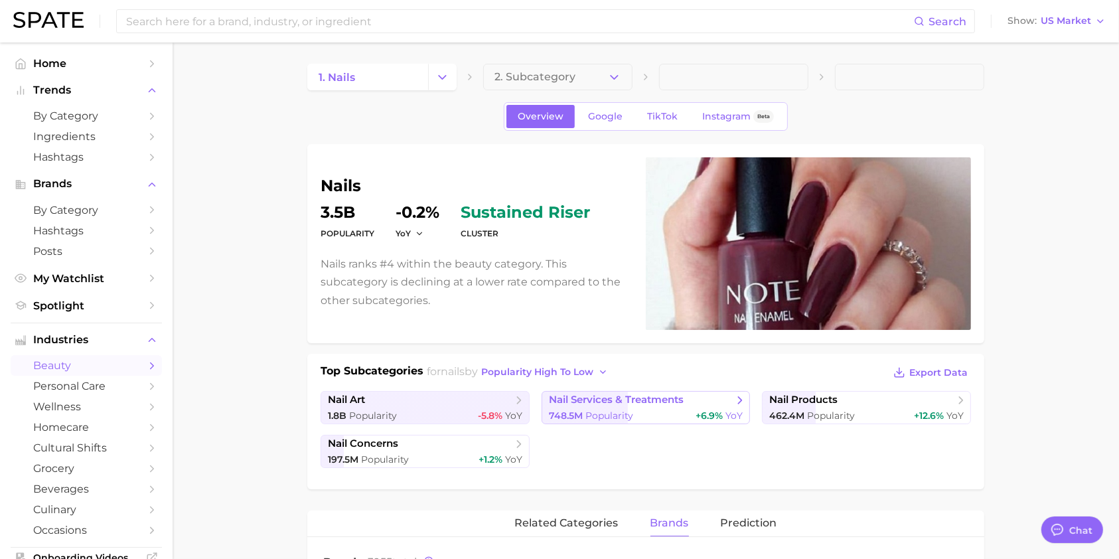
click at [616, 395] on span "nail services & treatments" at bounding box center [616, 400] width 135 height 13
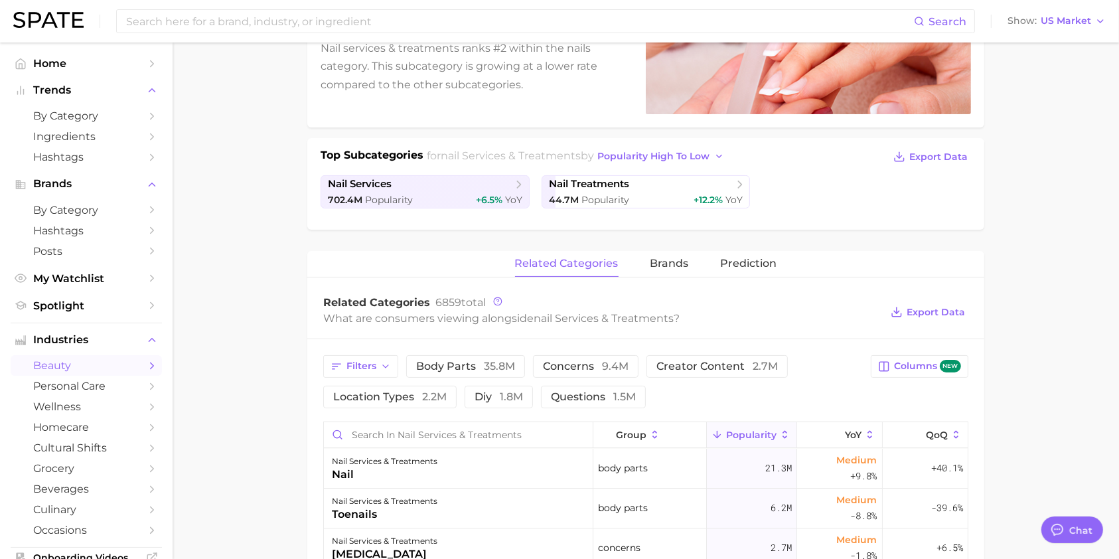
scroll to position [313, 0]
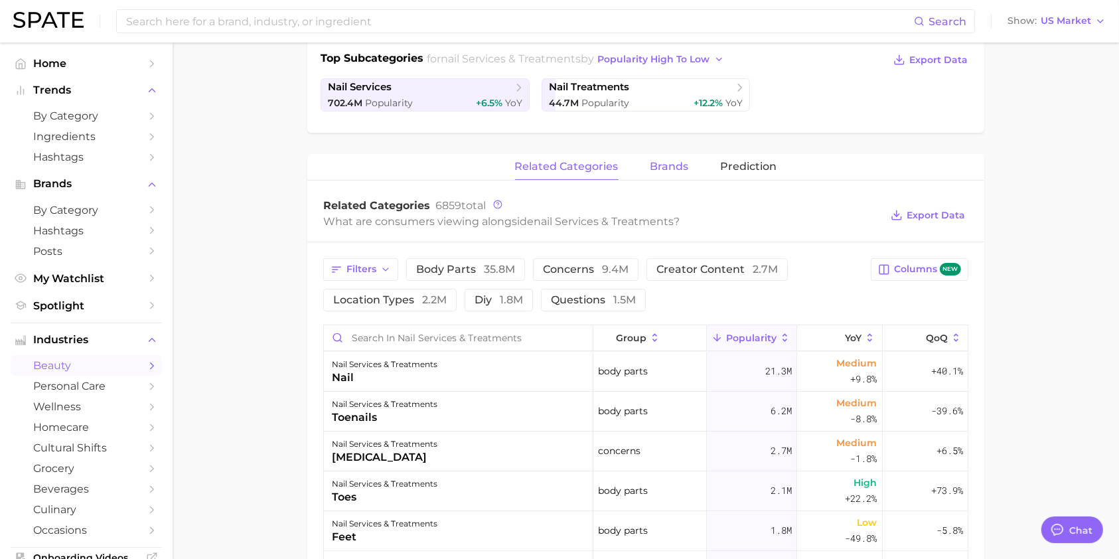
click at [657, 161] on span "brands" at bounding box center [669, 167] width 38 height 12
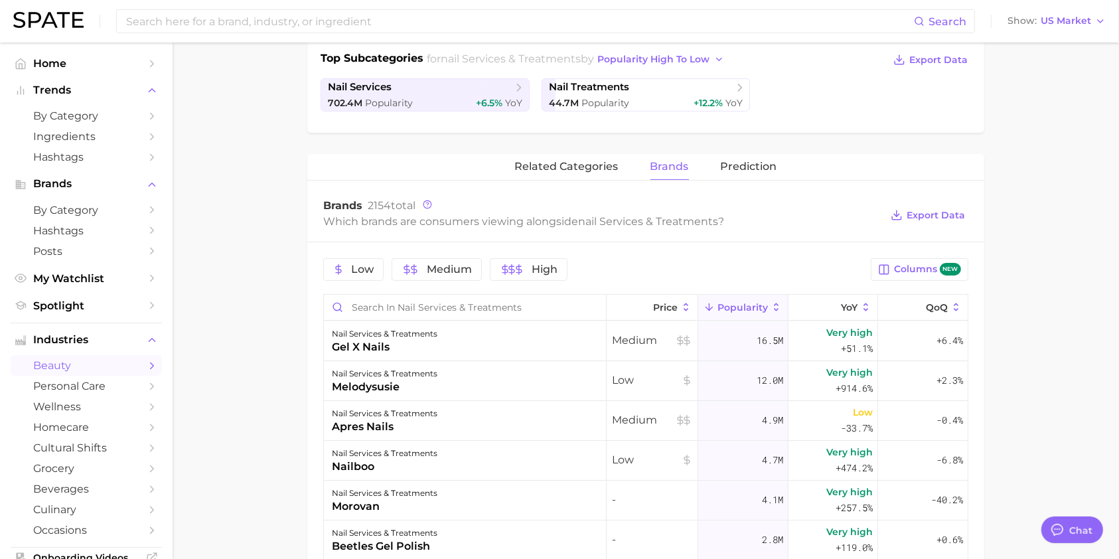
scroll to position [0, 0]
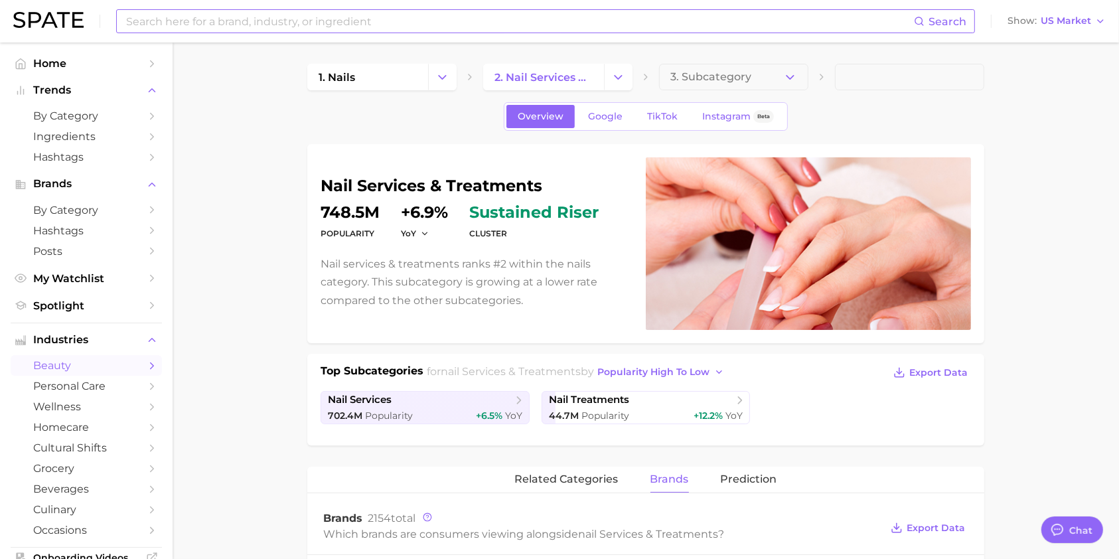
click at [234, 25] on input at bounding box center [519, 21] width 789 height 23
click at [605, 56] on button "Suggest" at bounding box center [614, 55] width 76 height 22
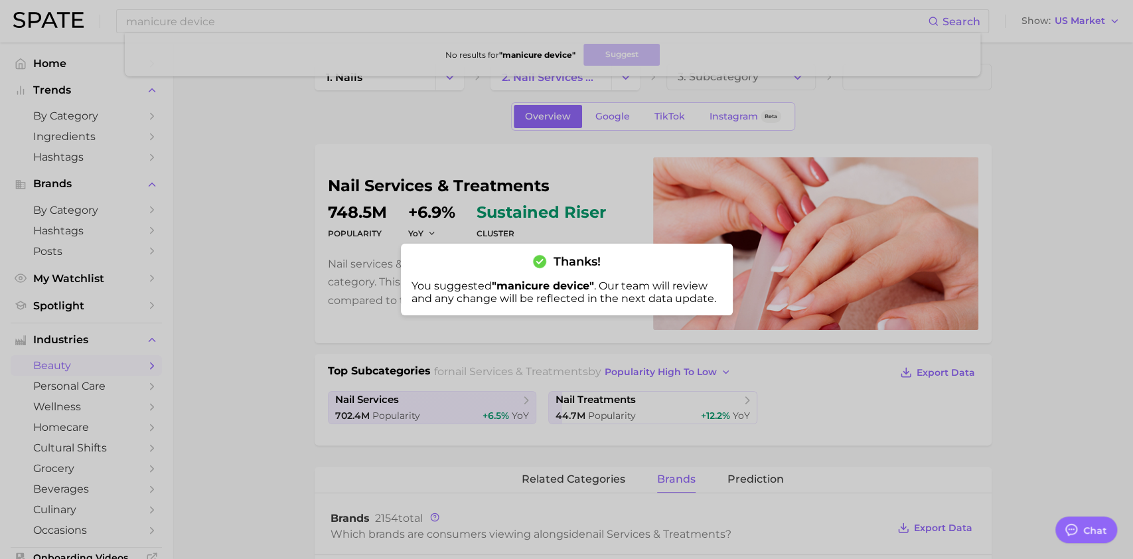
click at [1039, 191] on div at bounding box center [566, 279] width 1133 height 559
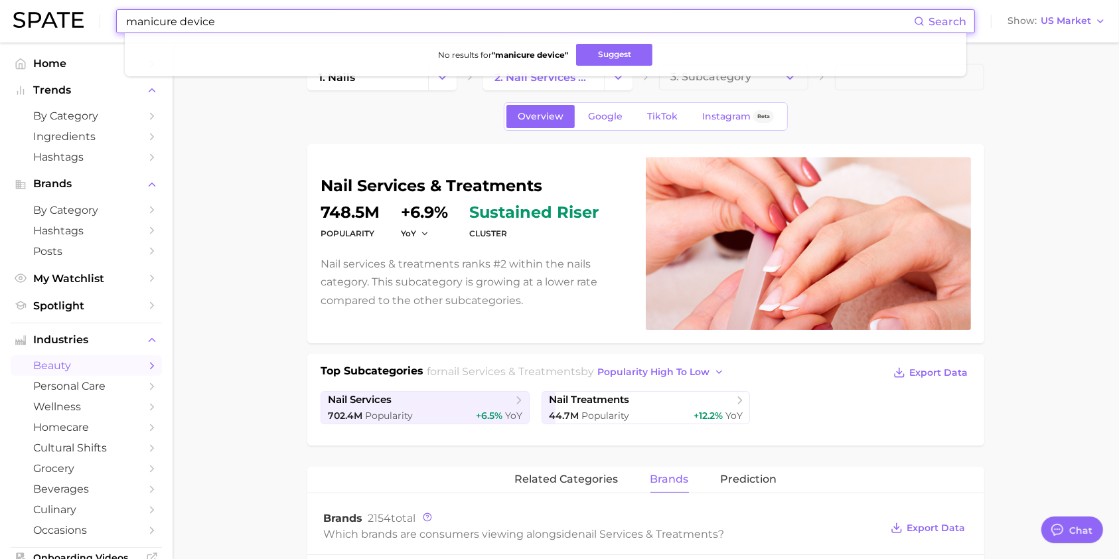
click at [252, 19] on input "manicure device" at bounding box center [519, 21] width 789 height 23
type input "manicure machine"
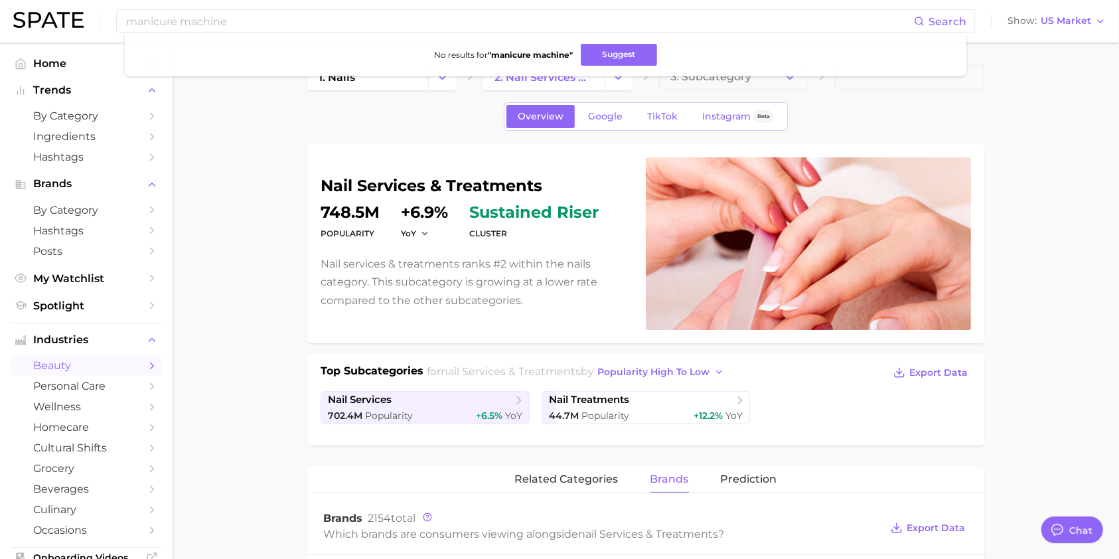
click at [572, 64] on link "2. nail services & treatments" at bounding box center [543, 77] width 121 height 27
click at [621, 72] on icon "Change Category" at bounding box center [618, 77] width 14 height 14
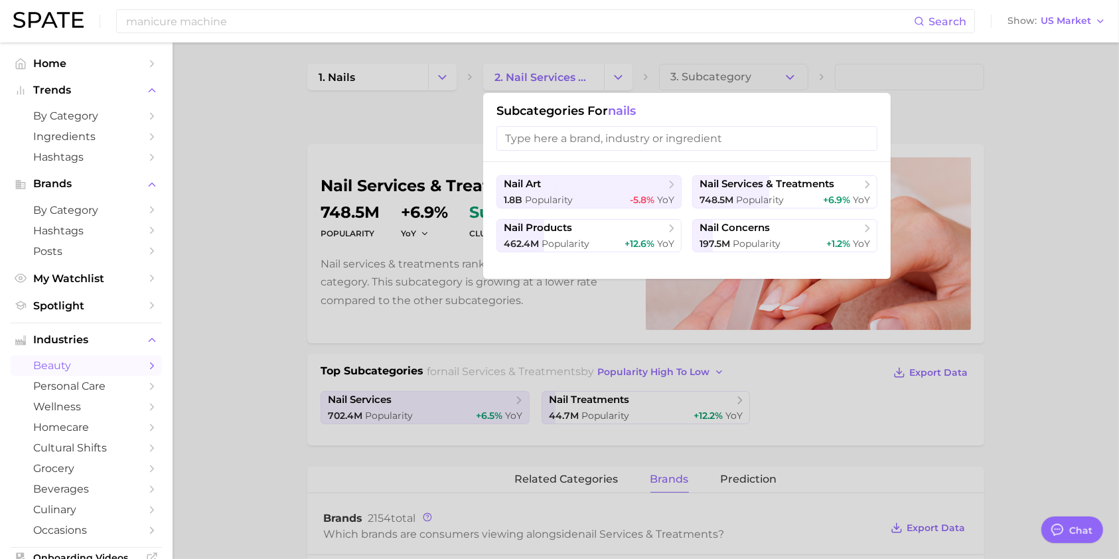
click at [1104, 156] on div at bounding box center [559, 279] width 1119 height 559
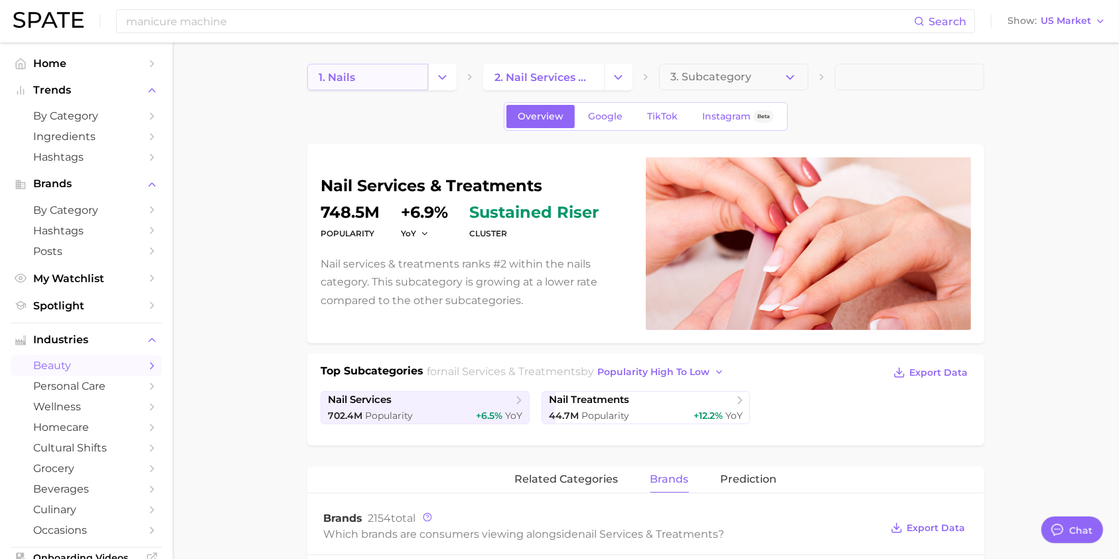
click at [356, 76] on link "1. nails" at bounding box center [367, 77] width 121 height 27
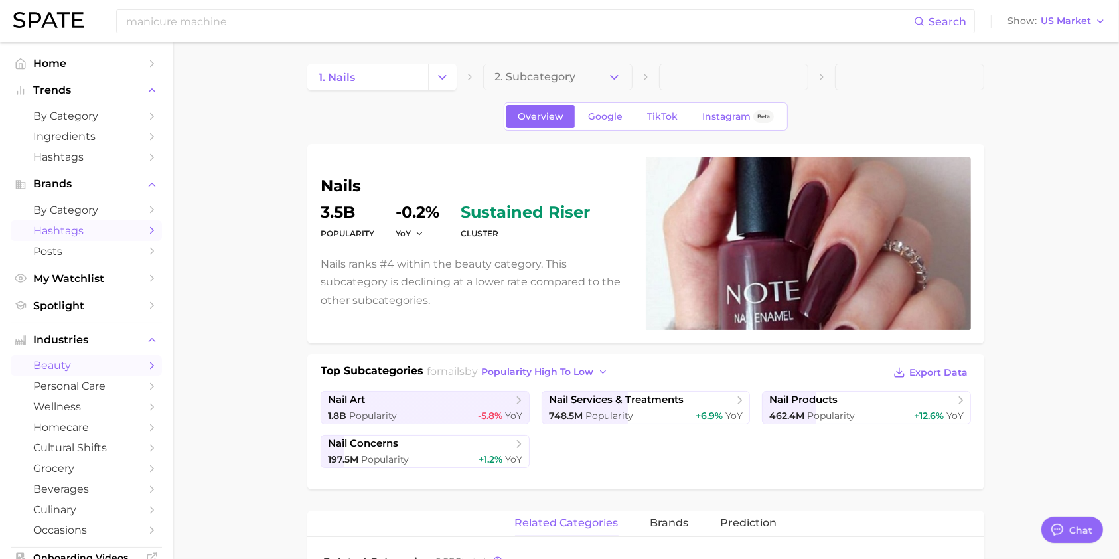
click at [64, 224] on link "Hashtags" at bounding box center [86, 230] width 151 height 21
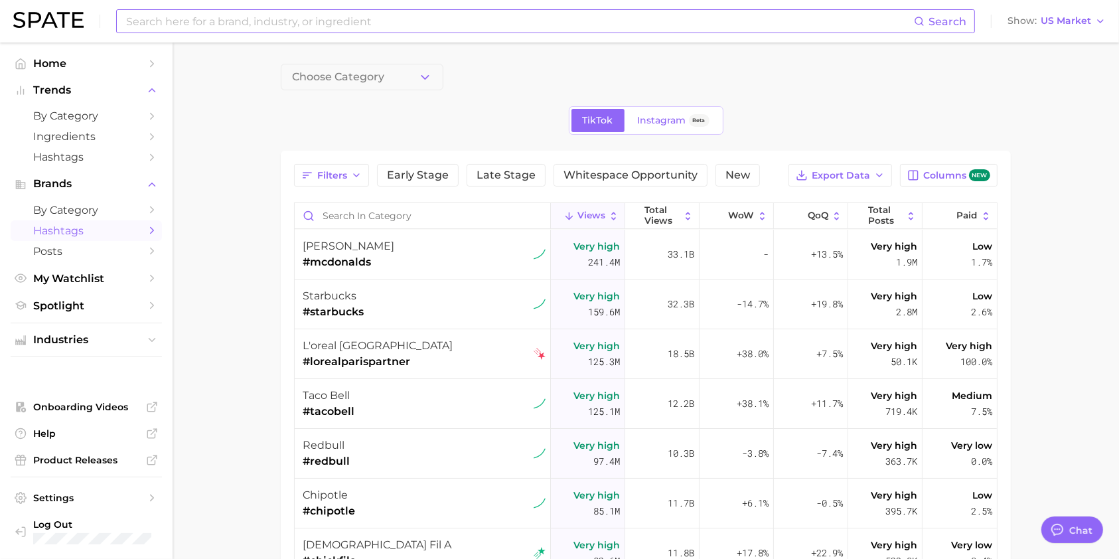
click at [313, 29] on input at bounding box center [519, 21] width 789 height 23
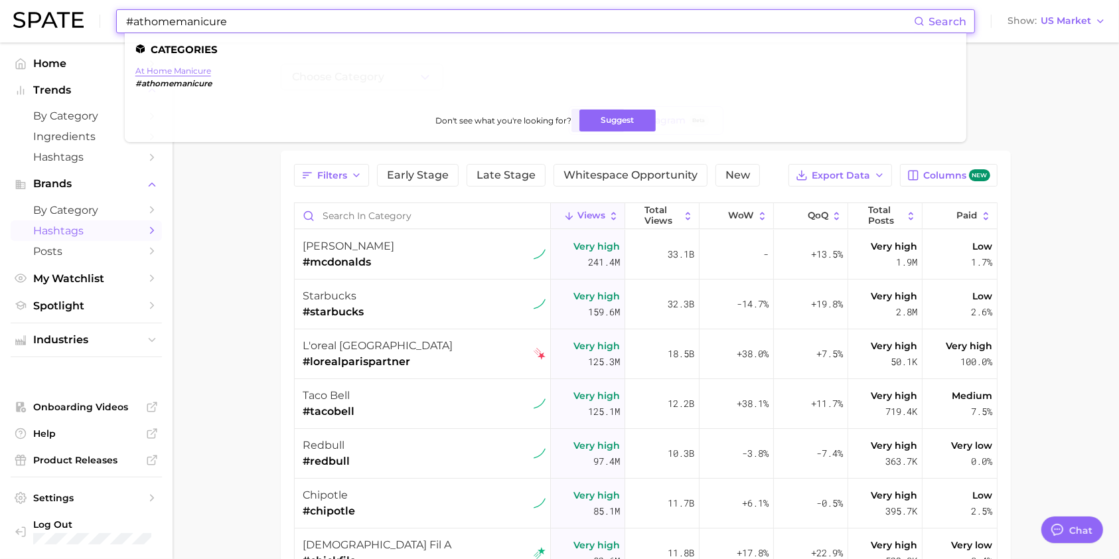
type input "#athomemanicure"
click at [170, 75] on link "at home manicure" at bounding box center [173, 71] width 76 height 10
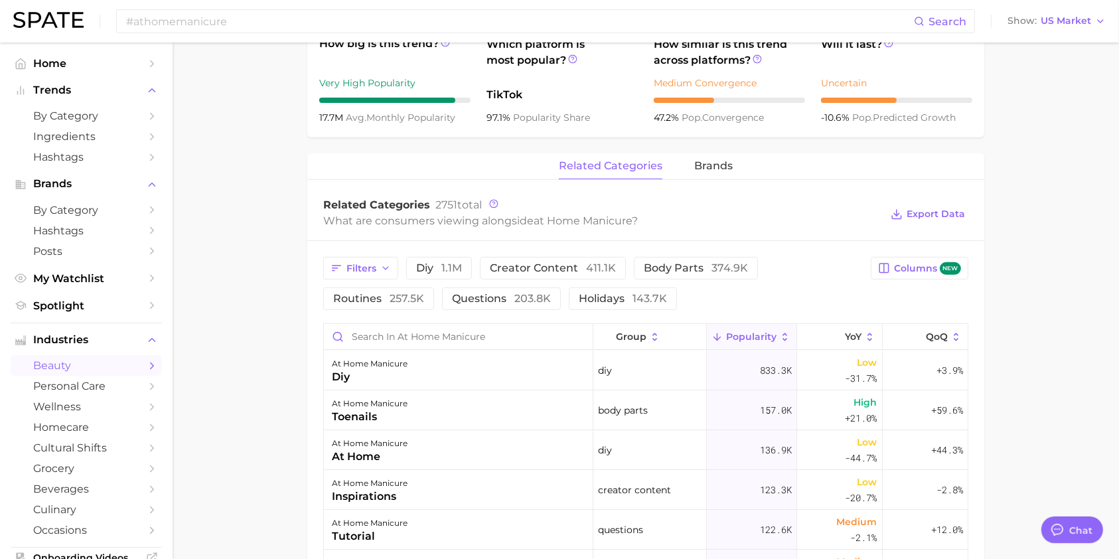
scroll to position [505, 0]
click at [727, 155] on button "brands" at bounding box center [713, 167] width 38 height 26
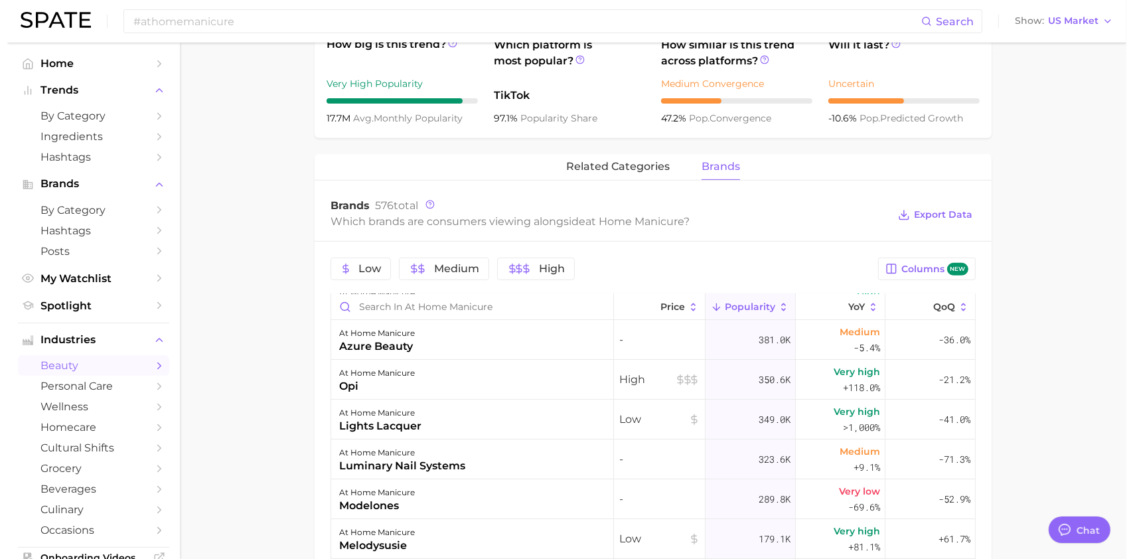
scroll to position [320, 0]
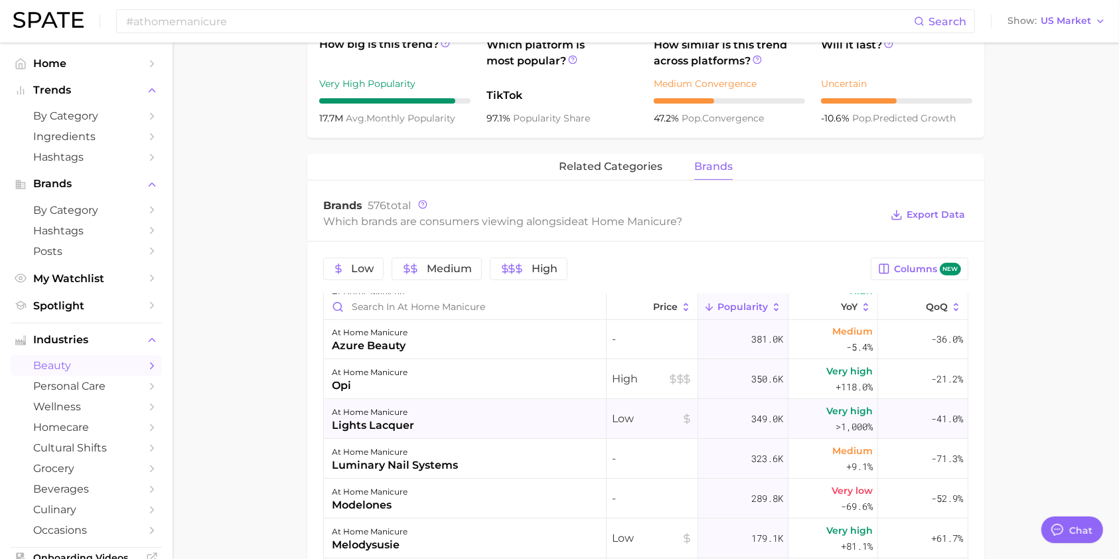
click at [366, 418] on div "lights lacquer" at bounding box center [373, 426] width 82 height 16
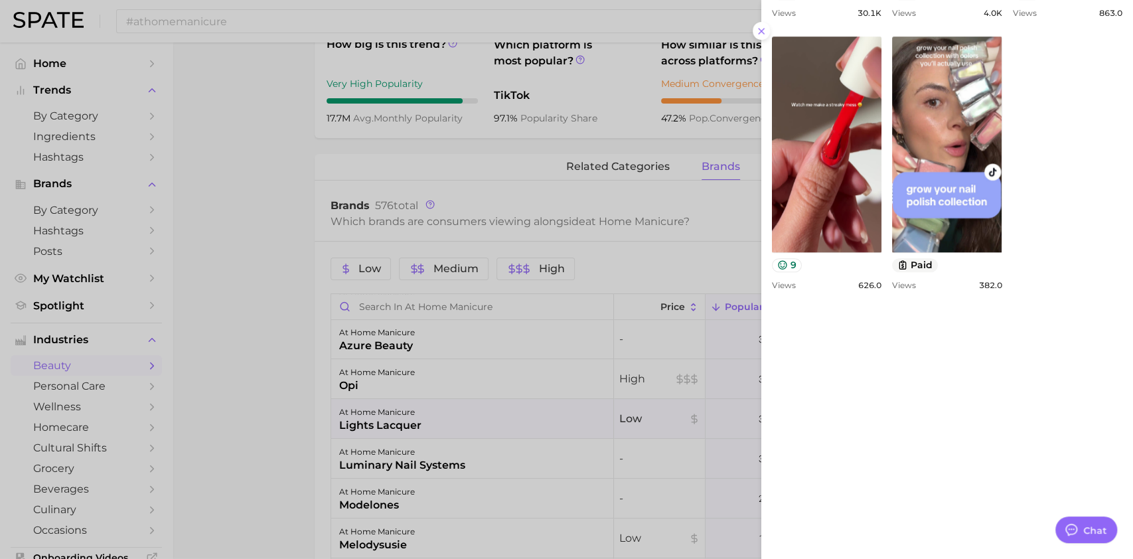
scroll to position [660, 0]
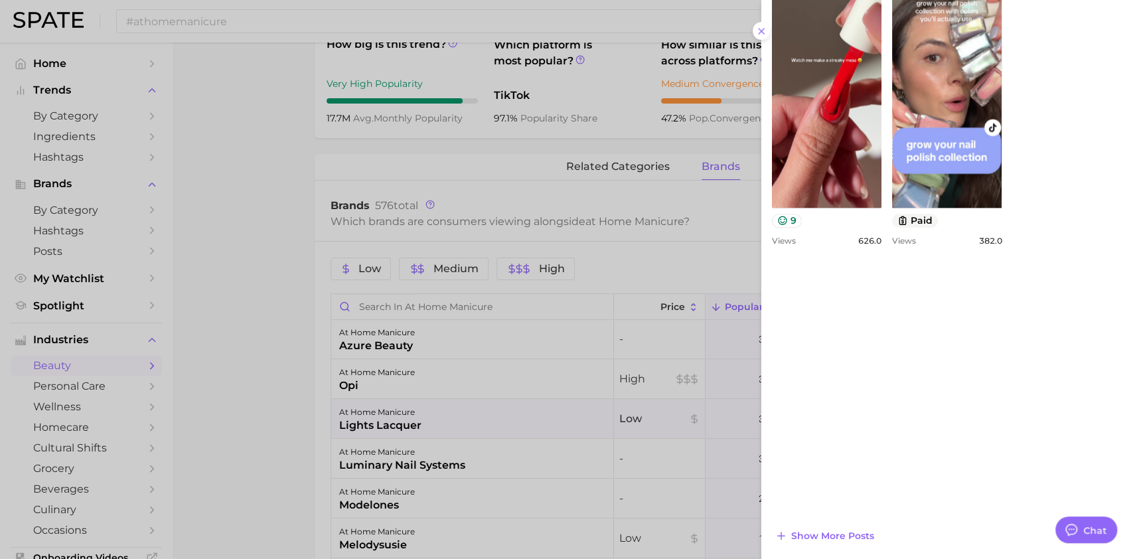
click at [281, 394] on div at bounding box center [566, 279] width 1133 height 559
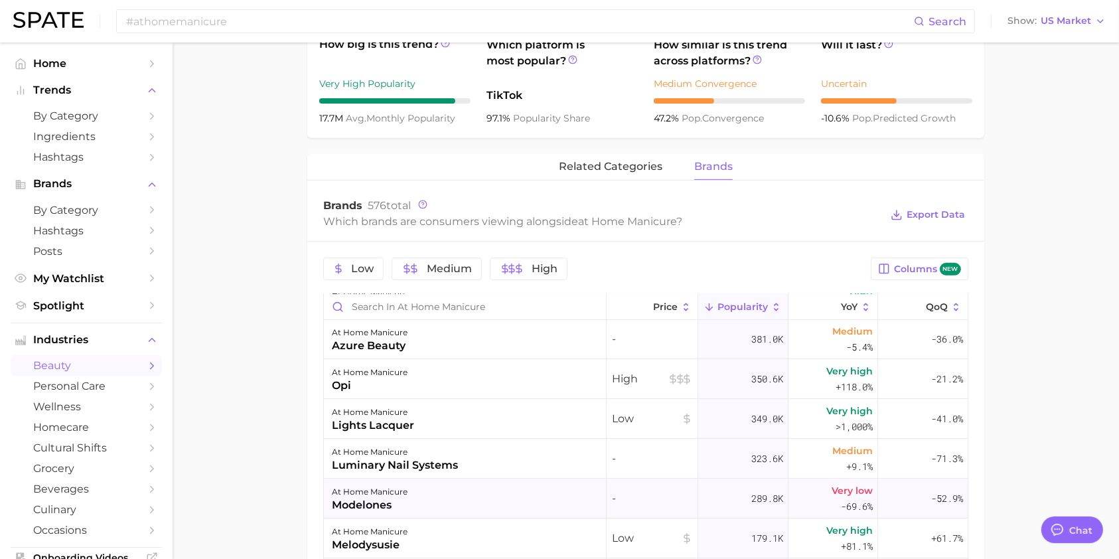
click at [377, 499] on div "modelones" at bounding box center [370, 505] width 76 height 16
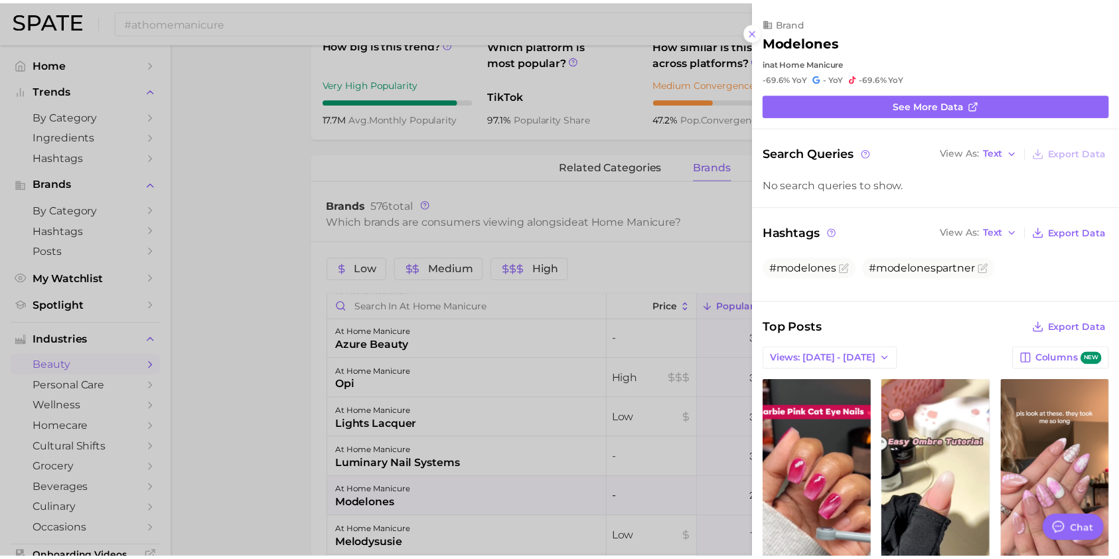
scroll to position [0, 0]
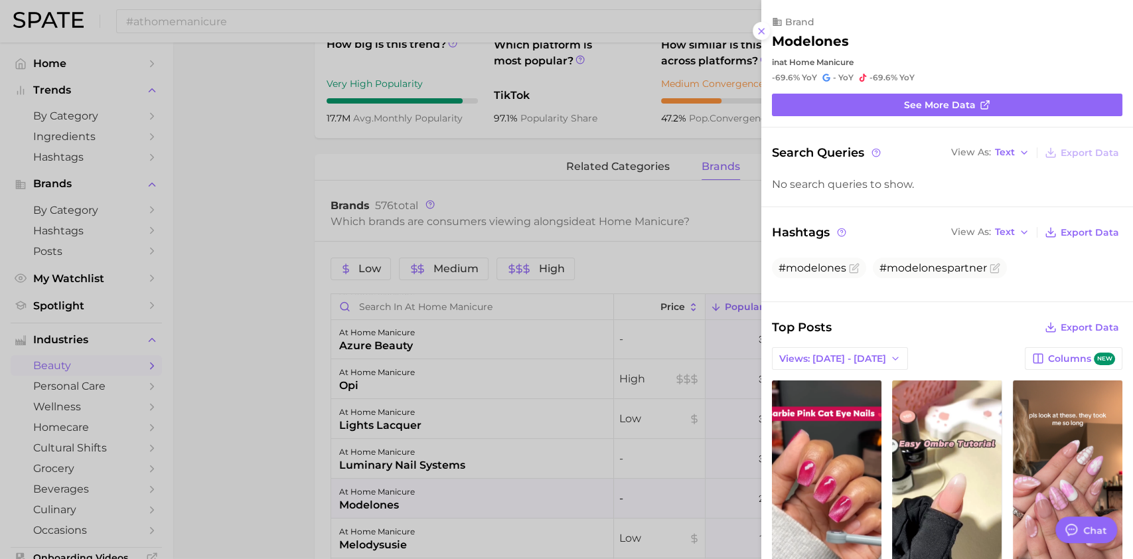
click at [268, 360] on div at bounding box center [566, 279] width 1133 height 559
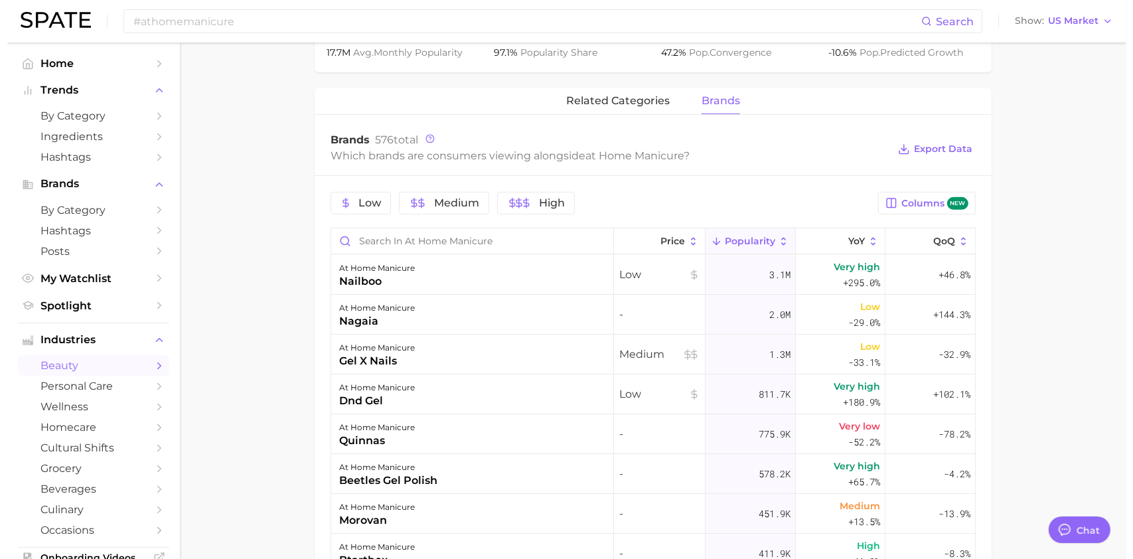
scroll to position [575, 0]
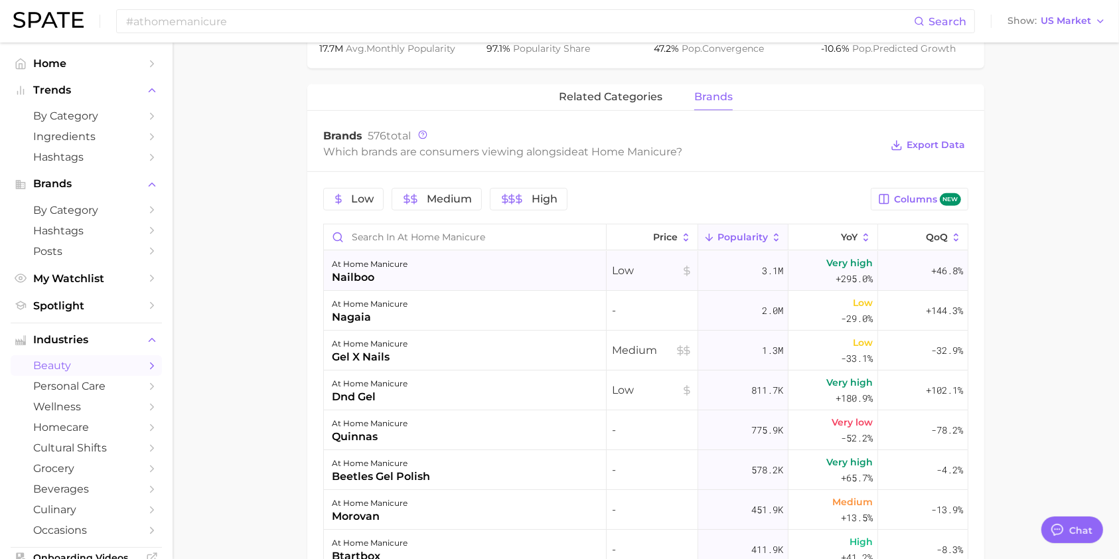
click at [362, 269] on div "nailboo" at bounding box center [370, 277] width 76 height 16
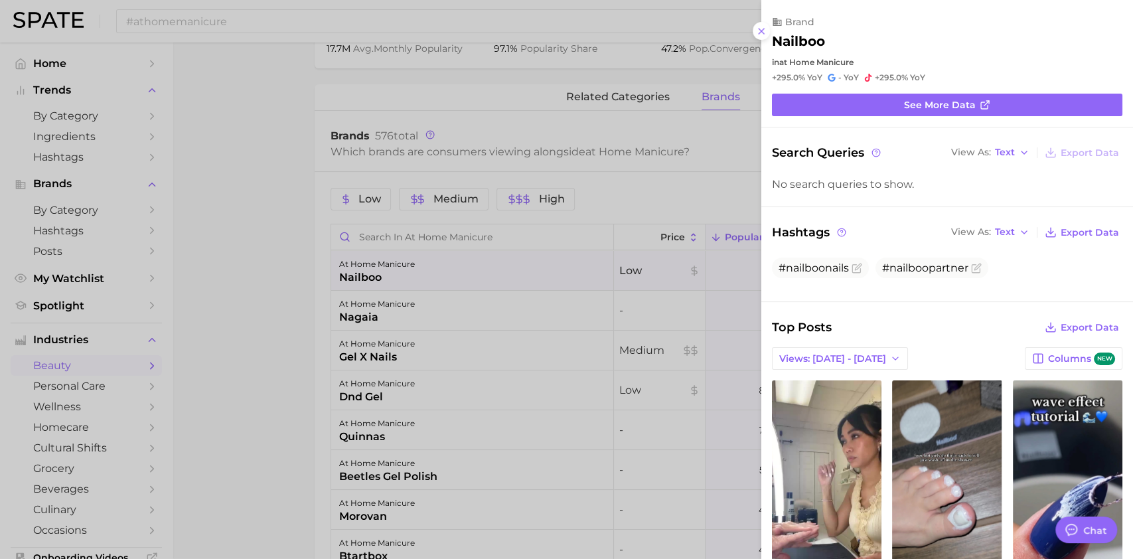
scroll to position [0, 0]
click at [358, 348] on div at bounding box center [566, 279] width 1133 height 559
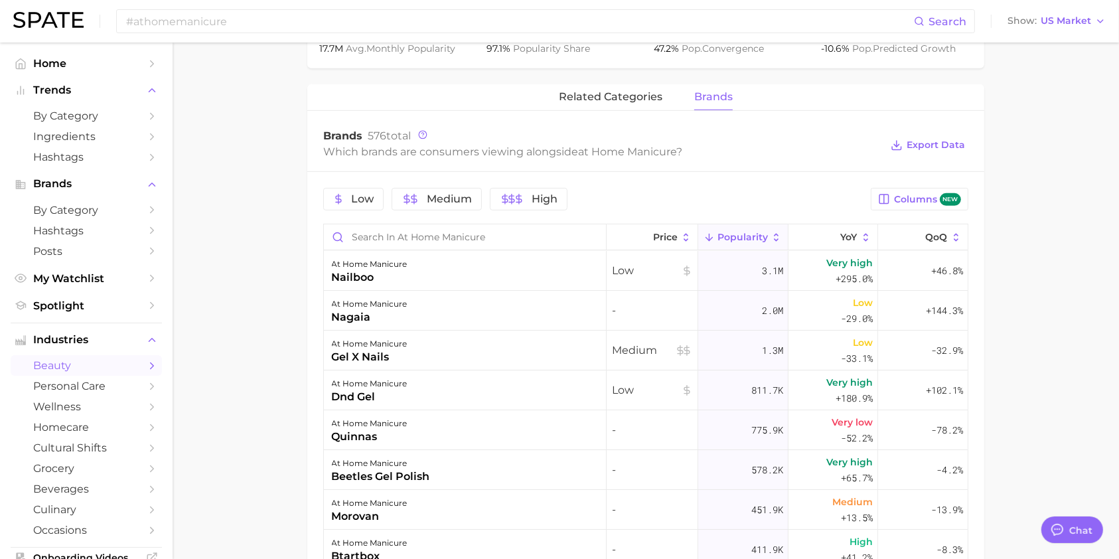
click at [358, 349] on div "gel x nails" at bounding box center [370, 357] width 76 height 16
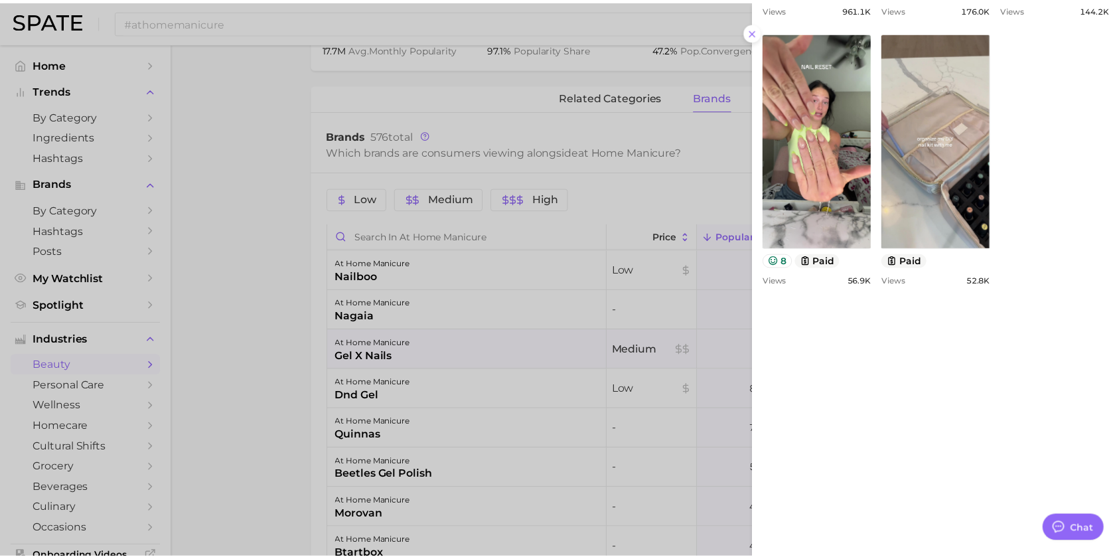
scroll to position [696, 0]
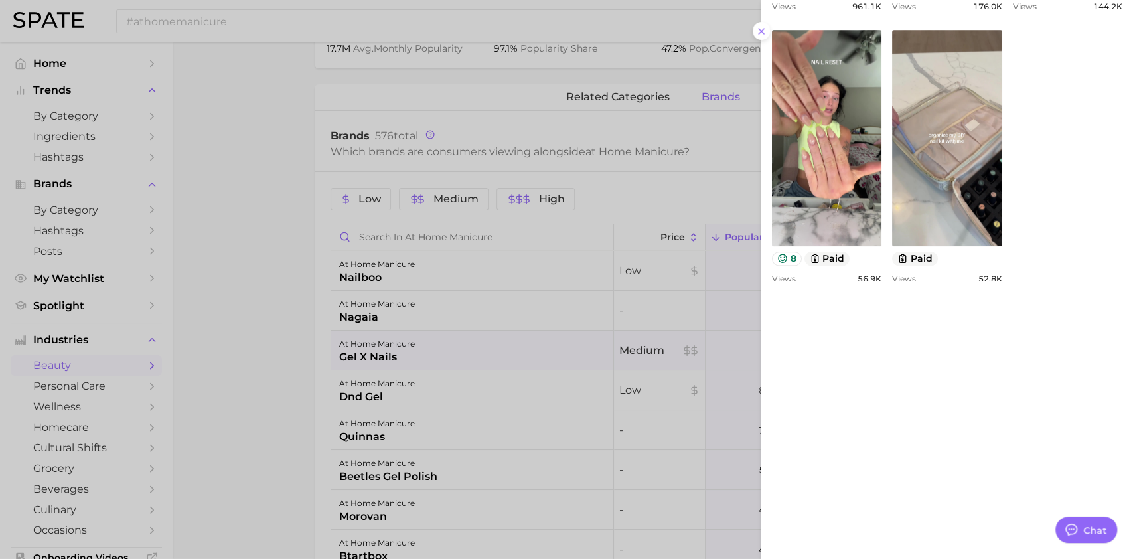
click at [245, 301] on div at bounding box center [566, 279] width 1133 height 559
